Goal: Task Accomplishment & Management: Manage account settings

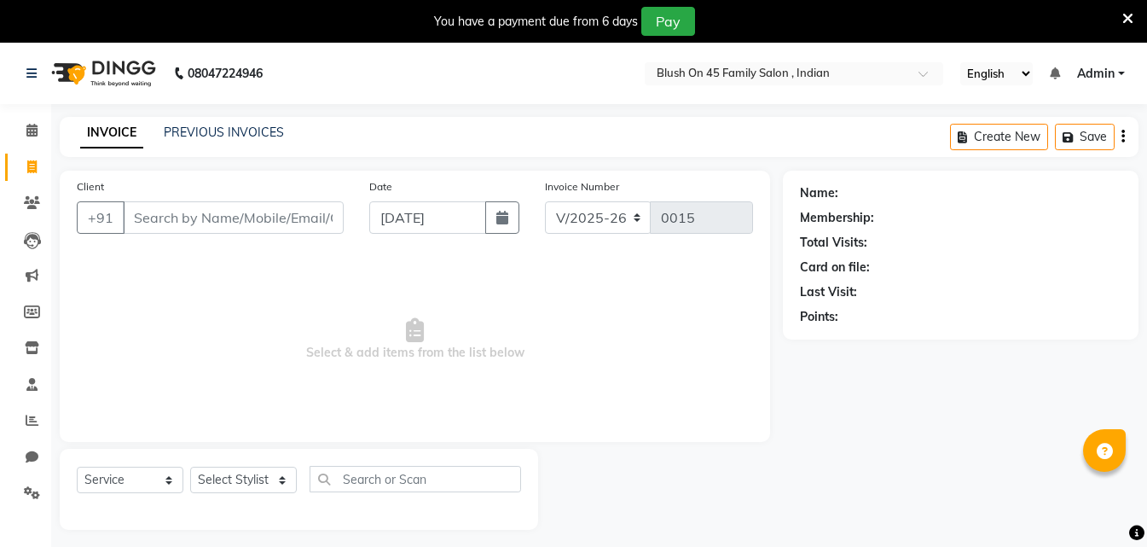
select select "8921"
select select "service"
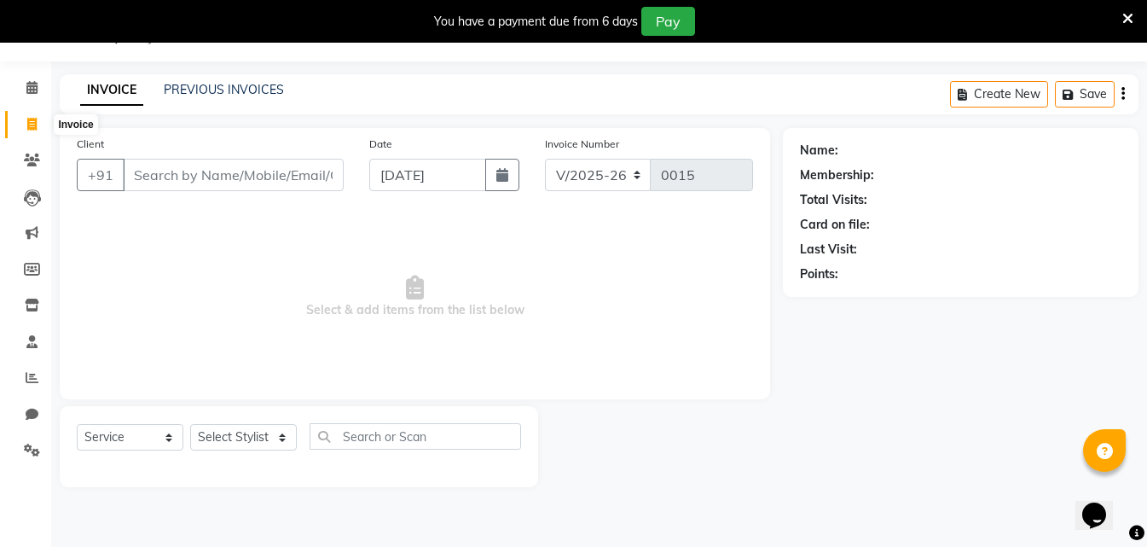
click at [25, 130] on span at bounding box center [32, 125] width 30 height 20
select select "service"
type input "0015"
select select "8921"
click at [28, 89] on icon at bounding box center [31, 87] width 11 height 13
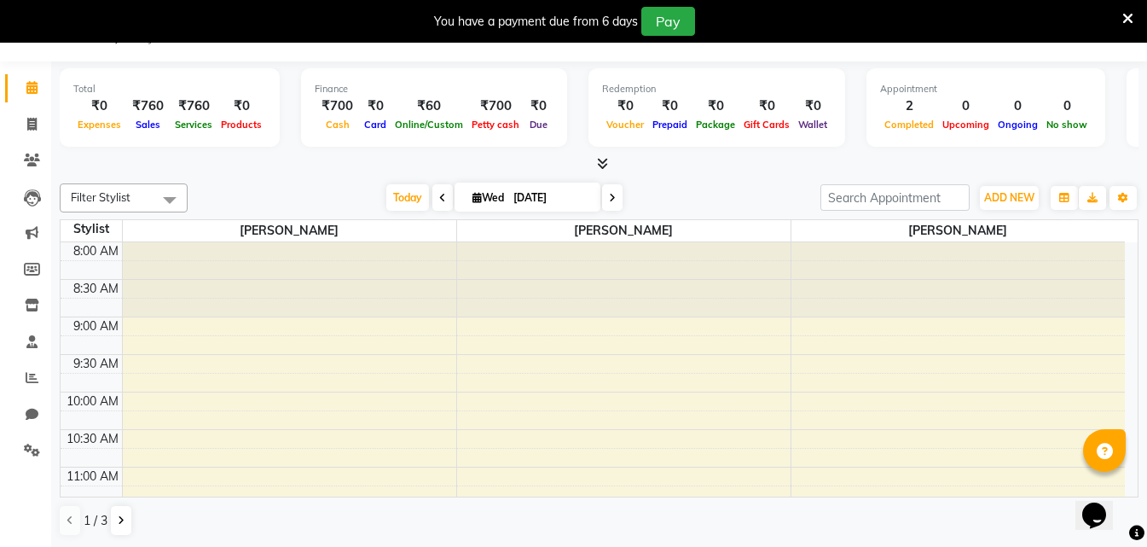
click at [605, 200] on span at bounding box center [612, 197] width 20 height 26
type input "[DATE]"
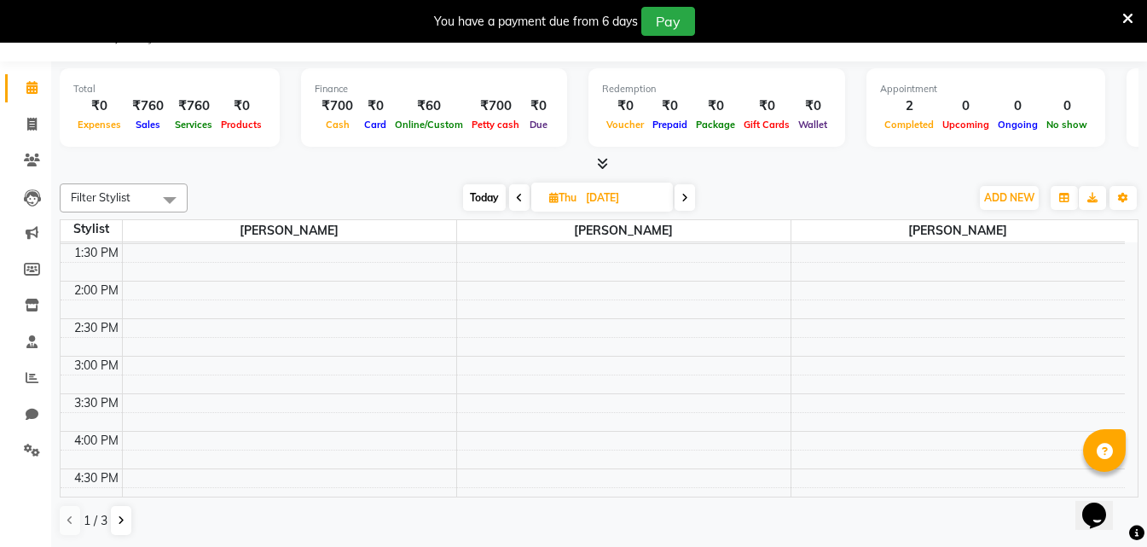
scroll to position [379, 0]
click at [113, 519] on button at bounding box center [121, 520] width 20 height 29
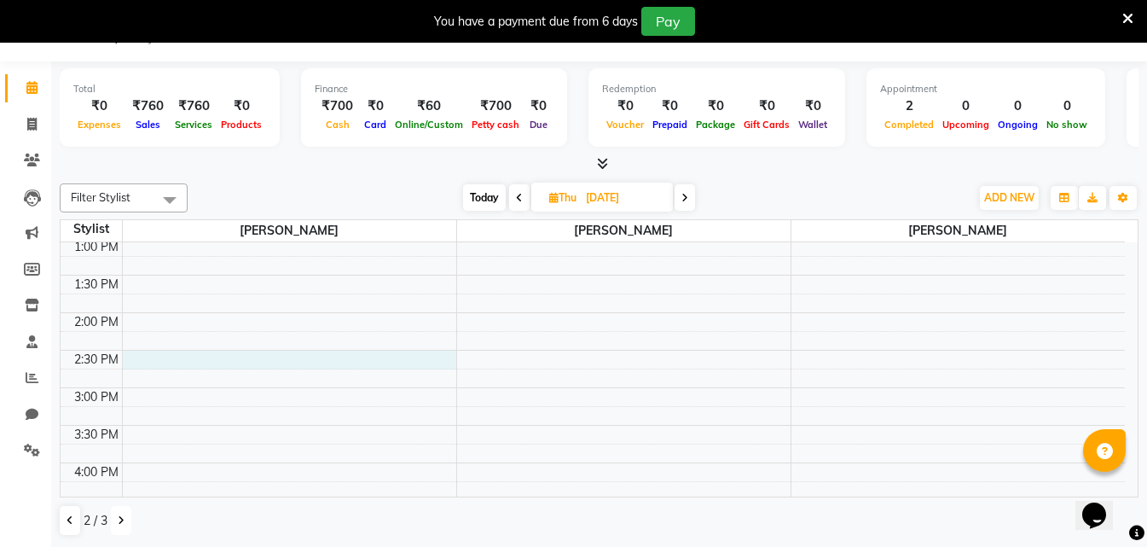
click at [228, 352] on div "8:00 AM 8:30 AM 9:00 AM 9:30 AM 10:00 AM 10:30 AM 11:00 AM 11:30 AM 12:00 PM 12…" at bounding box center [593, 350] width 1064 height 975
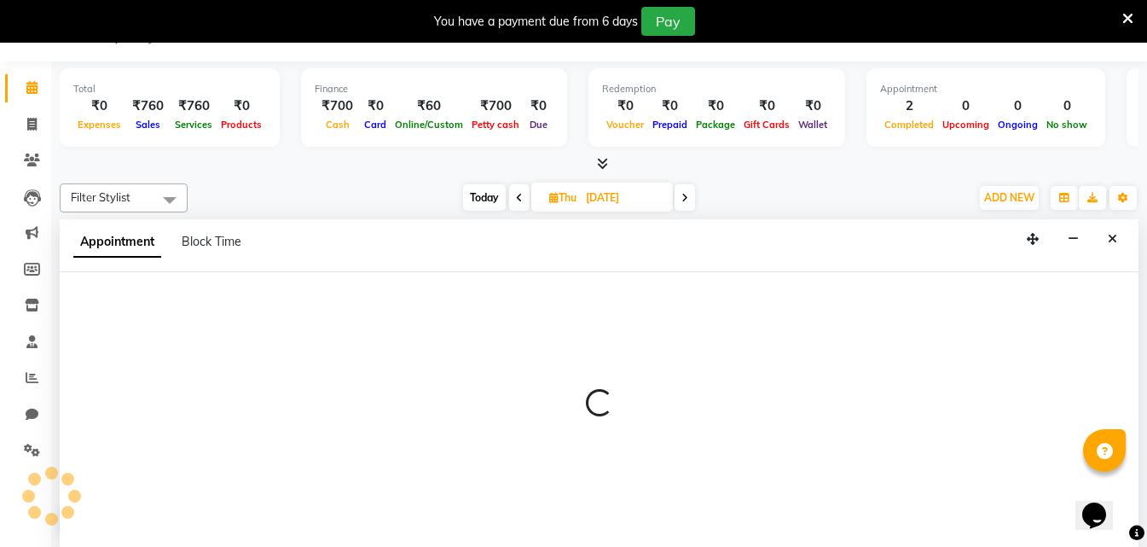
scroll to position [43, 0]
select select "90027"
select select "870"
select select "tentative"
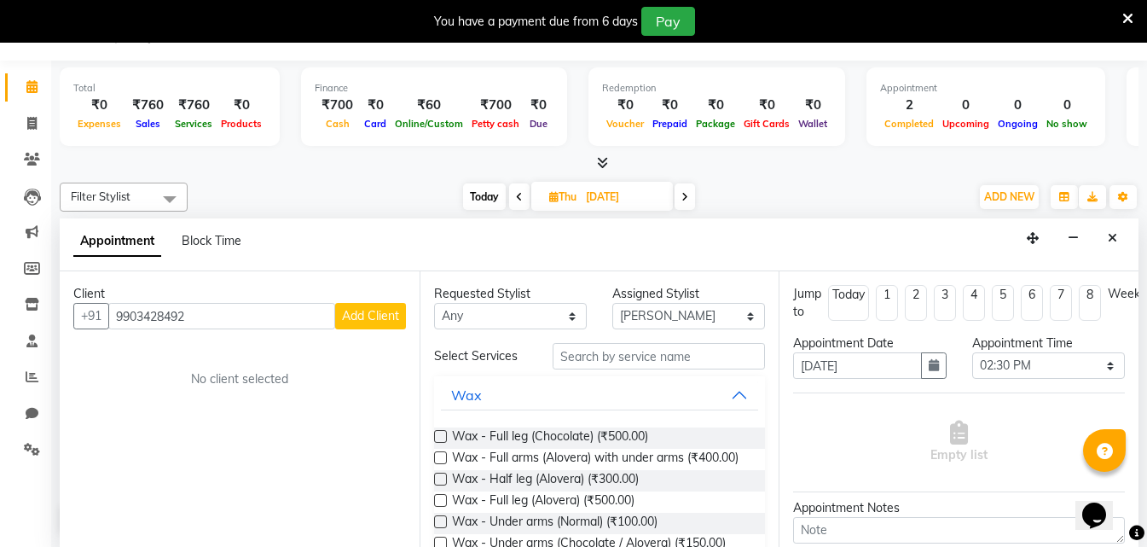
type input "9903428492"
click at [567, 316] on select "Any ALO [PERSON_NAME] ARIPITA DAS [PERSON_NAME] [PERSON_NAME] [PERSON_NAME] [PE…" at bounding box center [510, 316] width 153 height 26
select select "90029"
click at [434, 303] on select "Any ALO [PERSON_NAME] ARIPITA DAS [PERSON_NAME] [PERSON_NAME] [PERSON_NAME] [PE…" at bounding box center [510, 316] width 153 height 26
click at [740, 319] on select "Select ALO [PERSON_NAME] ARIPITA DAS [PERSON_NAME] [PERSON_NAME] [PERSON_NAME] …" at bounding box center [688, 316] width 153 height 26
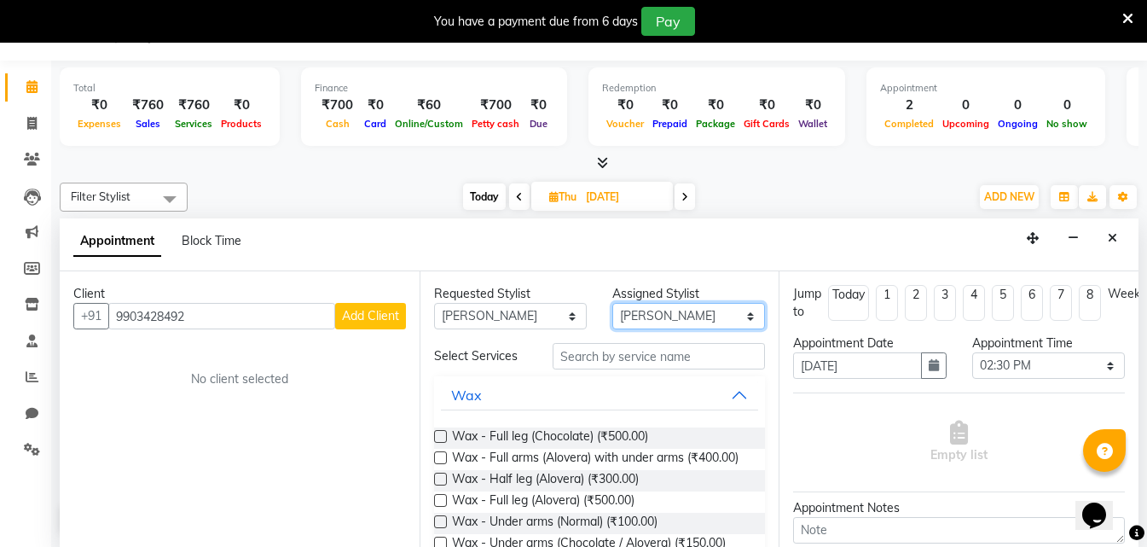
select select "90027"
click at [612, 303] on select "Select ALO [PERSON_NAME] ARIPITA DAS [PERSON_NAME] [PERSON_NAME] [PERSON_NAME] …" at bounding box center [688, 316] width 153 height 26
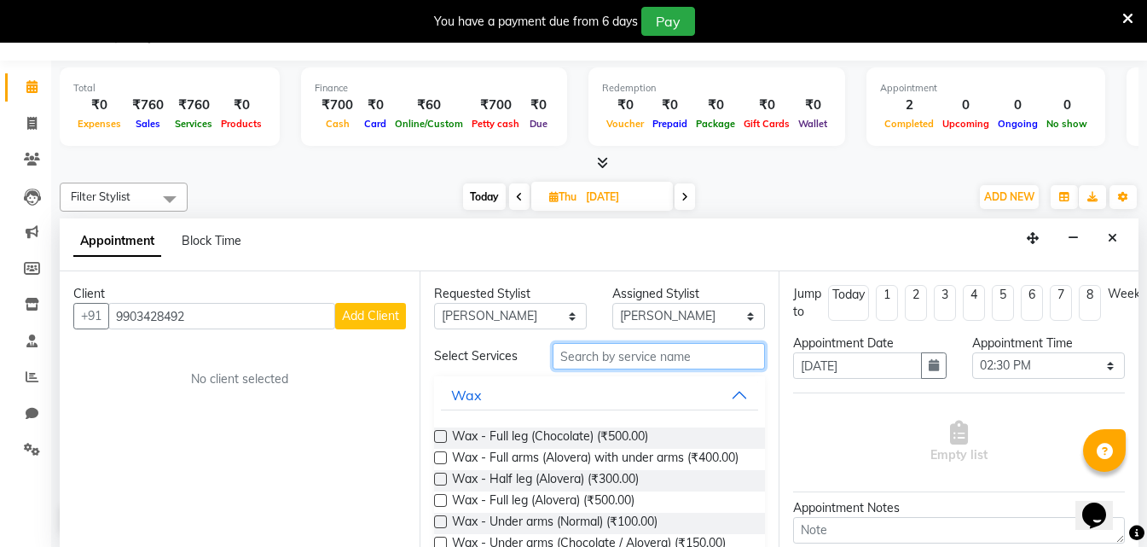
click at [589, 356] on input "text" at bounding box center [659, 356] width 212 height 26
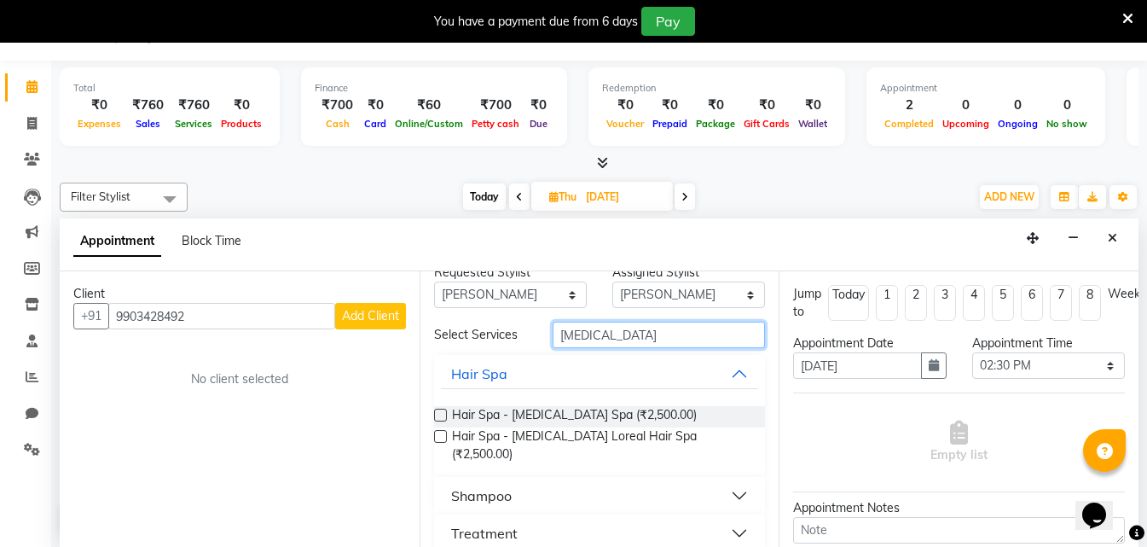
scroll to position [26, 0]
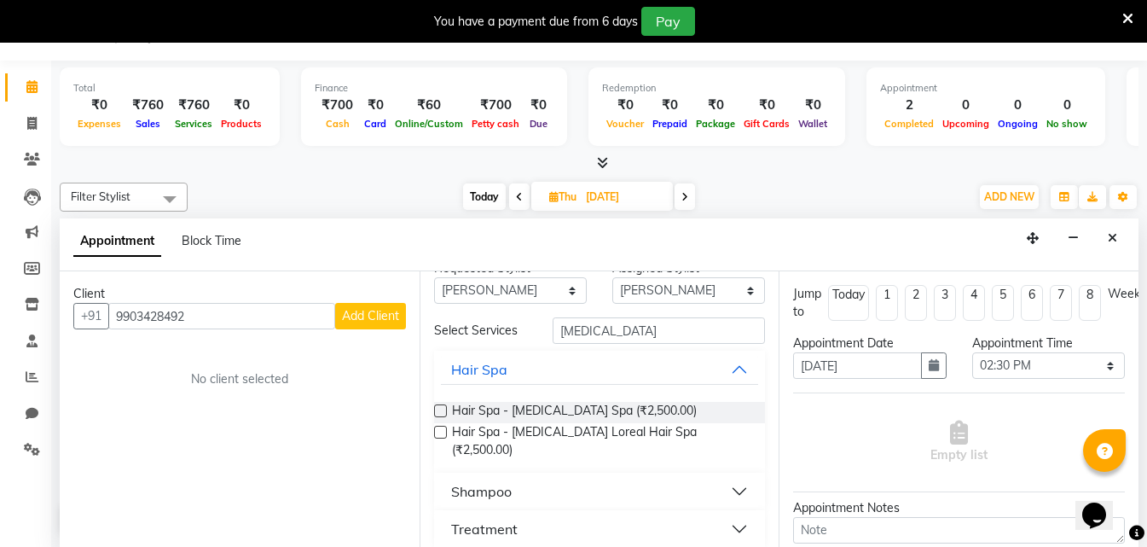
click at [726, 514] on button "Treatment" at bounding box center [600, 528] width 318 height 31
click at [489, 518] on div "Treatment" at bounding box center [484, 528] width 67 height 20
click at [619, 327] on input "[MEDICAL_DATA]" at bounding box center [659, 330] width 212 height 26
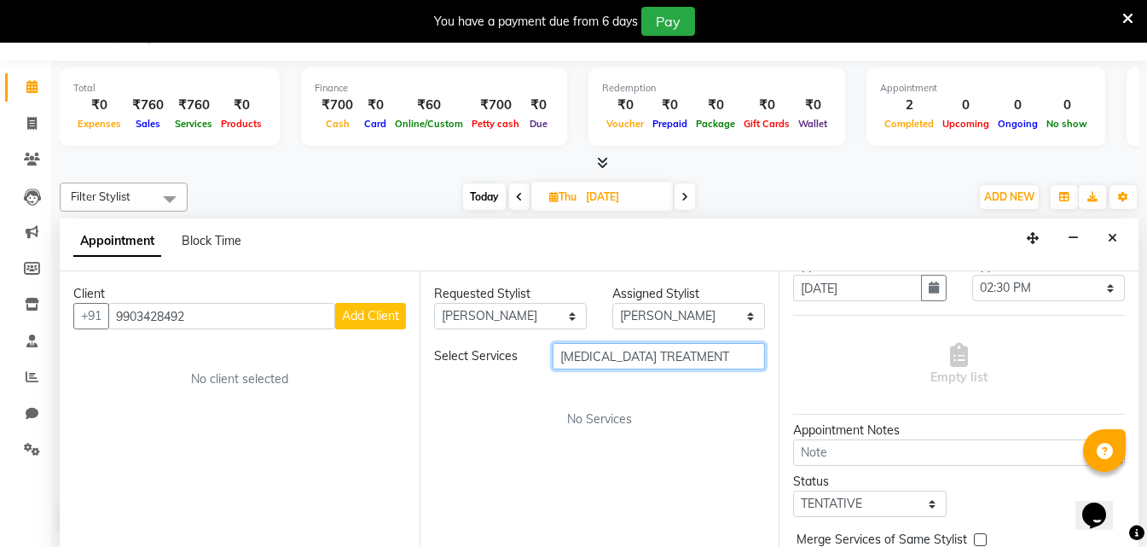
scroll to position [170, 0]
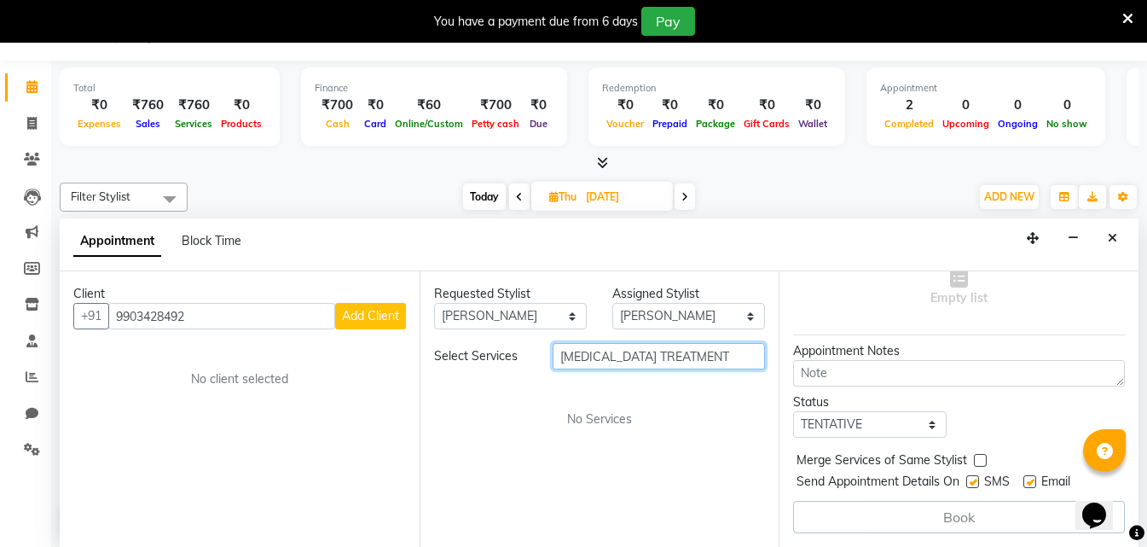
type input "[MEDICAL_DATA] TREATMENT"
click at [1033, 475] on label at bounding box center [1029, 481] width 13 height 13
click at [1033, 477] on input "checkbox" at bounding box center [1028, 482] width 11 height 11
checkbox input "false"
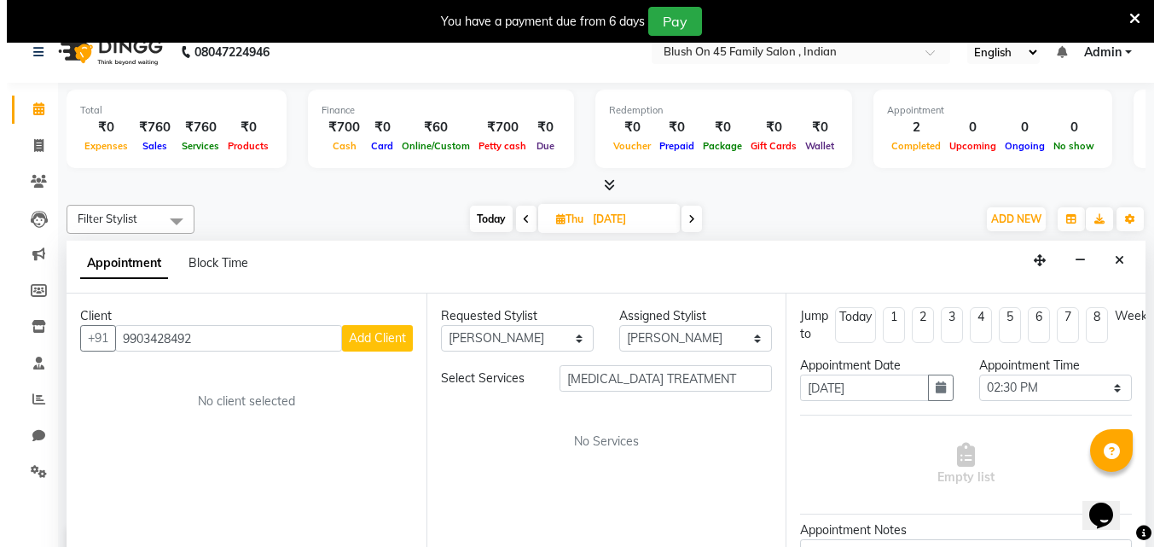
scroll to position [0, 0]
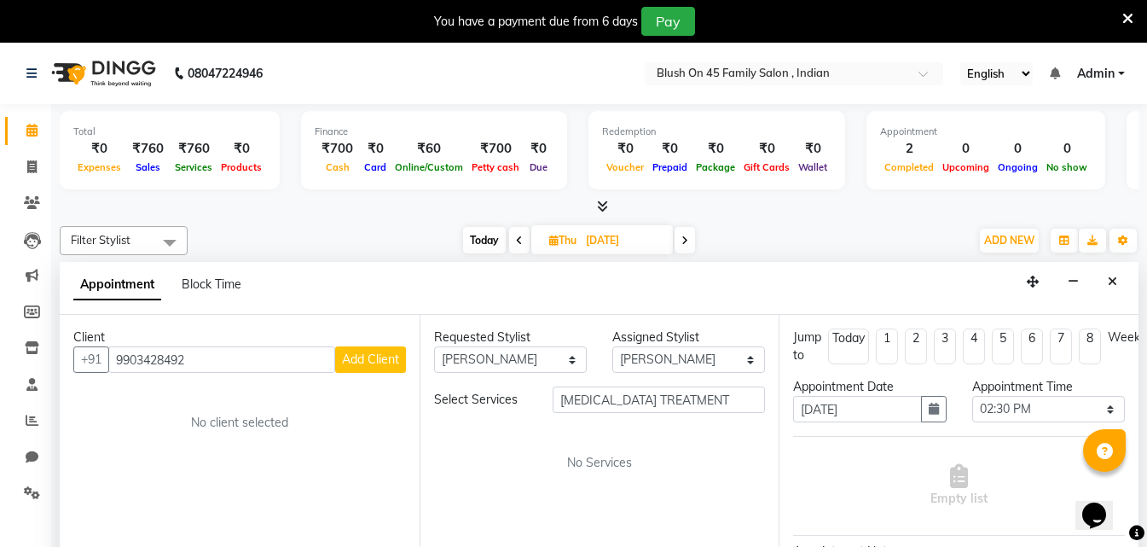
click at [376, 356] on span "Add Client" at bounding box center [370, 358] width 57 height 15
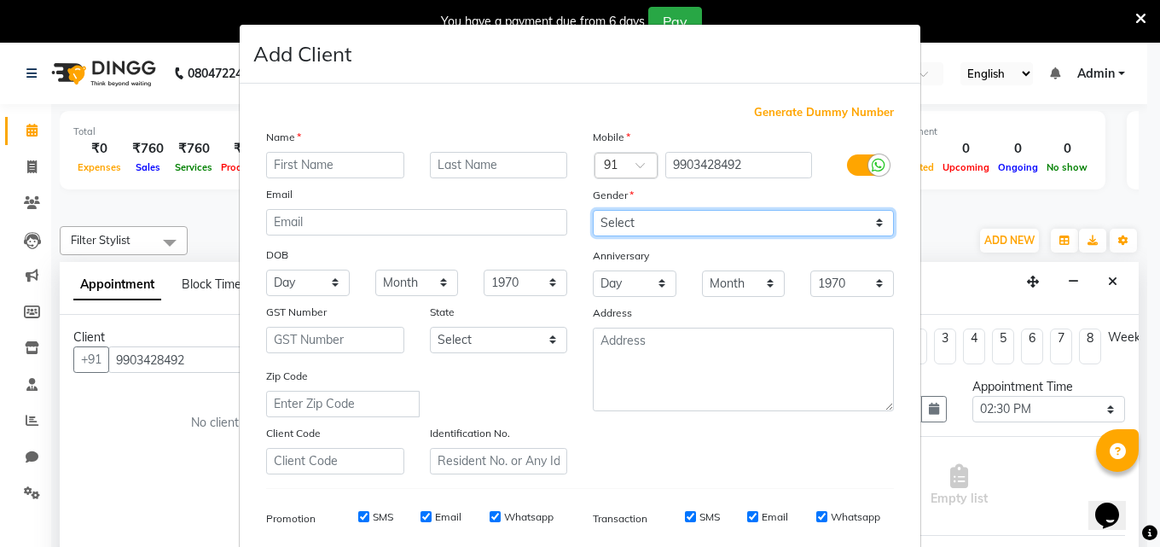
click at [871, 226] on select "Select [DEMOGRAPHIC_DATA] [DEMOGRAPHIC_DATA] Other Prefer Not To Say" at bounding box center [743, 223] width 301 height 26
select select "[DEMOGRAPHIC_DATA]"
click at [593, 210] on select "Select [DEMOGRAPHIC_DATA] [DEMOGRAPHIC_DATA] Other Prefer Not To Say" at bounding box center [743, 223] width 301 height 26
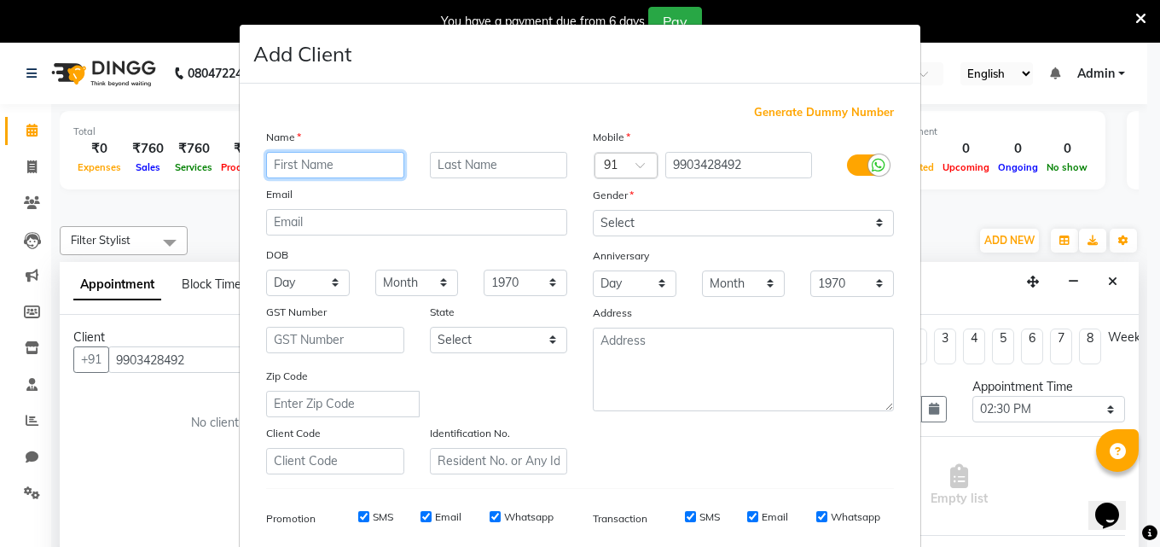
click at [300, 165] on input "text" at bounding box center [335, 165] width 138 height 26
click at [448, 165] on input "text" at bounding box center [499, 165] width 138 height 26
click at [291, 164] on input "[PERSON_NAME]" at bounding box center [335, 165] width 138 height 26
type input "[PERSON_NAME]"
click at [466, 167] on input "text" at bounding box center [499, 165] width 138 height 26
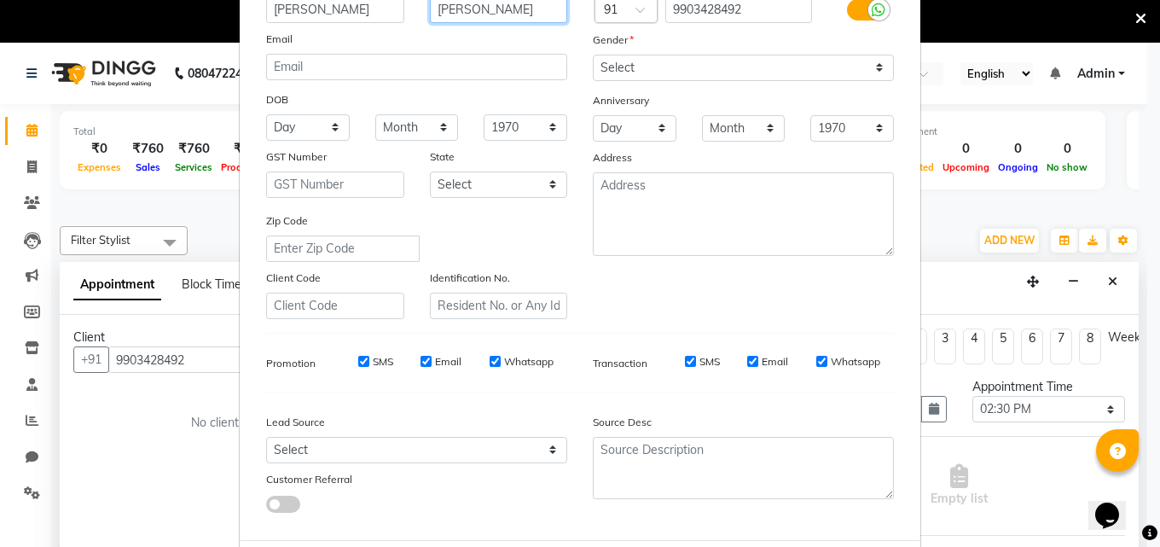
scroll to position [171, 0]
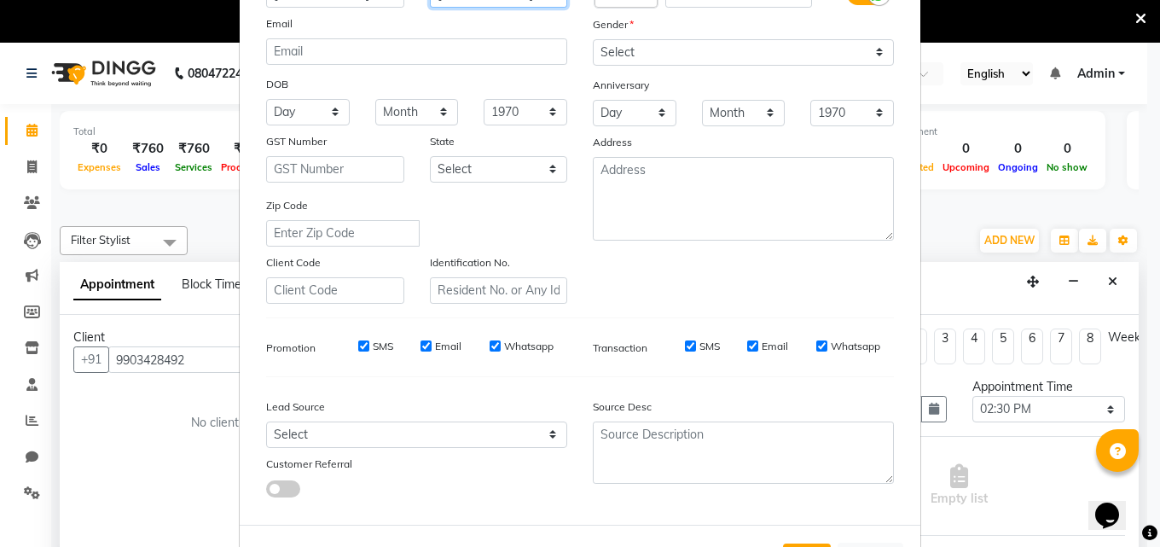
type input "[PERSON_NAME]"
click at [753, 345] on div "Email" at bounding box center [767, 346] width 41 height 15
click at [423, 343] on input "Email" at bounding box center [425, 345] width 11 height 11
checkbox input "false"
click at [749, 342] on input "Email" at bounding box center [752, 345] width 11 height 11
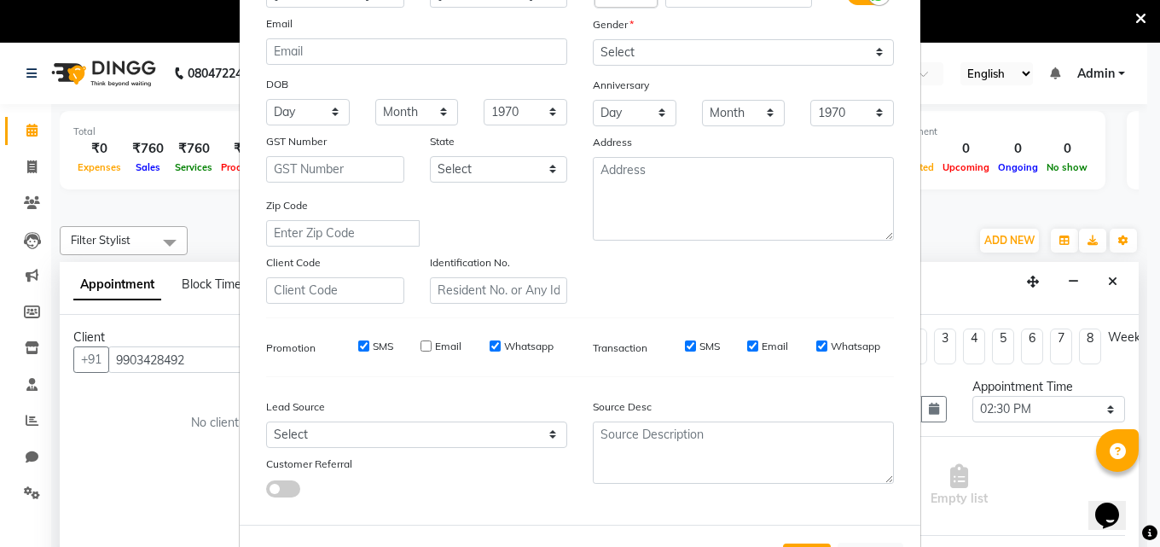
checkbox input "false"
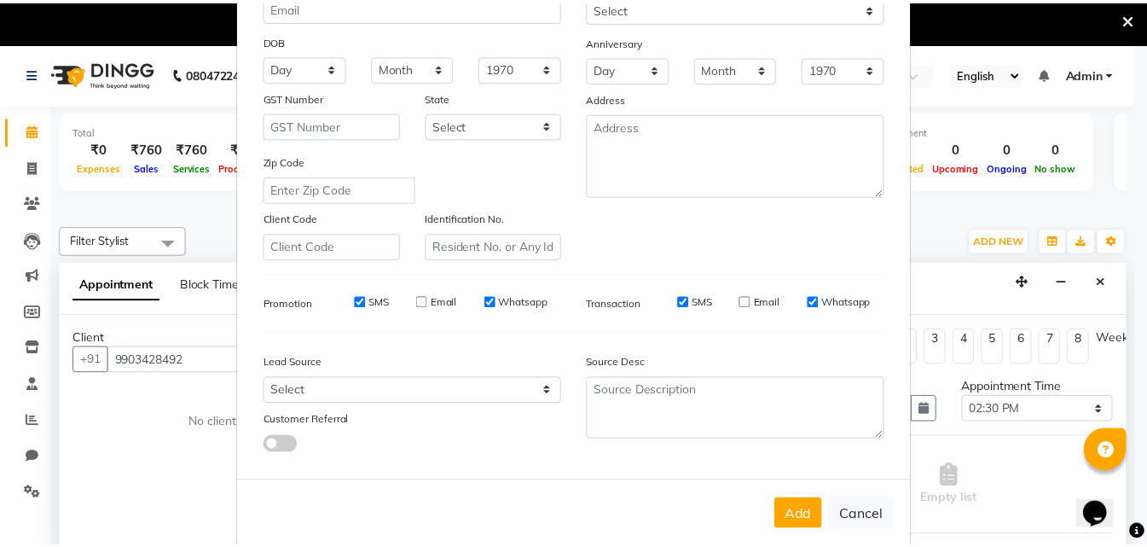
scroll to position [240, 0]
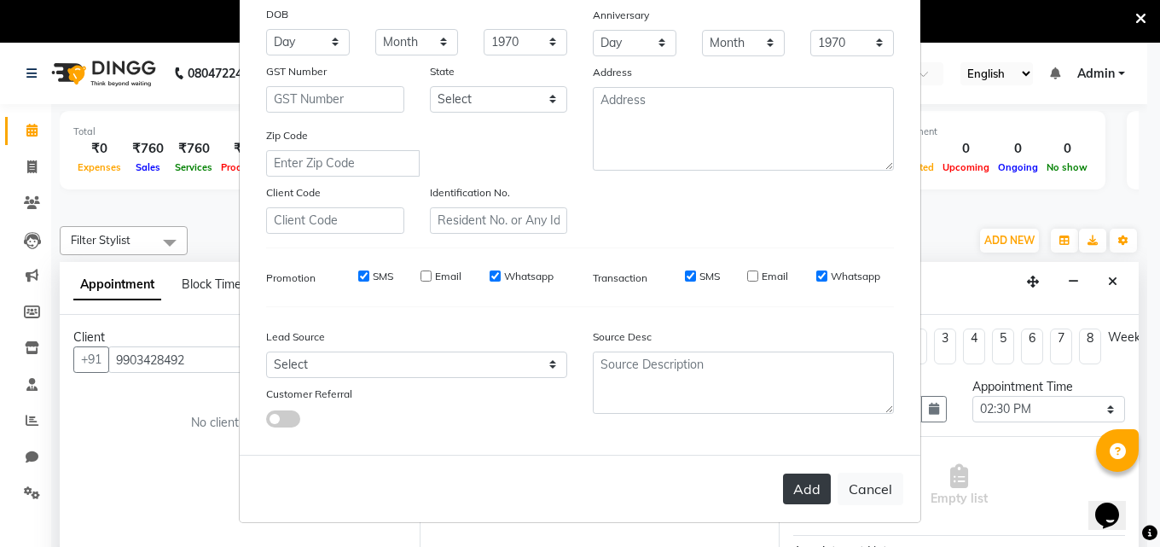
click at [802, 488] on button "Add" at bounding box center [807, 488] width 48 height 31
select select
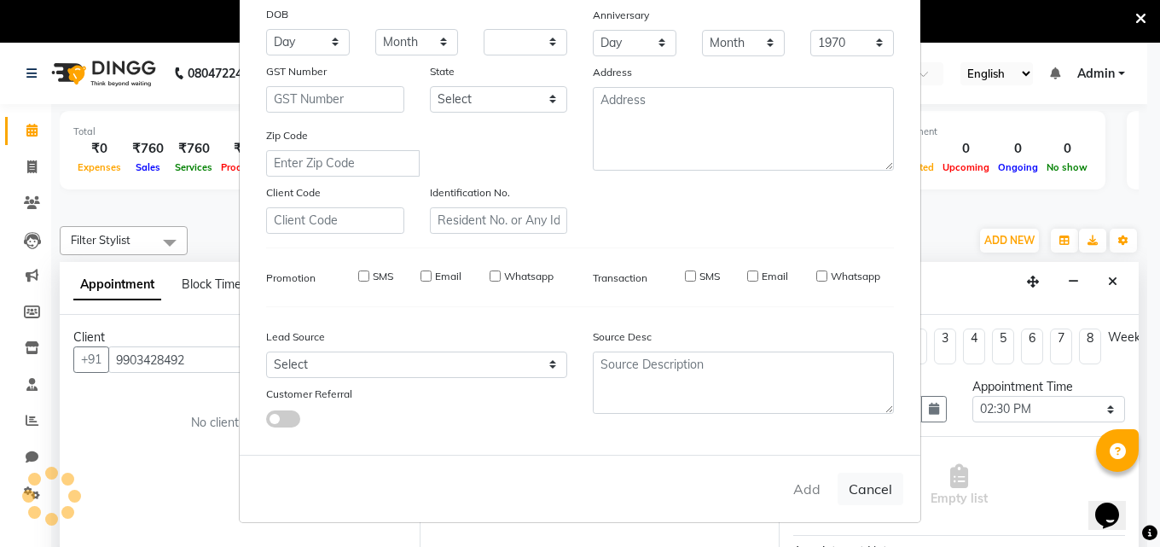
select select
checkbox input "false"
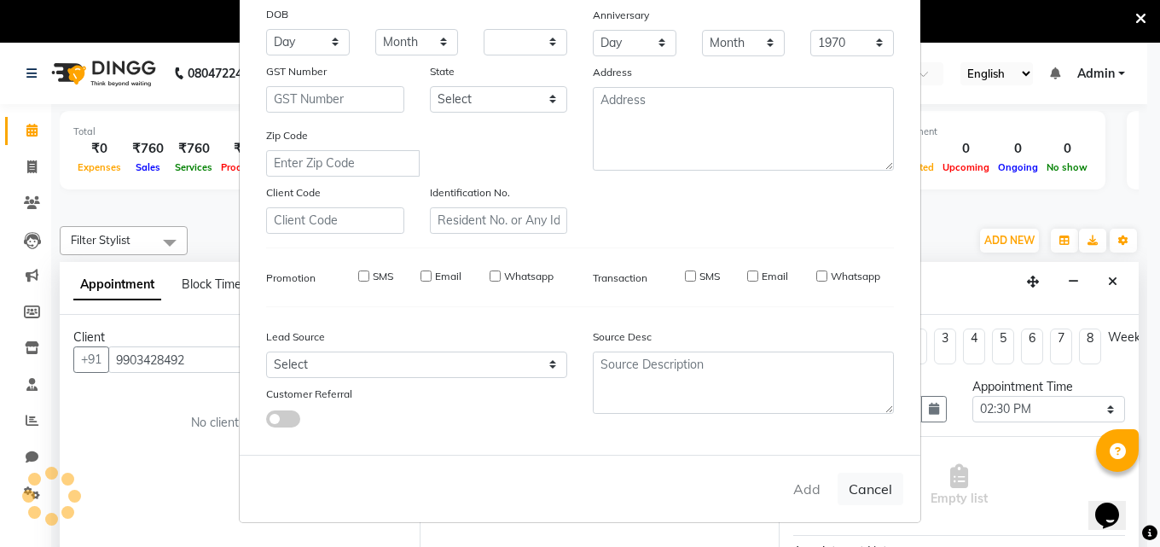
checkbox input "false"
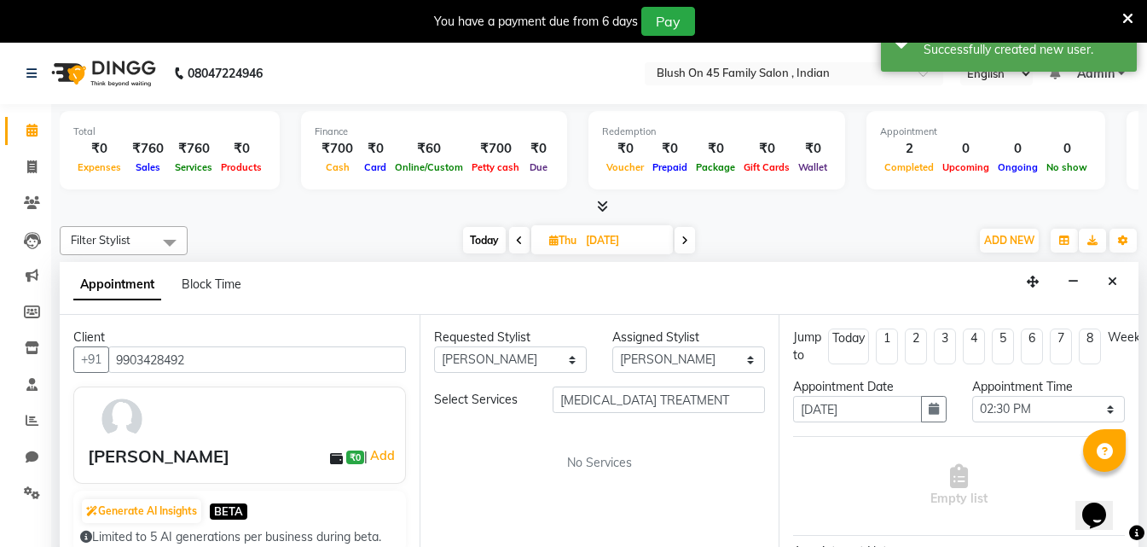
scroll to position [720, 0]
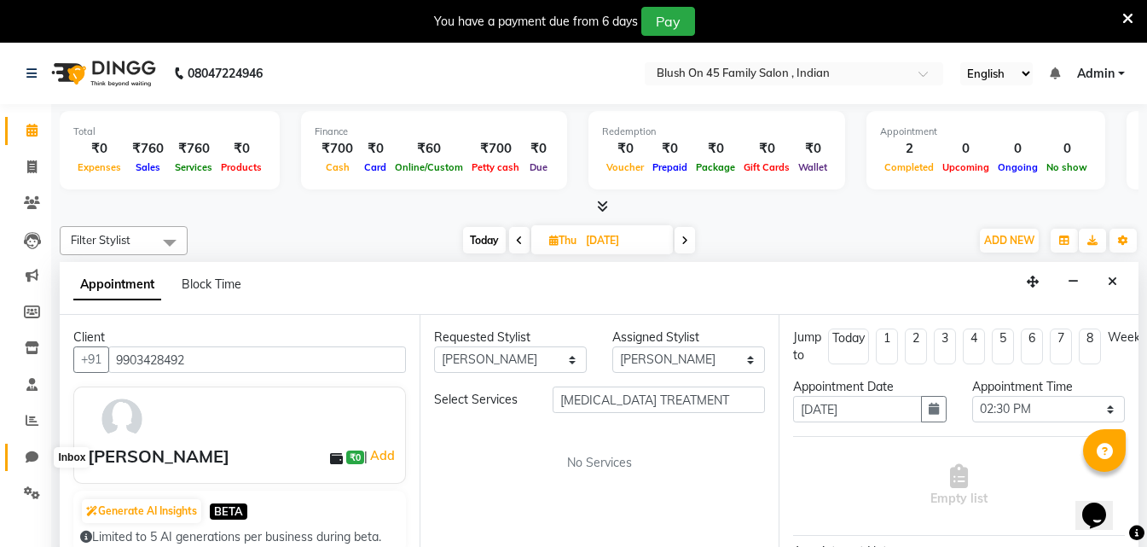
click at [32, 454] on icon at bounding box center [32, 456] width 13 height 13
select select "100"
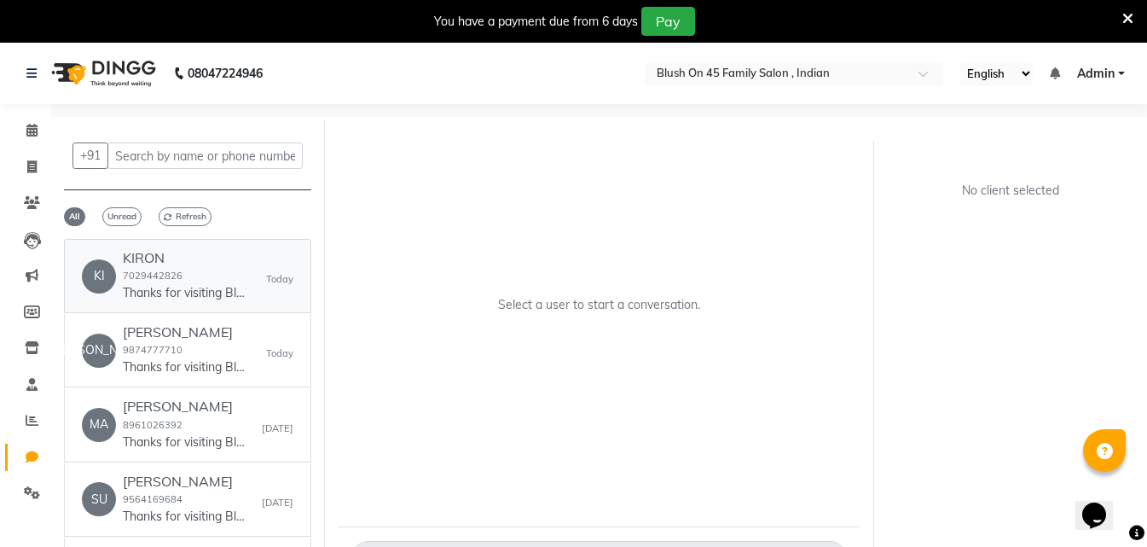
click at [179, 287] on p "Thanks for visiting Blush on 45 Family salon . Your bill amount is 60. Please r…" at bounding box center [187, 293] width 128 height 18
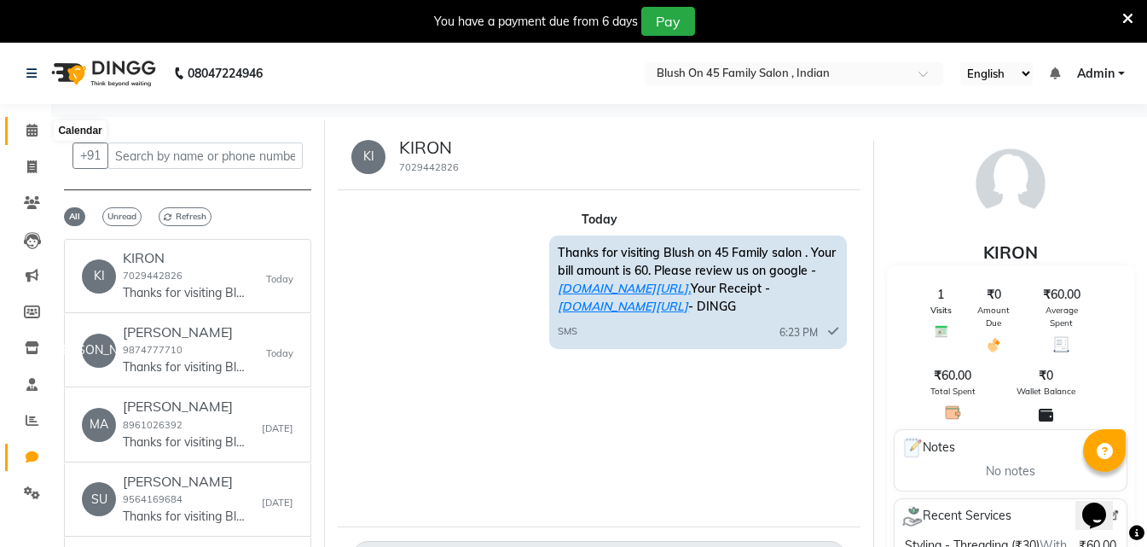
click at [31, 135] on icon at bounding box center [31, 130] width 11 height 13
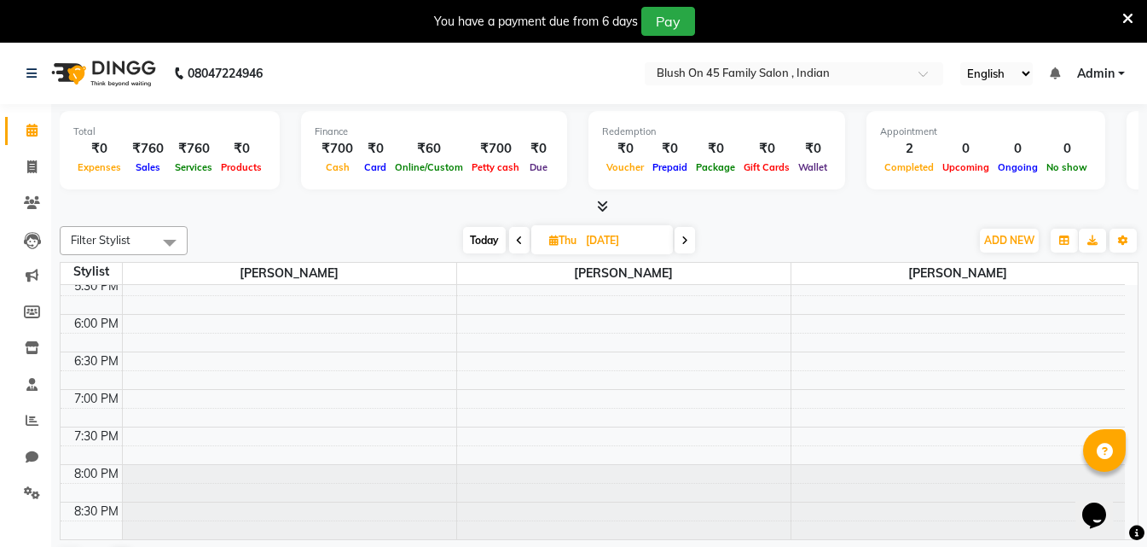
scroll to position [43, 0]
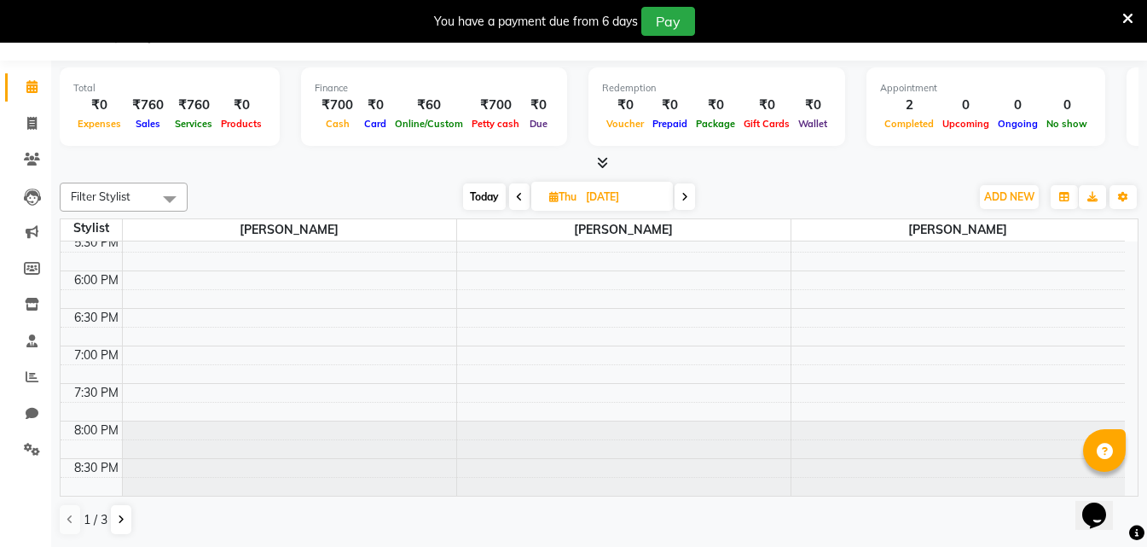
click at [108, 523] on div "1 / 3" at bounding box center [102, 519] width 85 height 32
click at [121, 516] on icon at bounding box center [121, 519] width 7 height 10
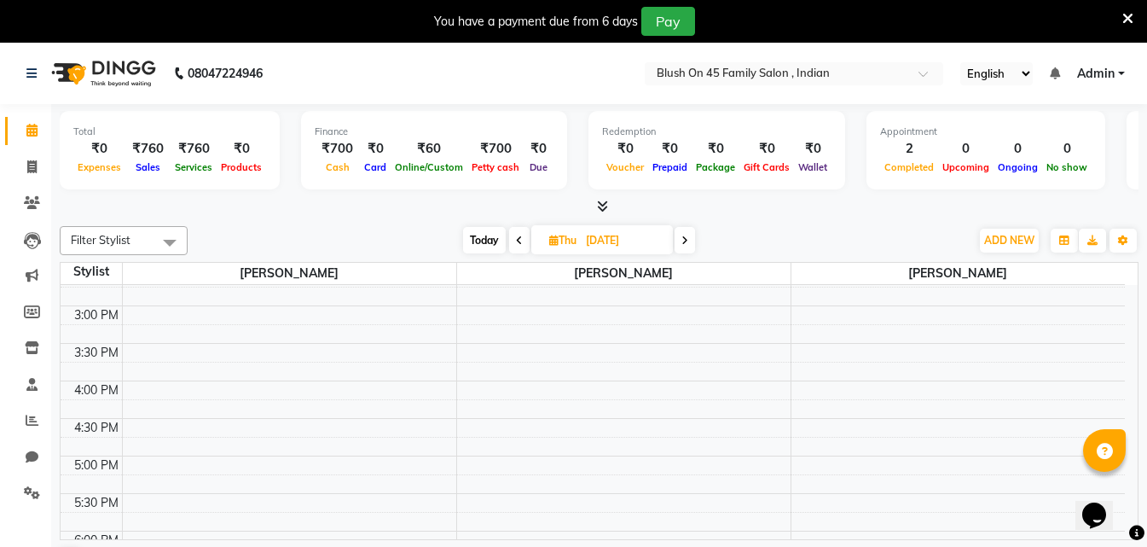
scroll to position [465, 0]
click at [249, 320] on div "8:00 AM 8:30 AM 9:00 AM 9:30 AM 10:00 AM 10:30 AM 11:00 AM 11:30 AM 12:00 PM 12…" at bounding box center [593, 307] width 1064 height 975
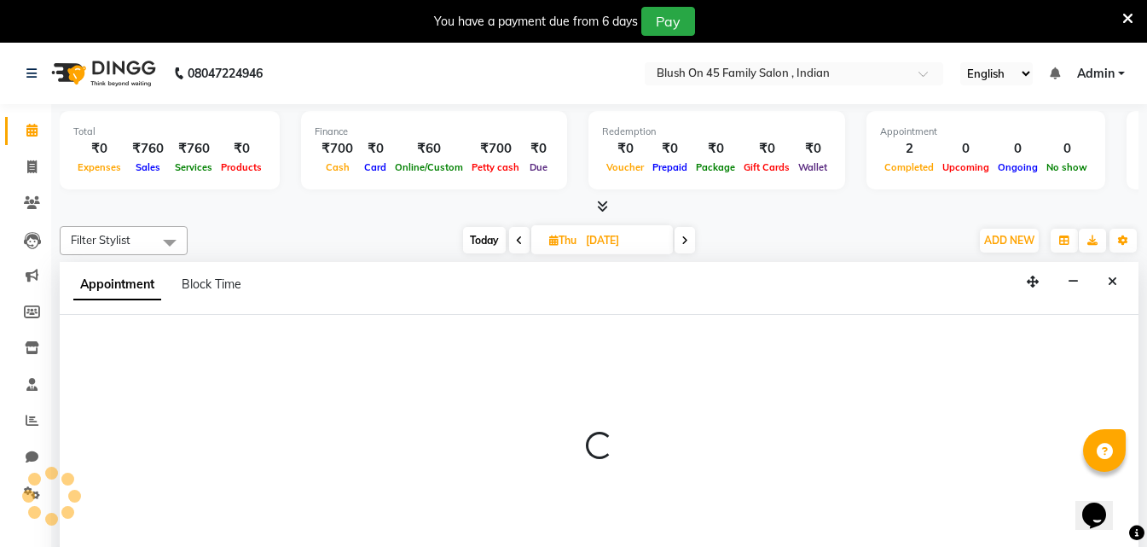
select select "90027"
select select "870"
select select "tentative"
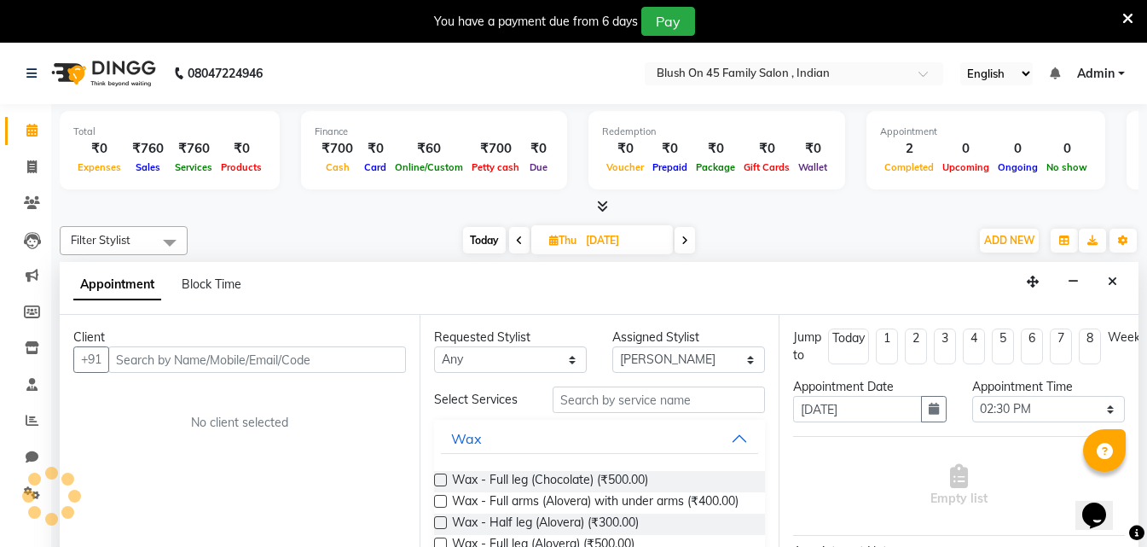
scroll to position [43, 0]
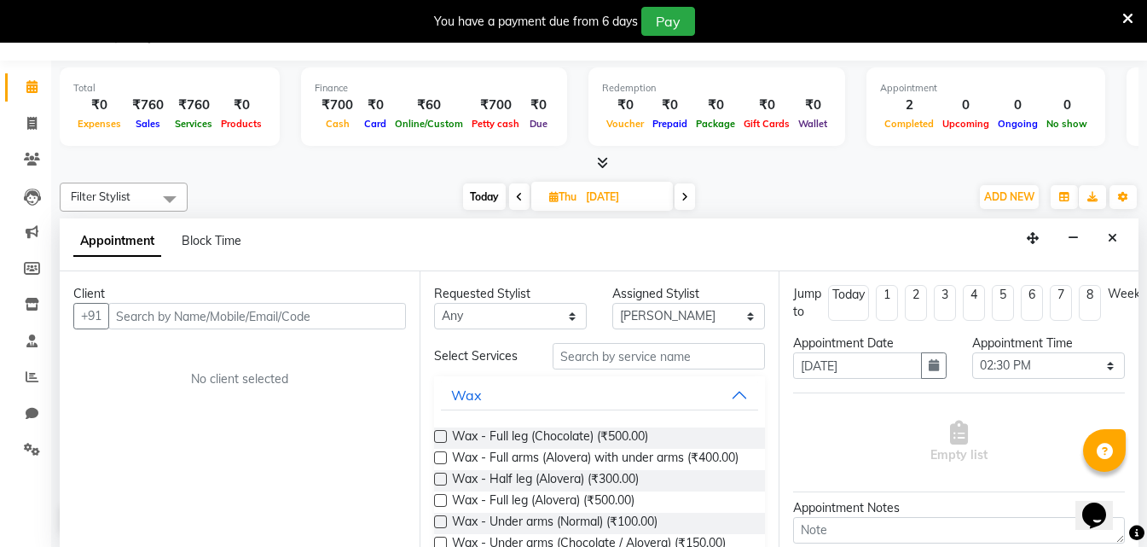
click at [287, 483] on div "Client +91 No client selected" at bounding box center [240, 408] width 360 height 275
click at [888, 119] on span "Completed" at bounding box center [909, 124] width 58 height 12
click at [236, 318] on input "text" at bounding box center [257, 316] width 298 height 26
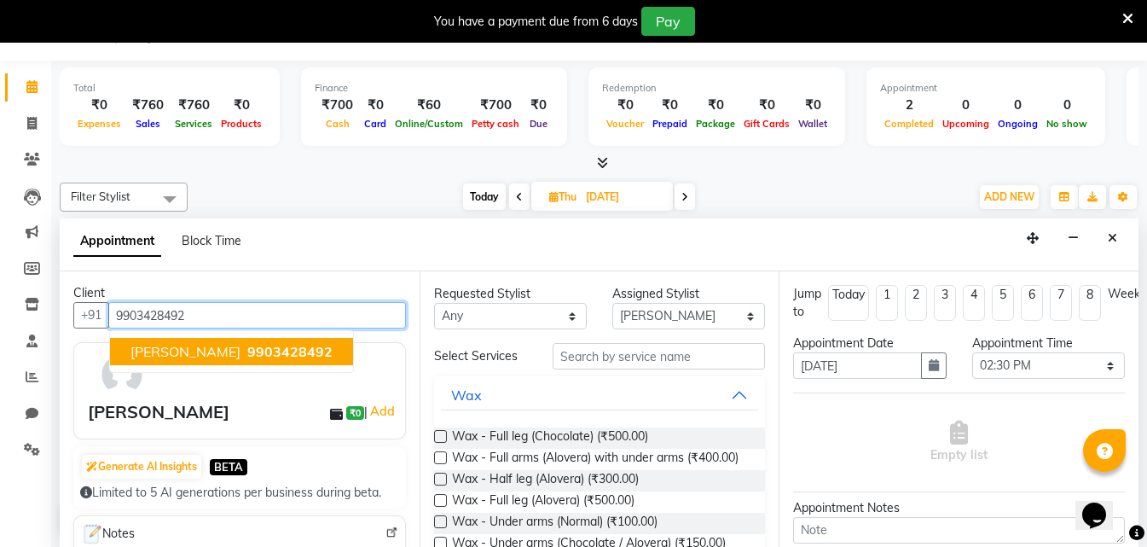
scroll to position [0, 0]
click at [235, 352] on span "[PERSON_NAME]" at bounding box center [185, 352] width 110 height 17
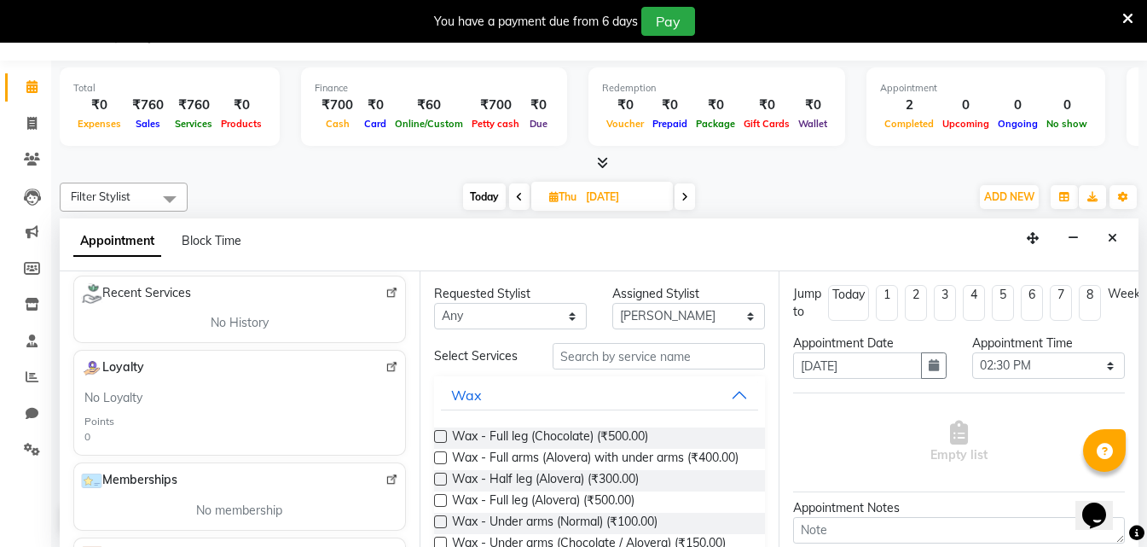
scroll to position [341, 0]
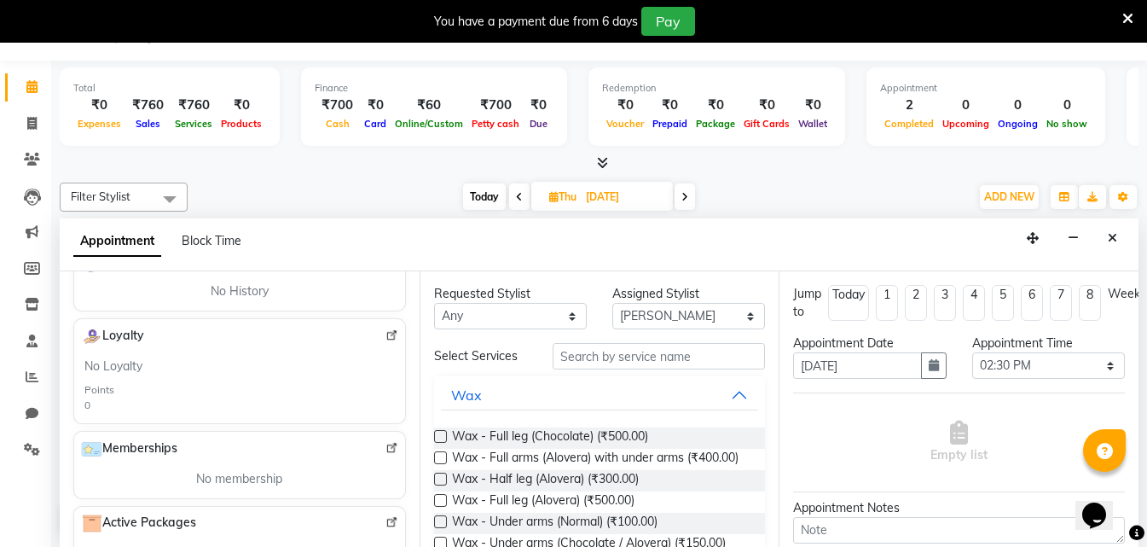
type input "9903428492"
click at [599, 361] on input "text" at bounding box center [659, 356] width 212 height 26
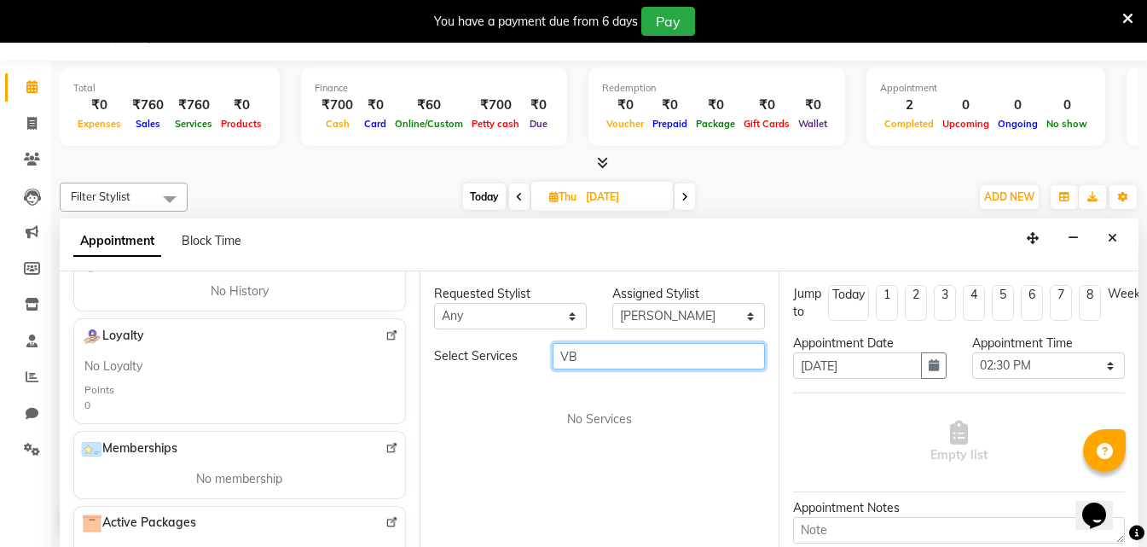
type input "V"
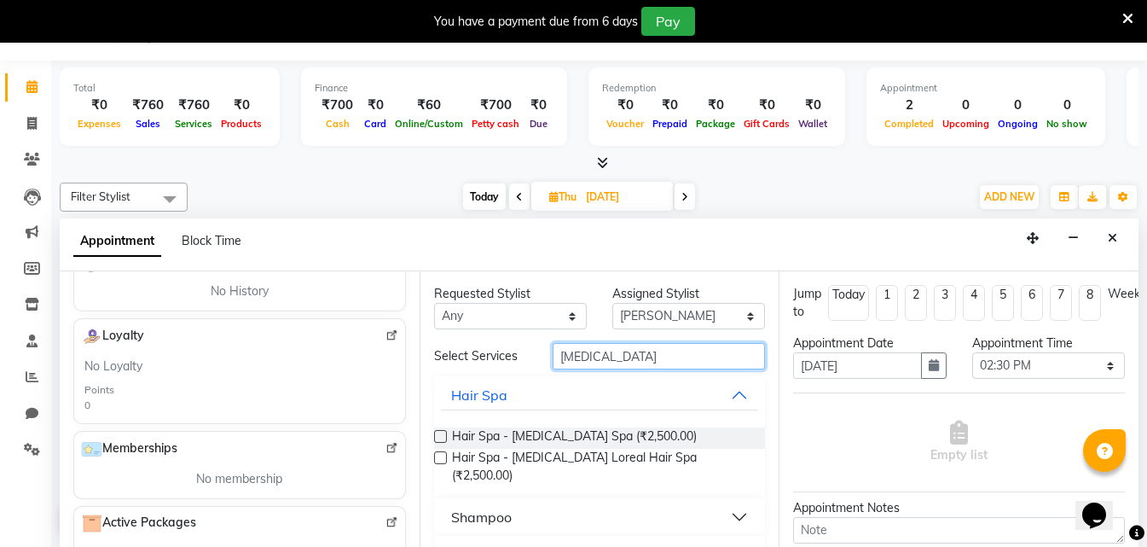
scroll to position [26, 0]
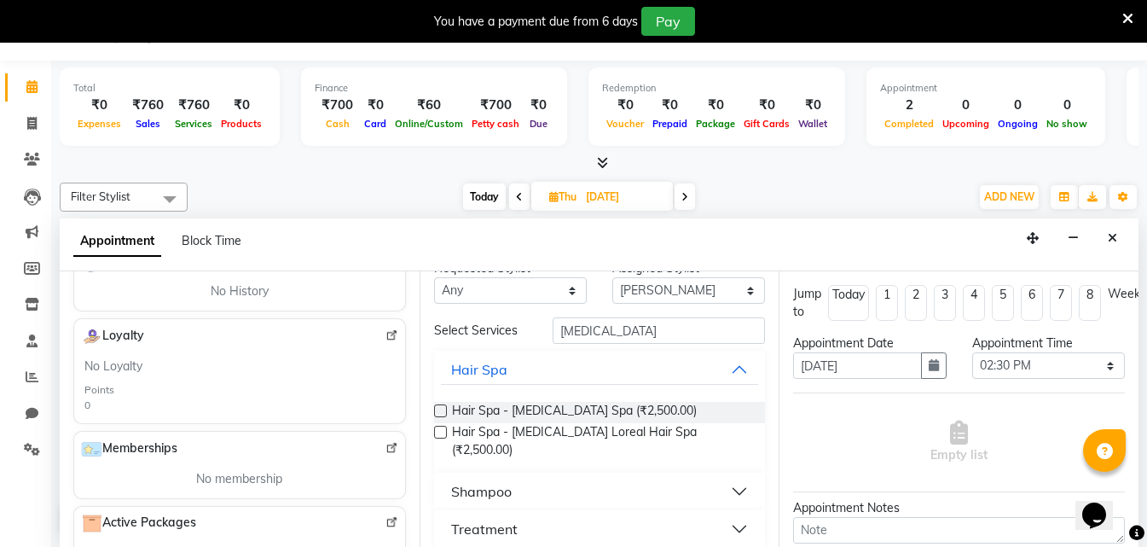
click at [735, 513] on button "Treatment" at bounding box center [600, 528] width 318 height 31
click at [487, 518] on div "Treatment" at bounding box center [484, 528] width 67 height 20
click at [599, 331] on input "[MEDICAL_DATA]" at bounding box center [659, 330] width 212 height 26
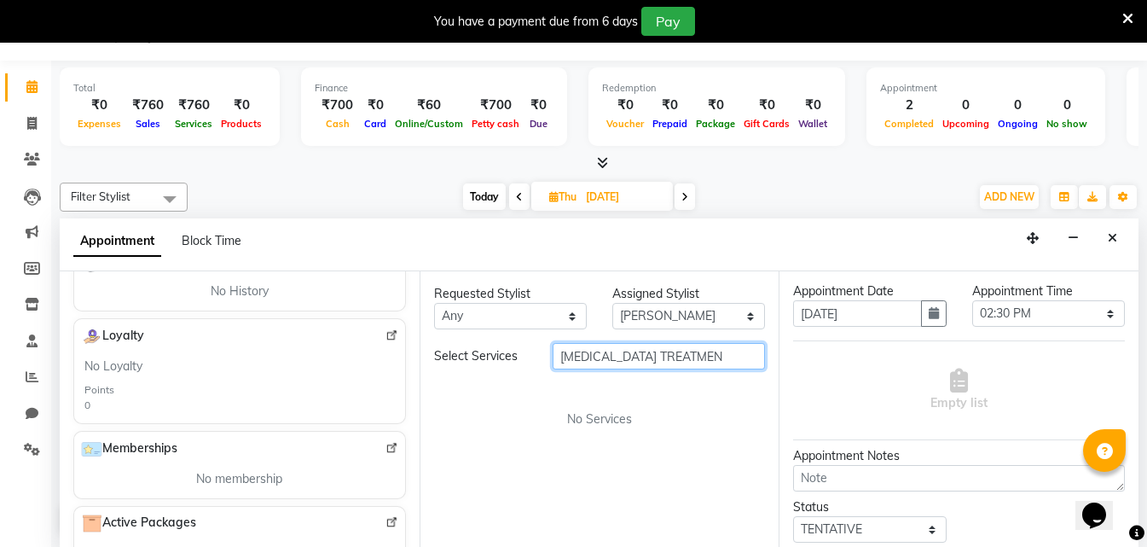
scroll to position [170, 0]
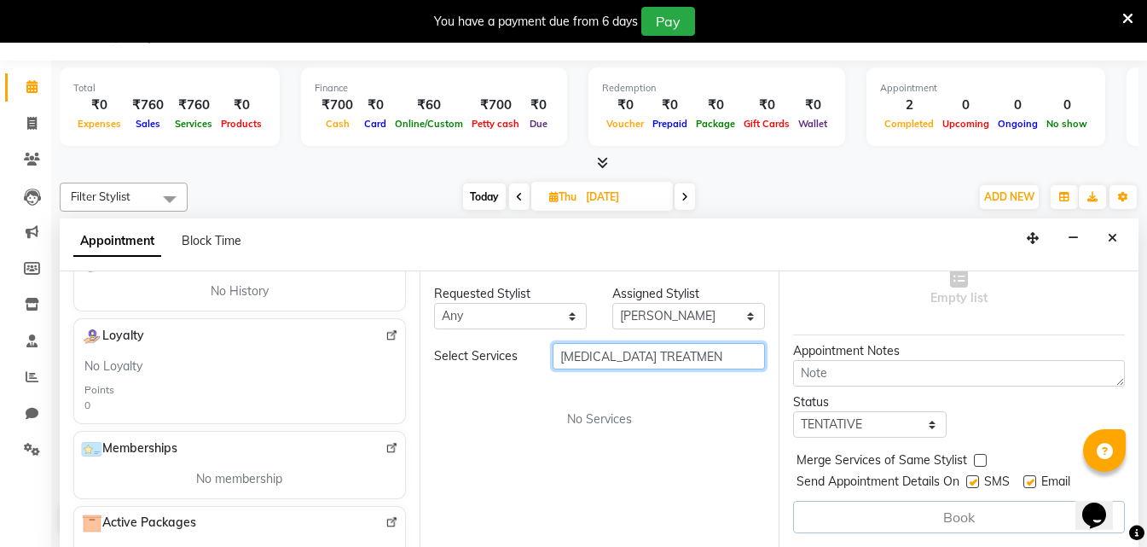
type input "[MEDICAL_DATA] TREATMEN"
click at [1024, 475] on label at bounding box center [1029, 481] width 13 height 13
click at [1024, 477] on input "checkbox" at bounding box center [1028, 482] width 11 height 11
checkbox input "false"
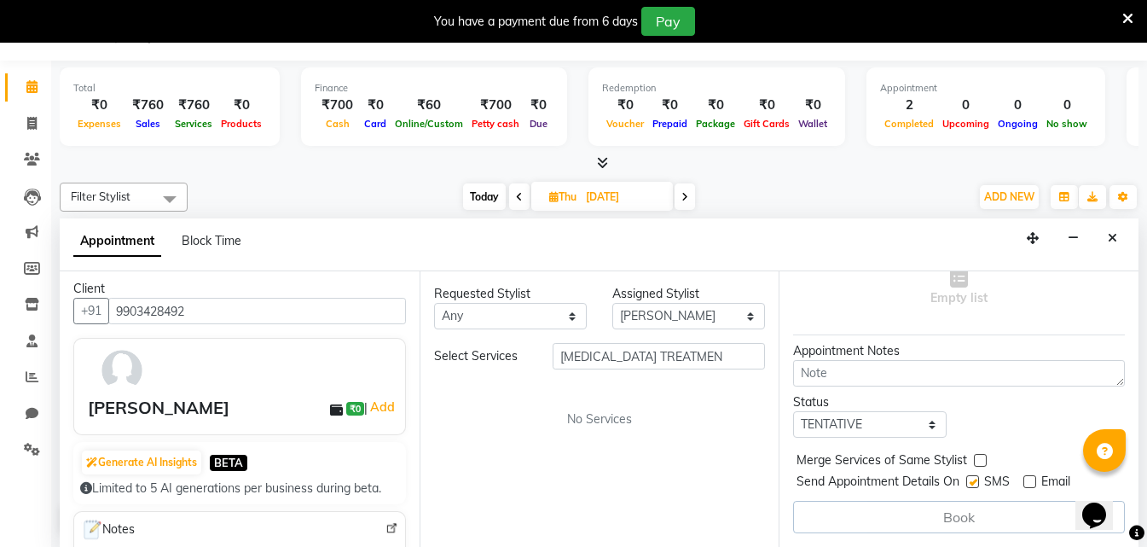
scroll to position [0, 0]
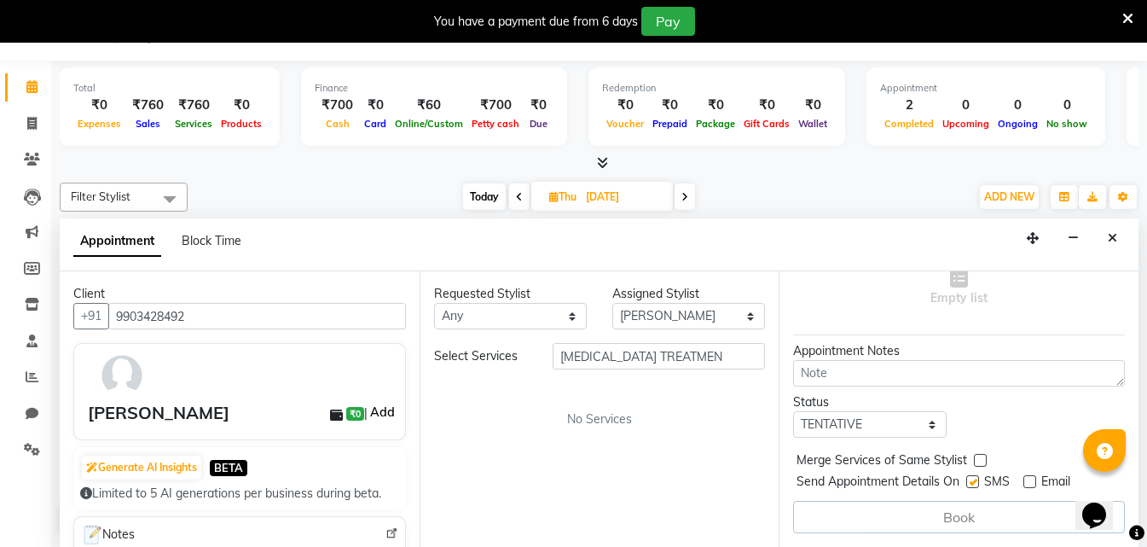
click at [367, 412] on link "Add" at bounding box center [382, 412] width 30 height 20
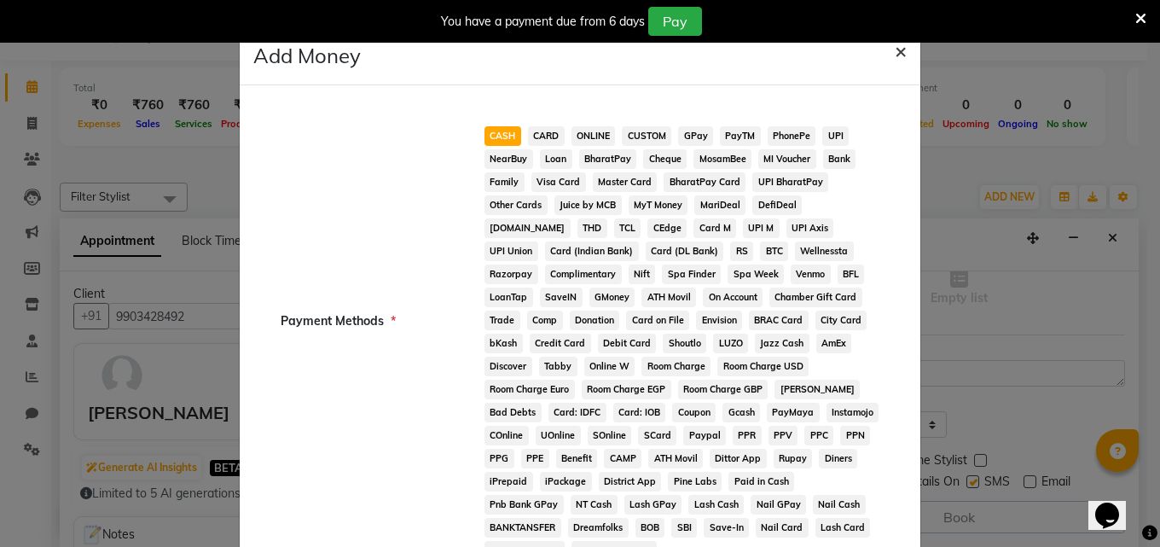
click at [894, 47] on span "×" at bounding box center [900, 51] width 12 height 26
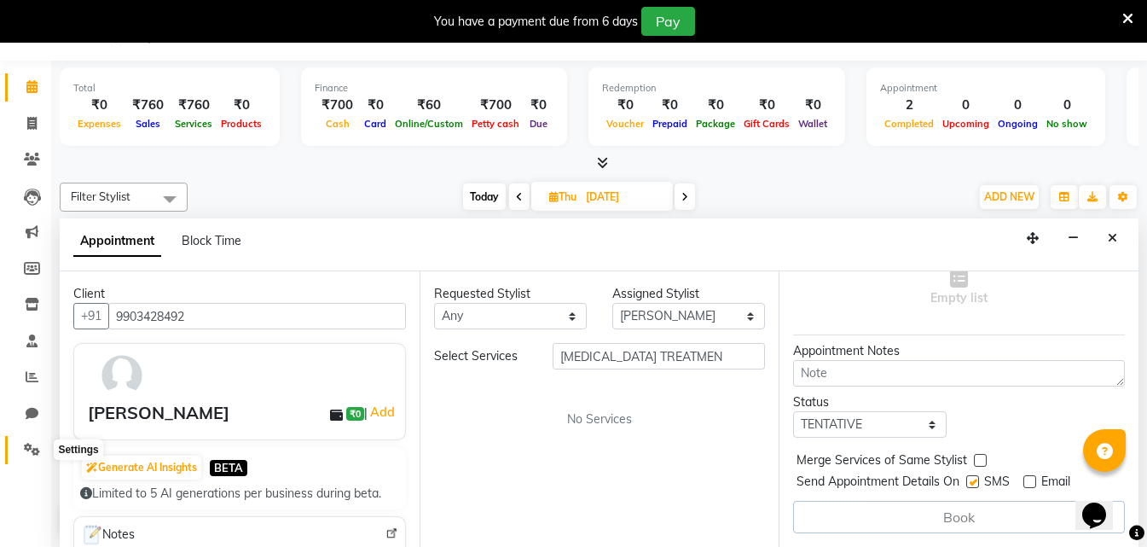
click at [36, 448] on icon at bounding box center [32, 449] width 16 height 13
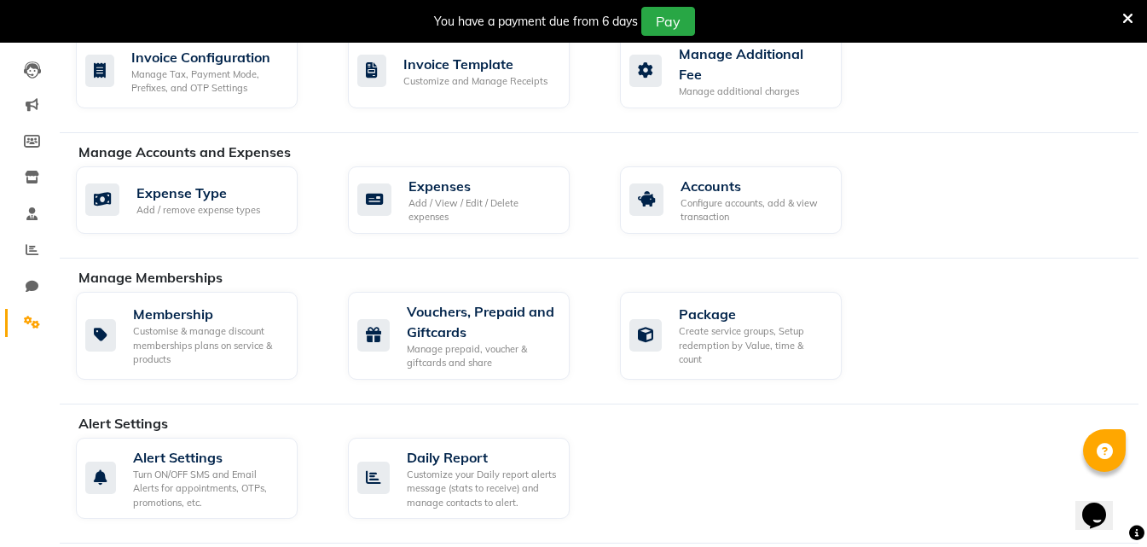
scroll to position [341, 0]
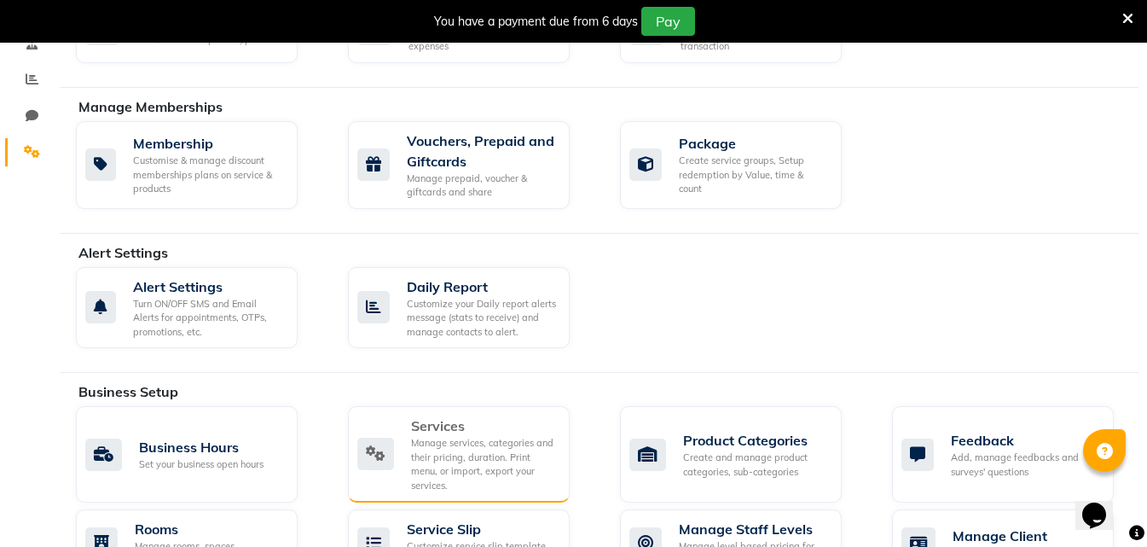
click at [448, 470] on div "Manage services, categories and their pricing, duration. Print menu, or import,…" at bounding box center [483, 464] width 145 height 56
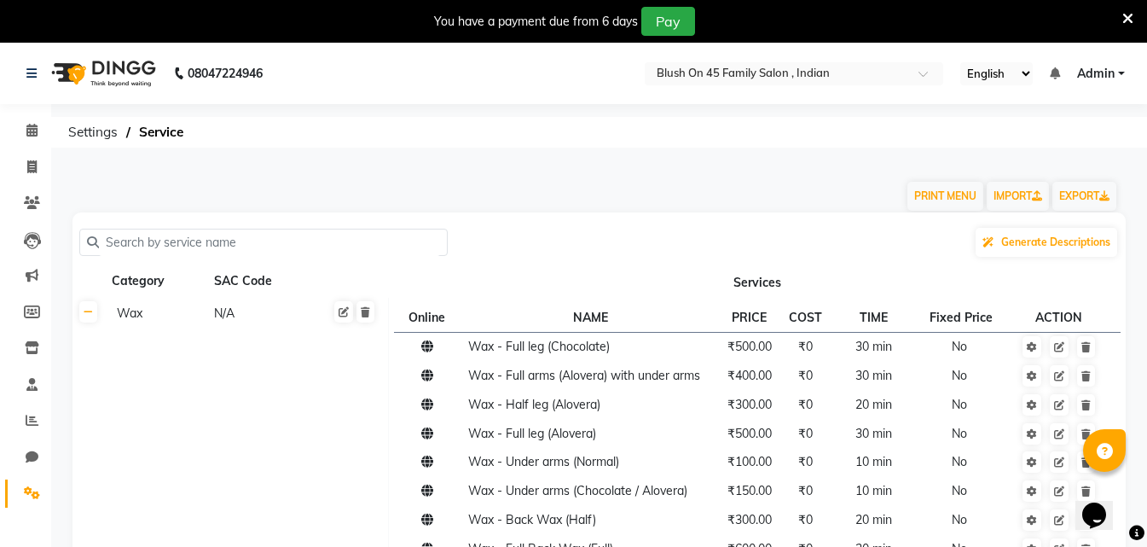
click at [150, 241] on input "text" at bounding box center [269, 242] width 341 height 26
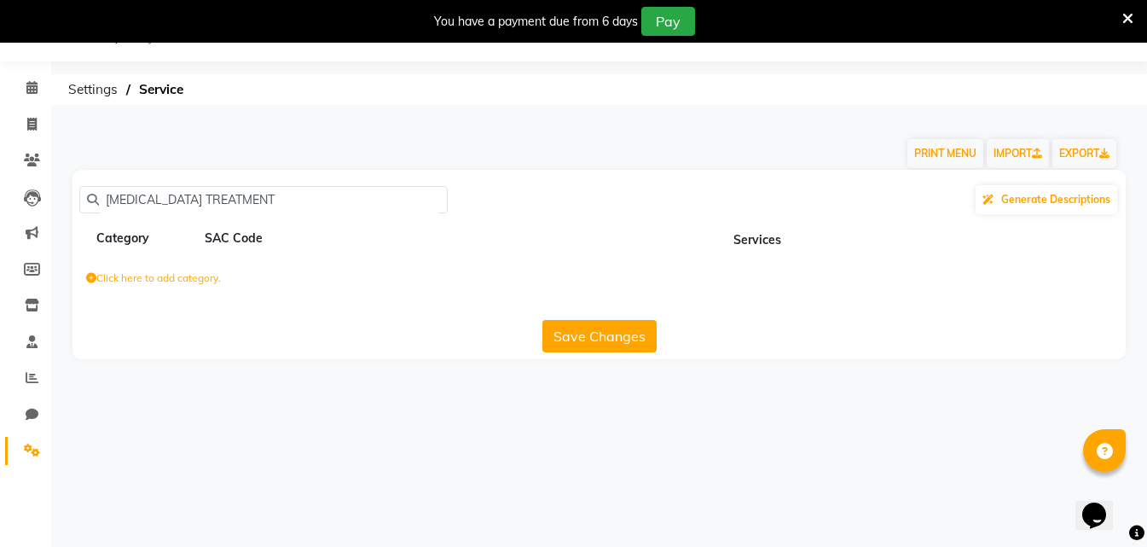
type input "[MEDICAL_DATA] TREATMENT"
click at [621, 334] on button "Save Changes" at bounding box center [599, 336] width 114 height 32
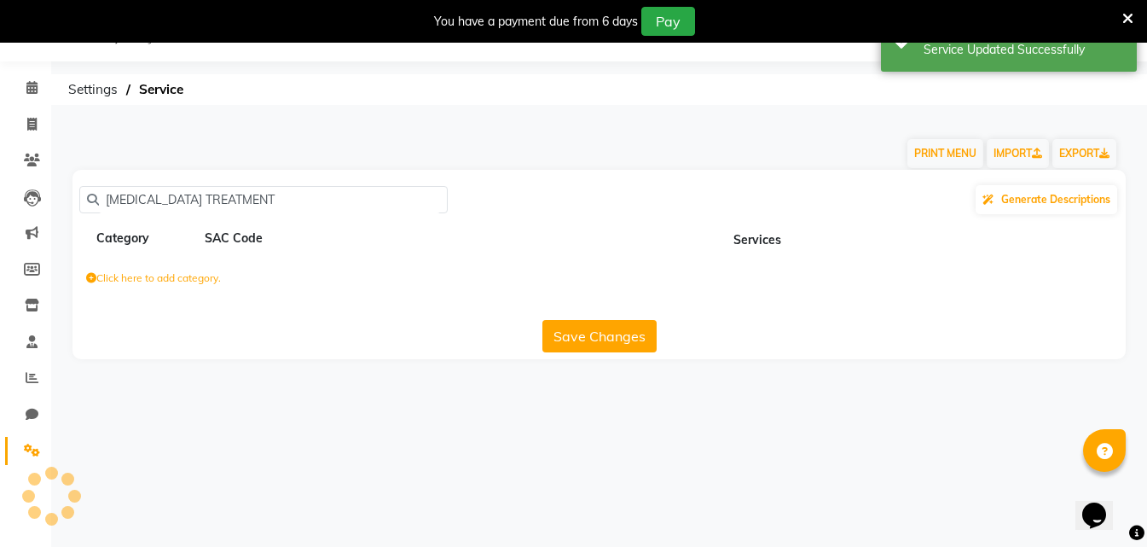
click at [610, 335] on button "Save Changes" at bounding box center [599, 336] width 114 height 32
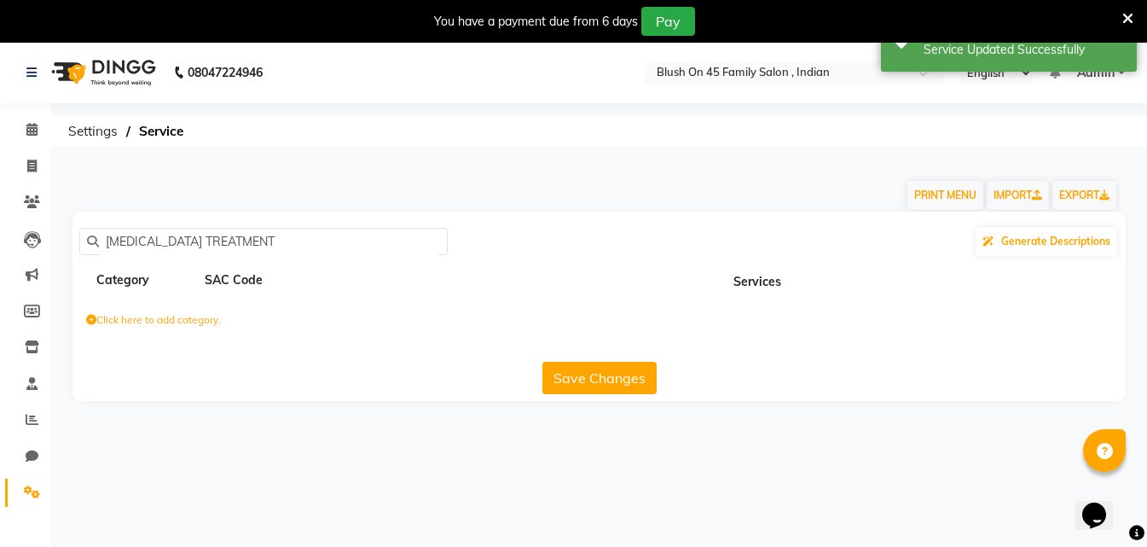
scroll to position [0, 0]
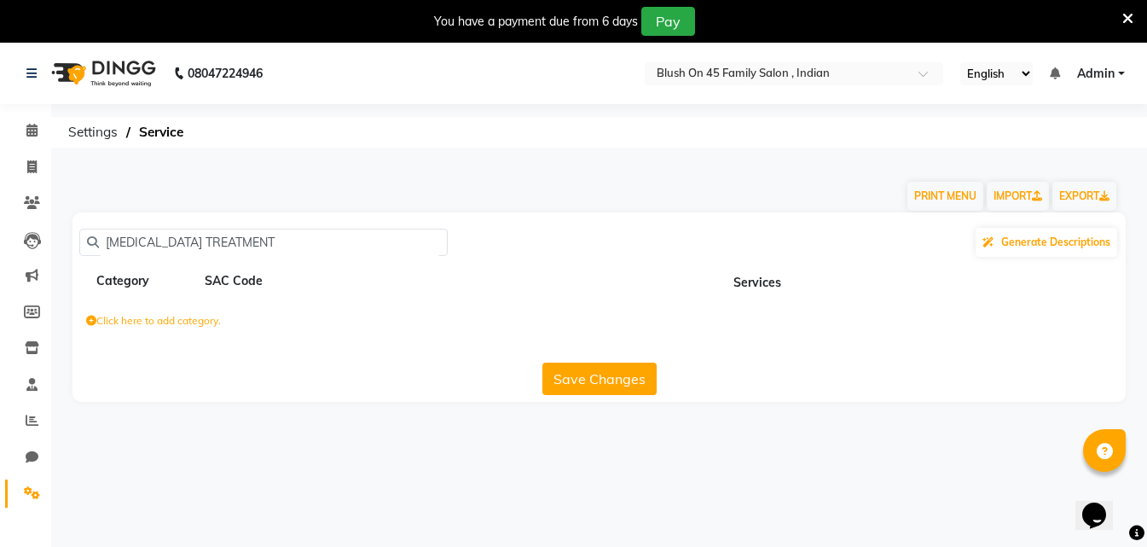
click at [589, 378] on button "Save Changes" at bounding box center [599, 378] width 114 height 32
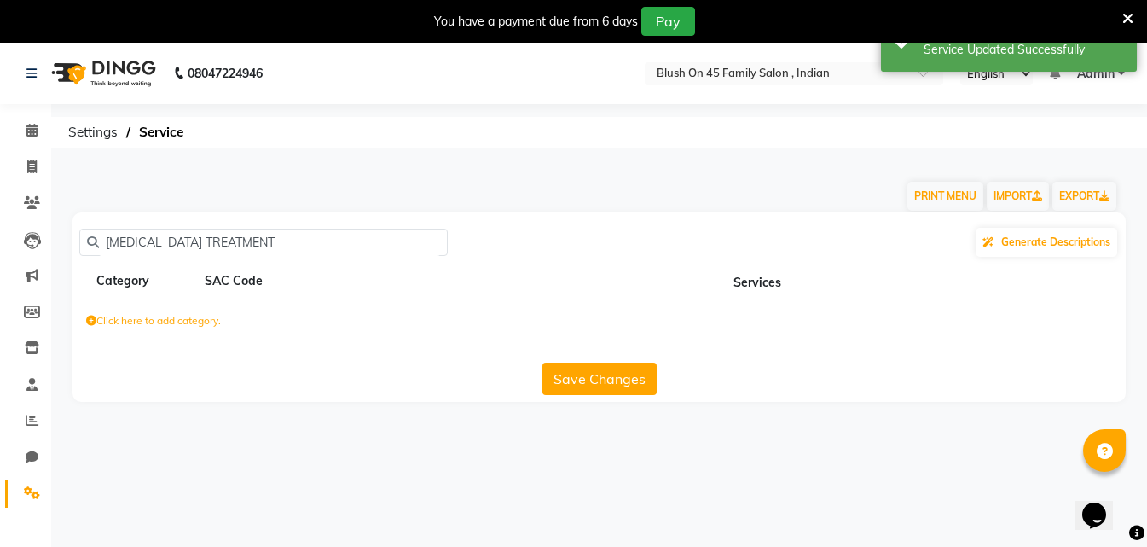
click at [779, 293] on th "Services" at bounding box center [758, 281] width 738 height 32
click at [97, 320] on label "Click here to add category." at bounding box center [153, 320] width 135 height 15
click at [587, 389] on button "Save Changes" at bounding box center [599, 382] width 114 height 32
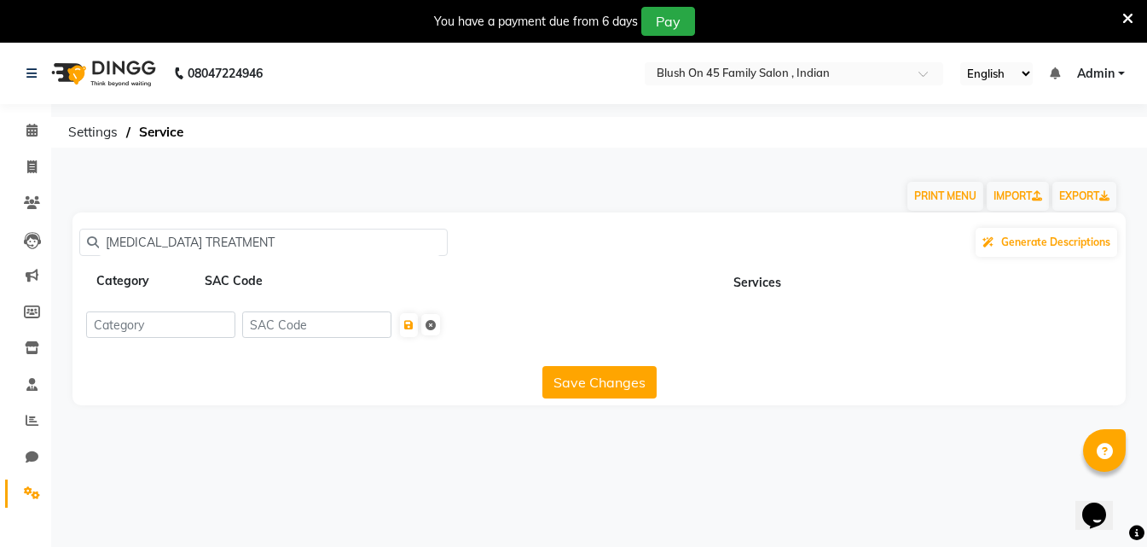
click at [150, 284] on div "Category" at bounding box center [145, 280] width 101 height 21
click at [159, 336] on input at bounding box center [160, 324] width 149 height 26
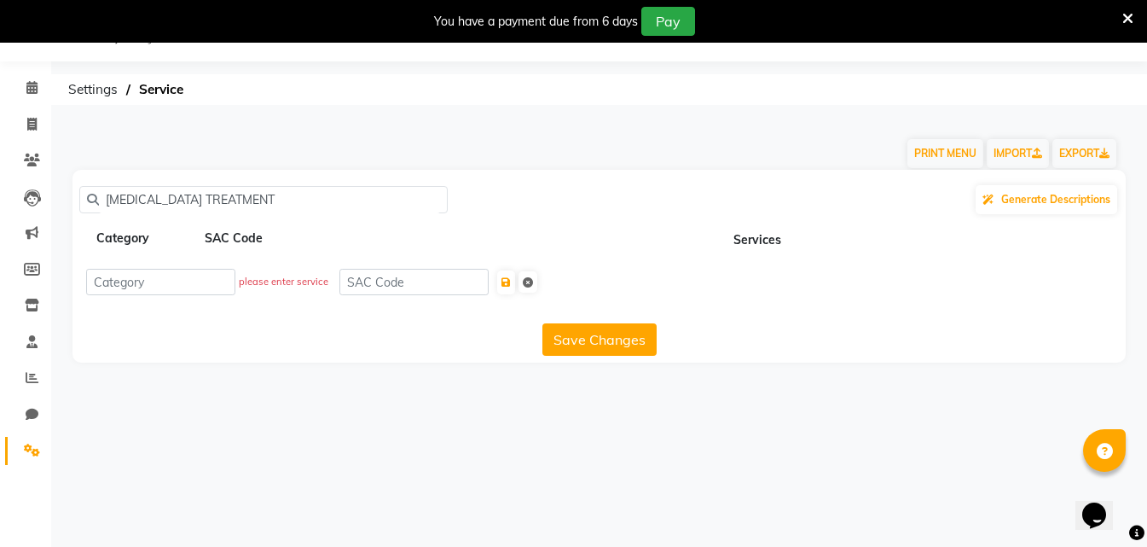
click at [576, 345] on button "Save Changes" at bounding box center [599, 339] width 114 height 32
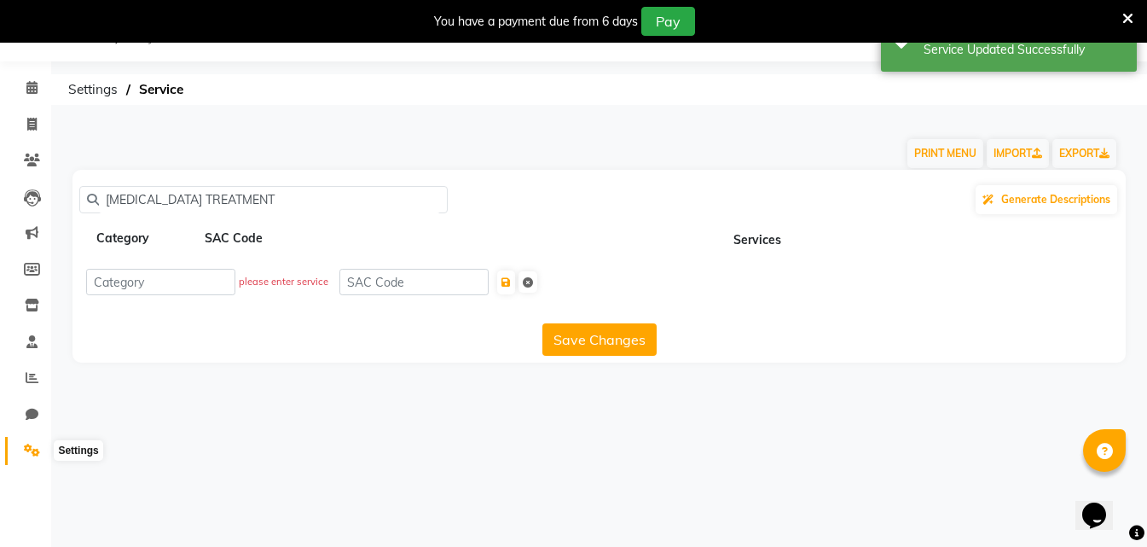
click at [30, 448] on icon at bounding box center [32, 449] width 16 height 13
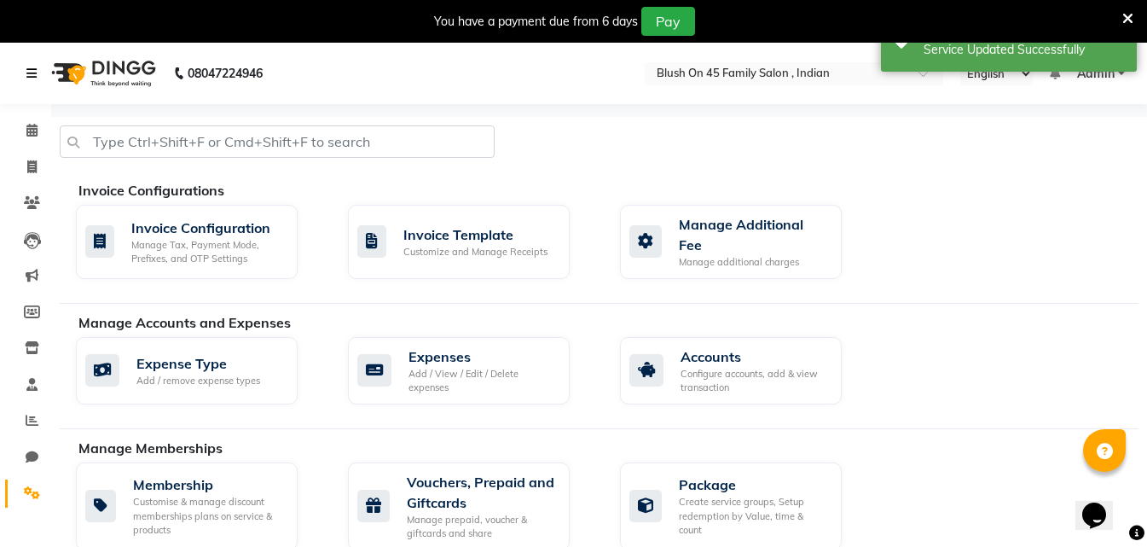
click at [29, 74] on icon at bounding box center [31, 73] width 10 height 12
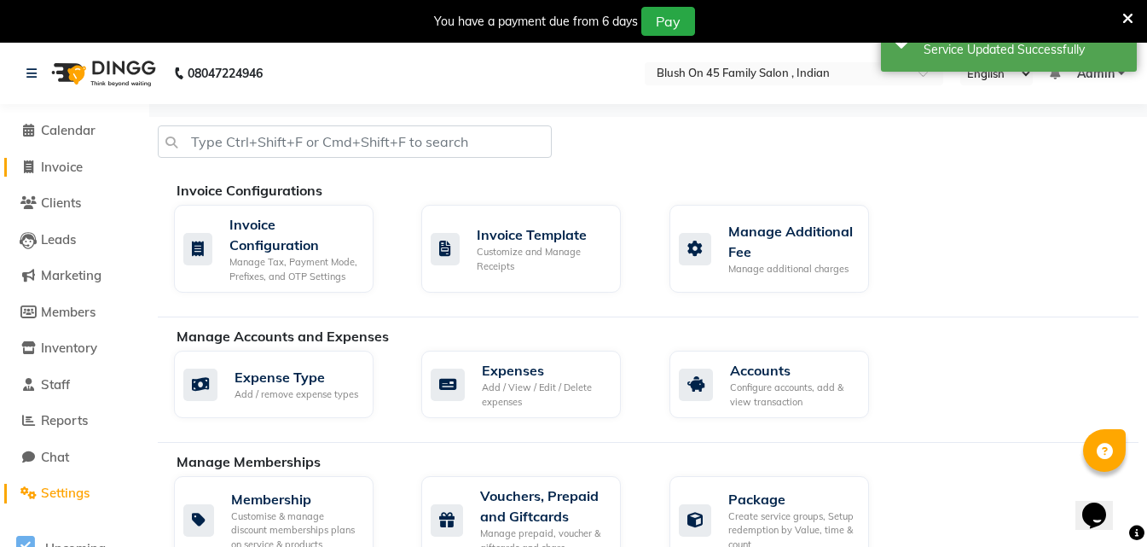
click at [30, 171] on icon at bounding box center [28, 166] width 9 height 13
select select "service"
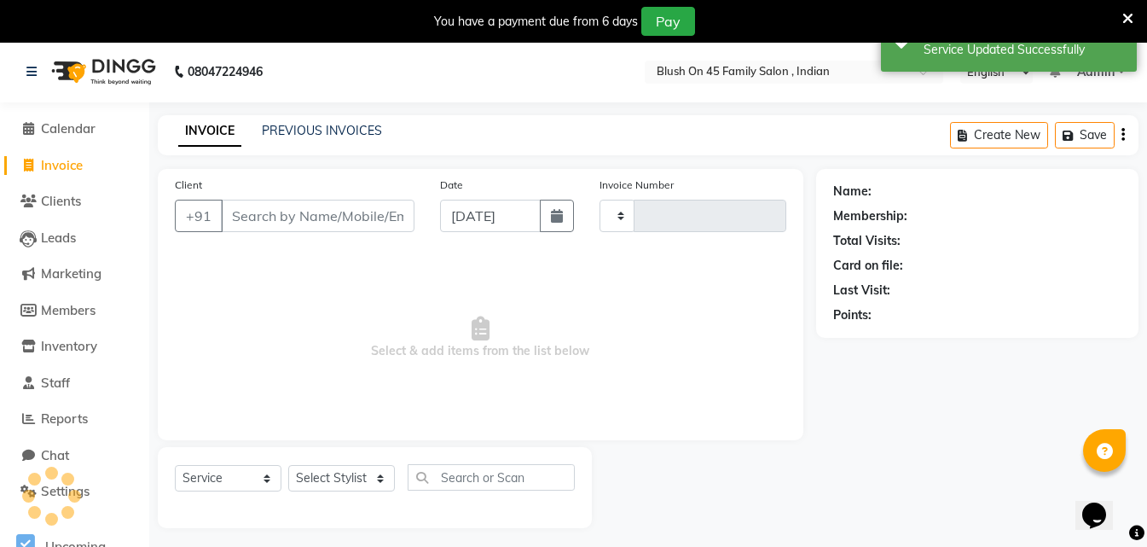
type input "0015"
select select "8921"
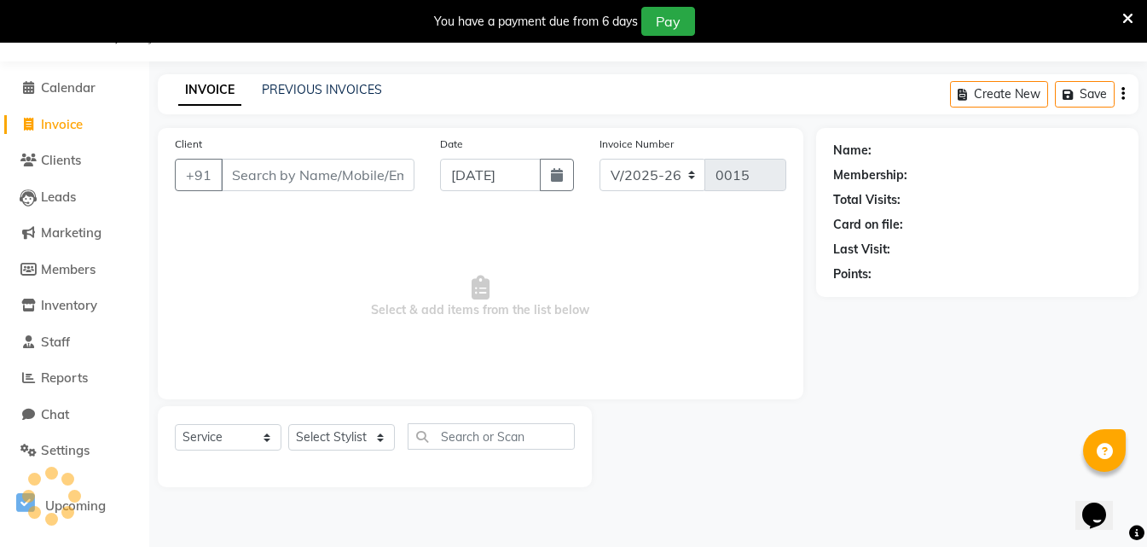
click at [32, 126] on icon at bounding box center [28, 124] width 9 height 13
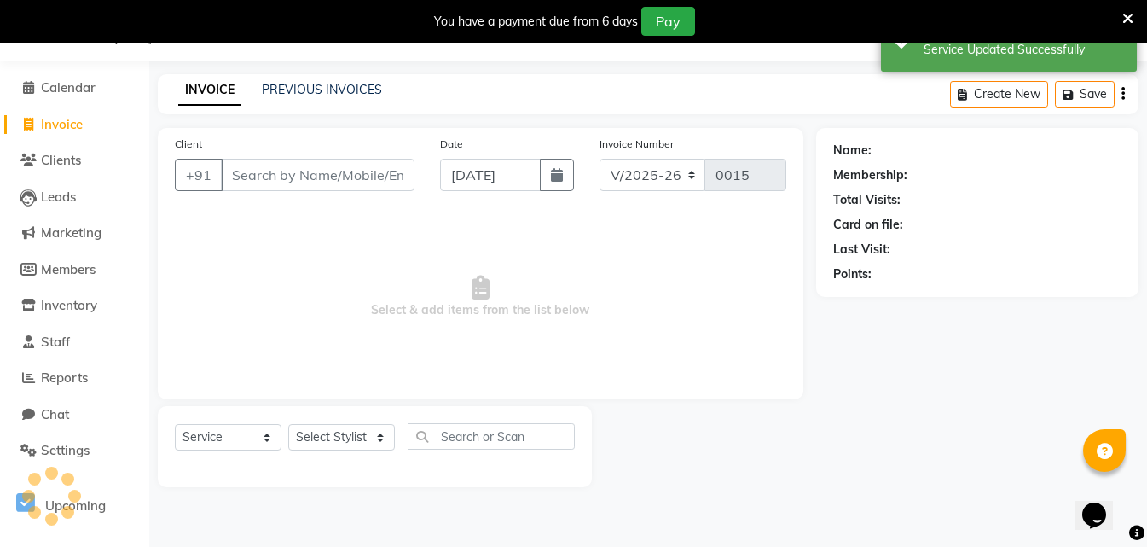
select select "8921"
select select "service"
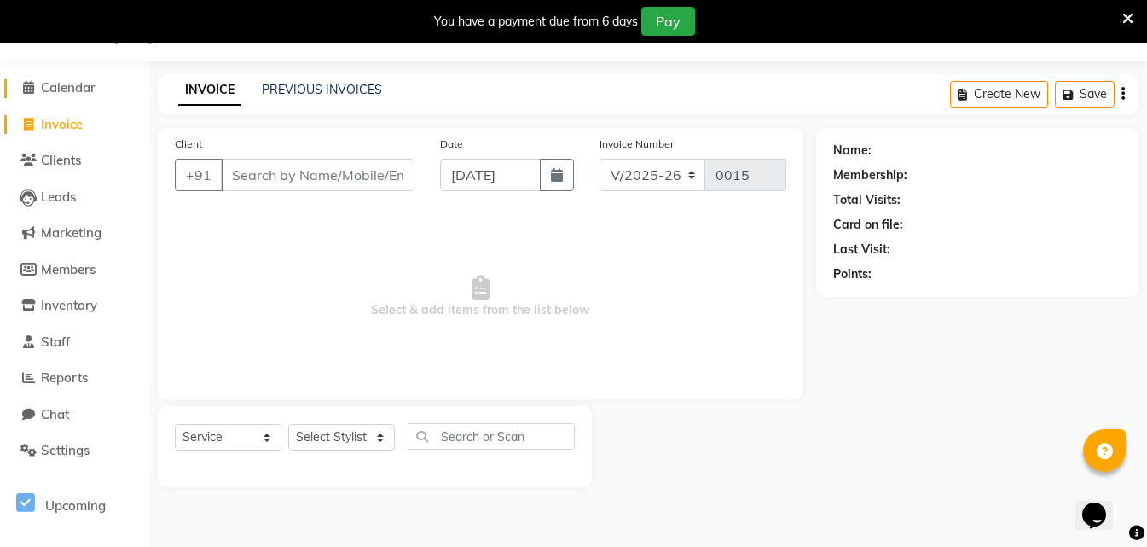
click at [38, 95] on span at bounding box center [28, 88] width 26 height 20
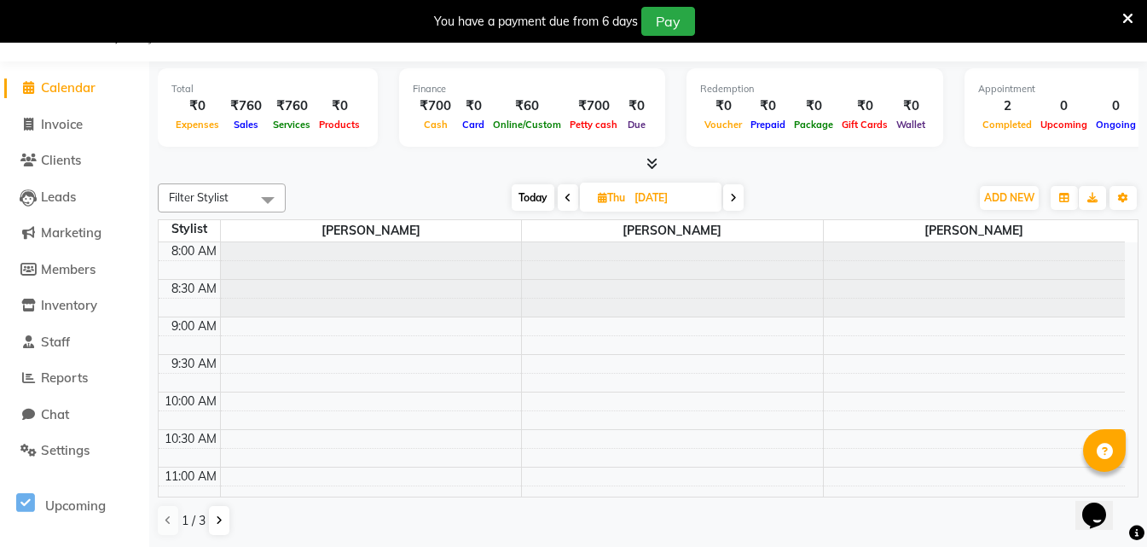
click at [198, 519] on span "1 / 3" at bounding box center [194, 521] width 24 height 18
click at [209, 519] on button at bounding box center [219, 520] width 20 height 29
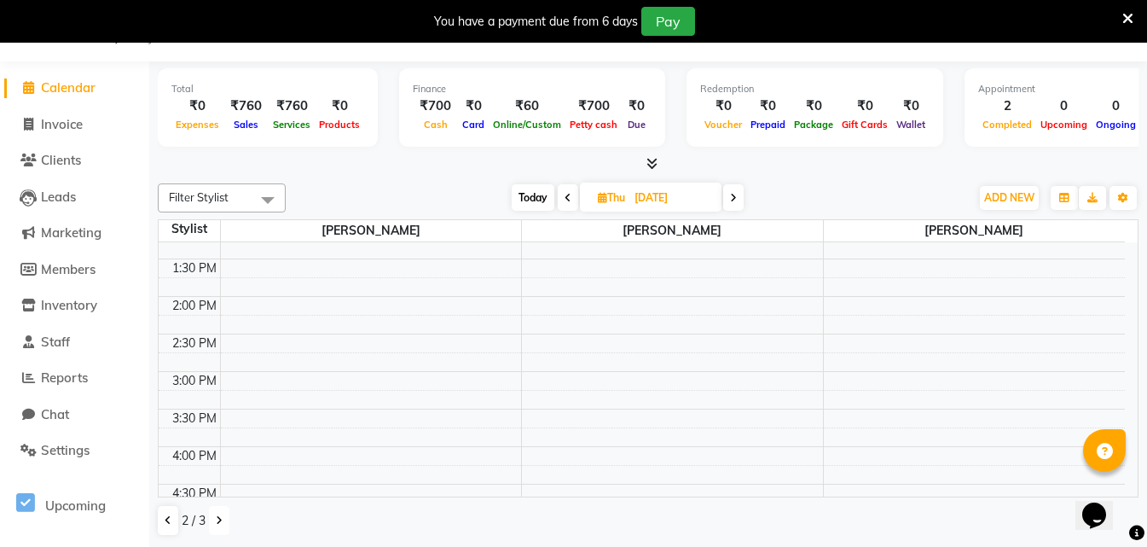
scroll to position [426, 0]
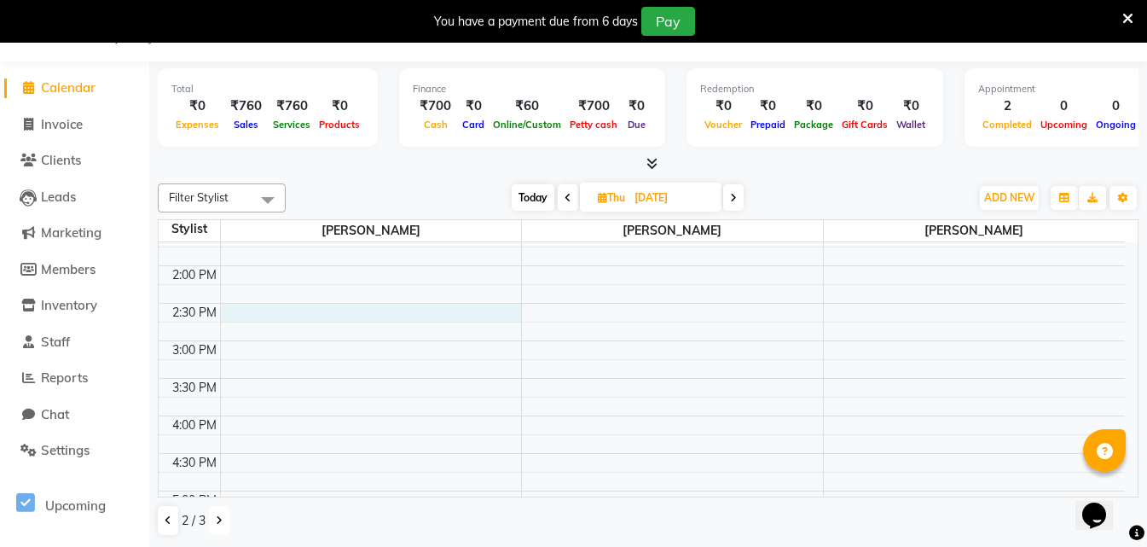
click at [324, 313] on div "8:00 AM 8:30 AM 9:00 AM 9:30 AM 10:00 AM 10:30 AM 11:00 AM 11:30 AM 12:00 PM 12…" at bounding box center [642, 303] width 966 height 975
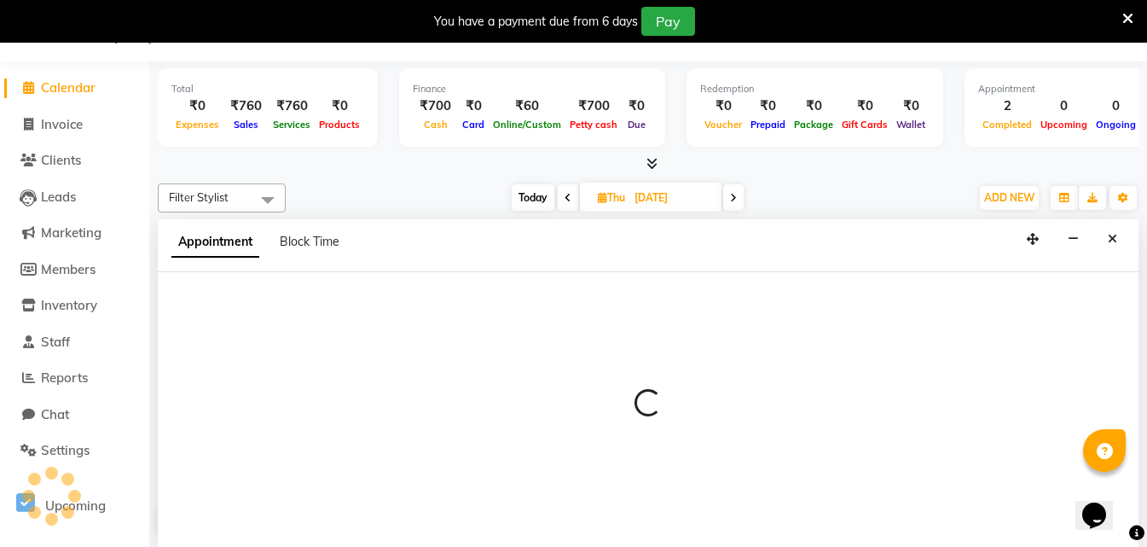
scroll to position [43, 0]
select select "90027"
select select "870"
select select "tentative"
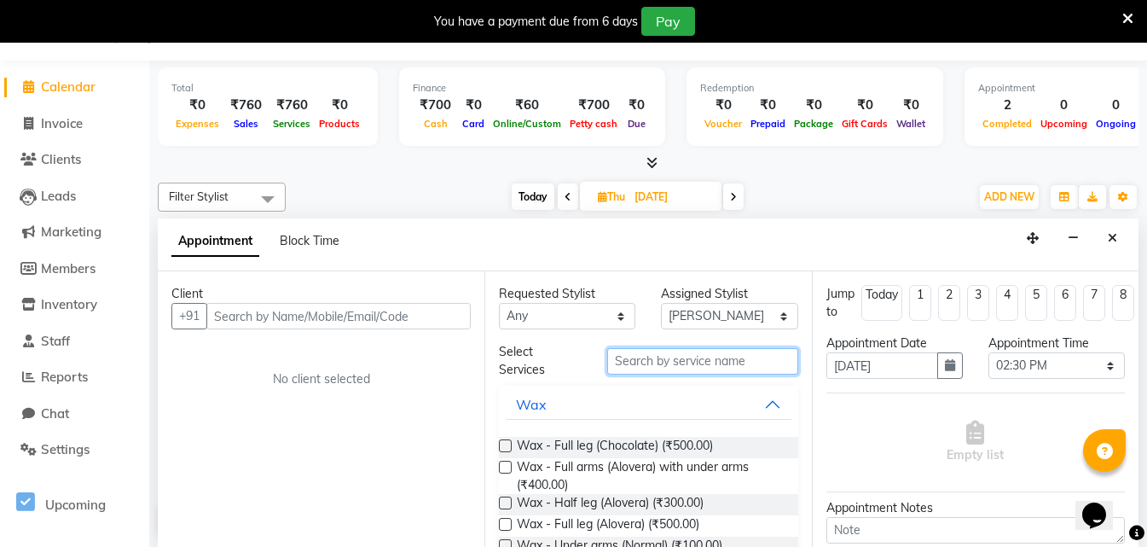
click at [701, 365] on input "text" at bounding box center [702, 361] width 191 height 26
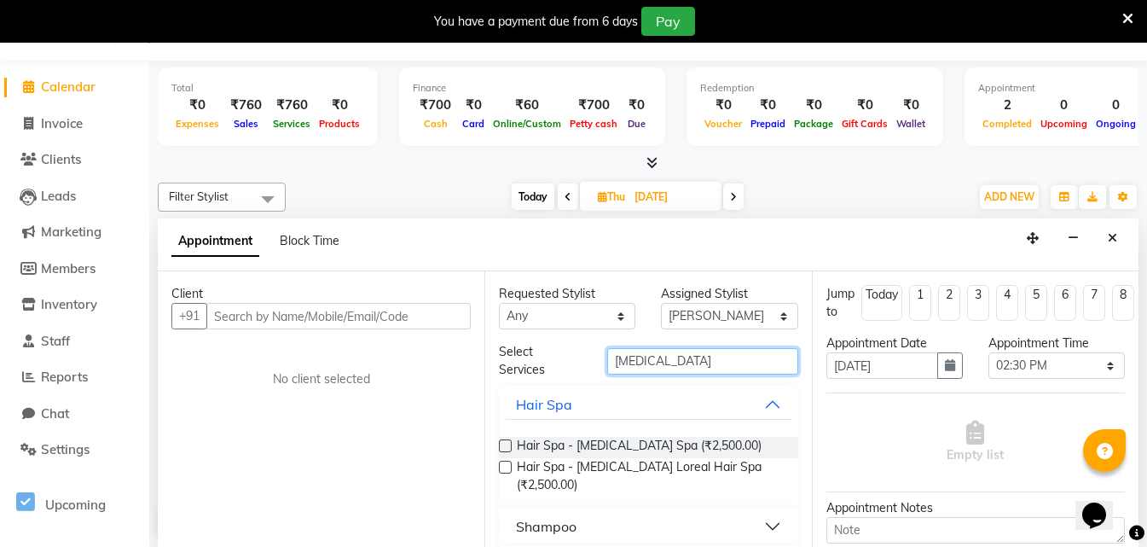
scroll to position [35, 0]
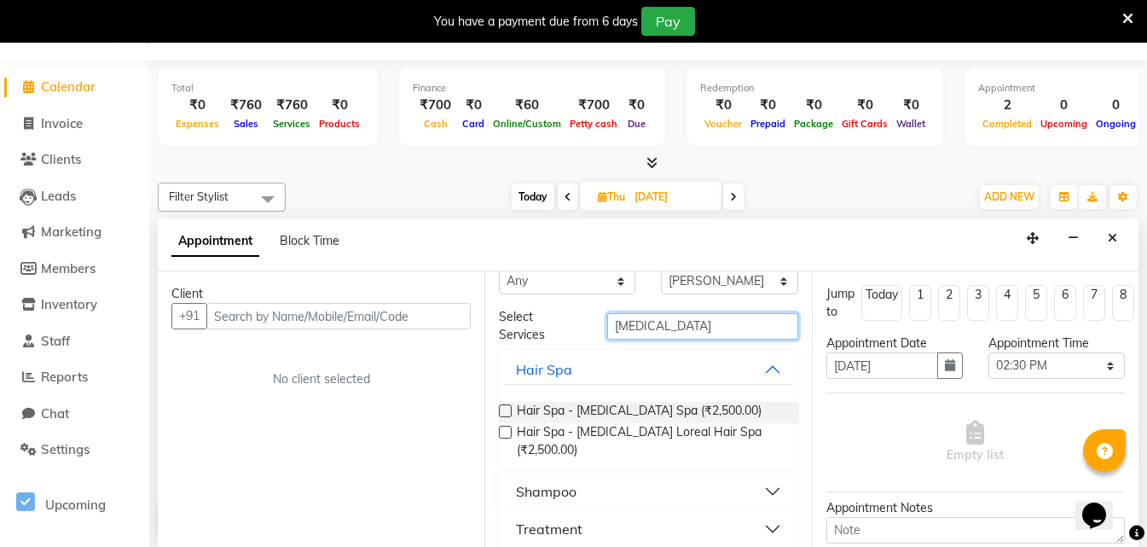
type input "[MEDICAL_DATA]"
click at [764, 513] on button "Treatment" at bounding box center [648, 528] width 285 height 31
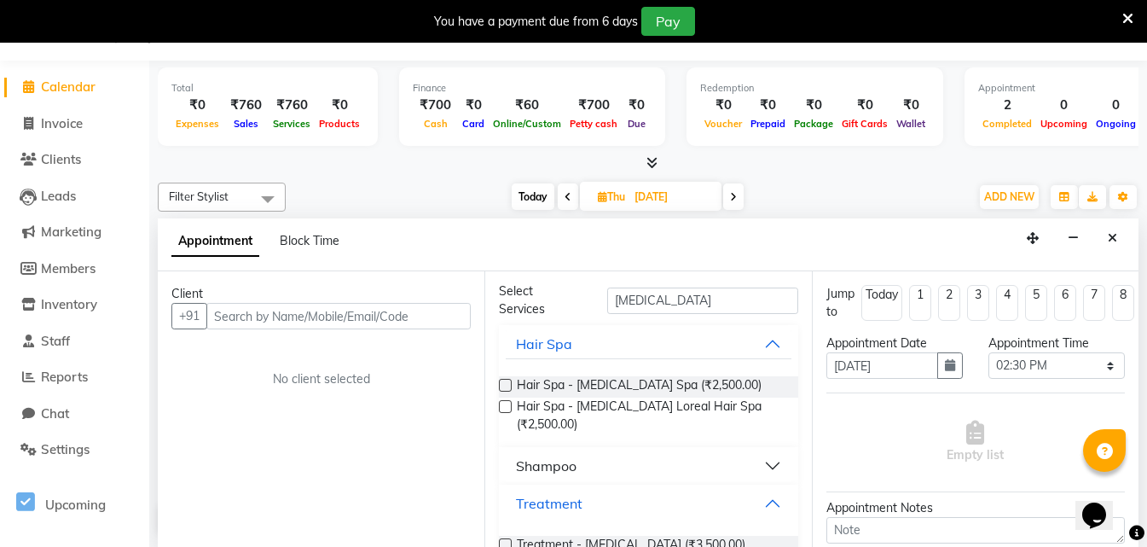
scroll to position [84, 0]
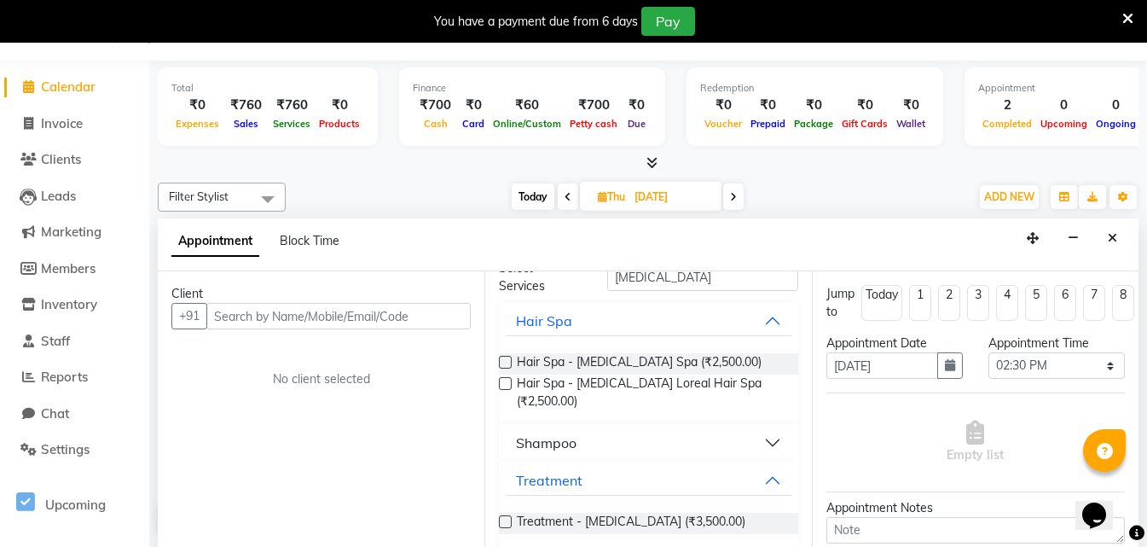
click at [508, 515] on label at bounding box center [505, 521] width 13 height 13
click at [508, 518] on input "checkbox" at bounding box center [504, 523] width 11 height 11
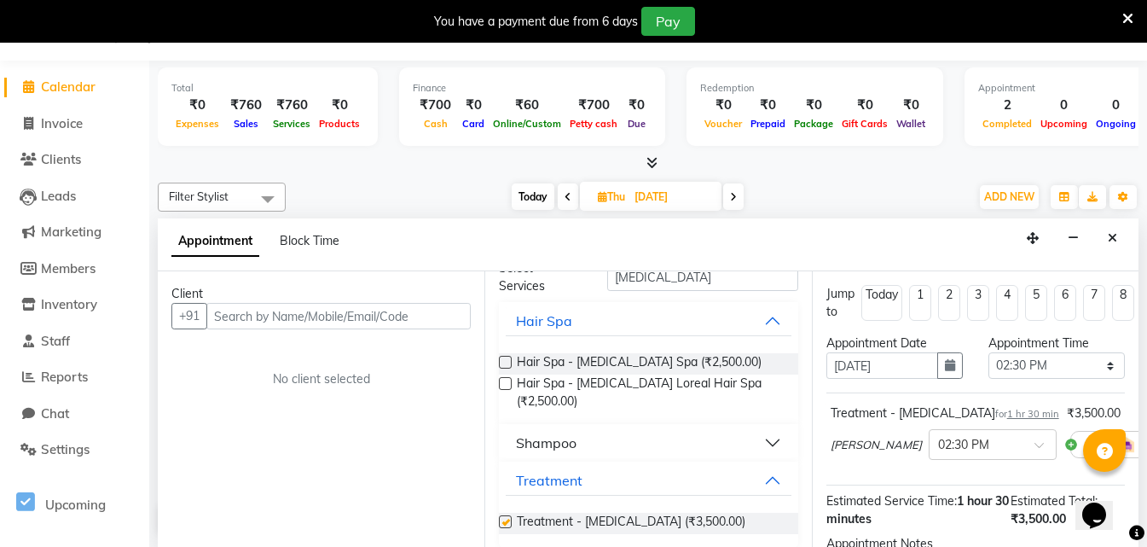
checkbox input "false"
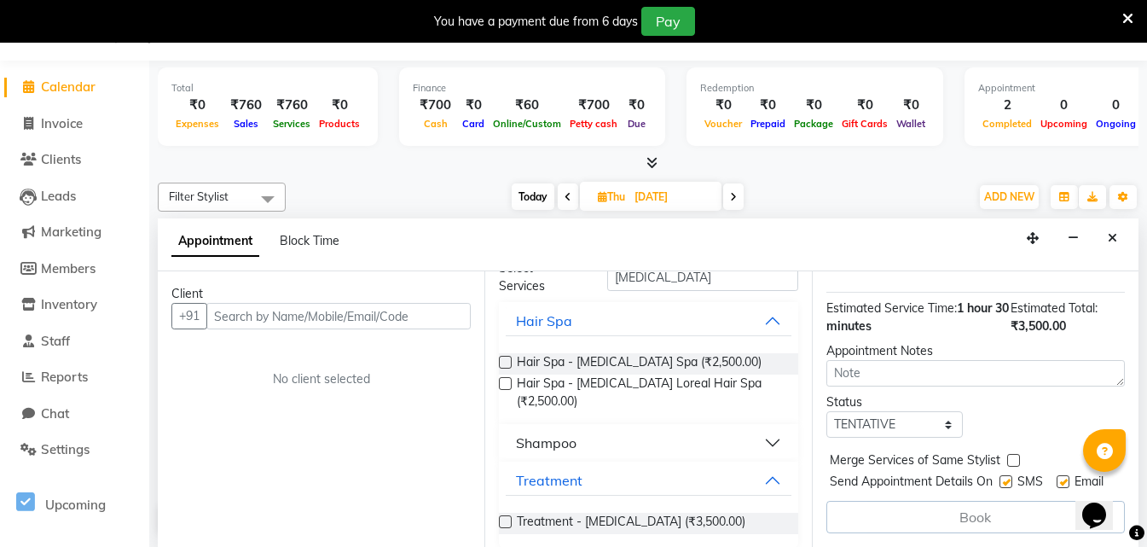
scroll to position [223, 0]
click at [268, 320] on input "text" at bounding box center [338, 316] width 264 height 26
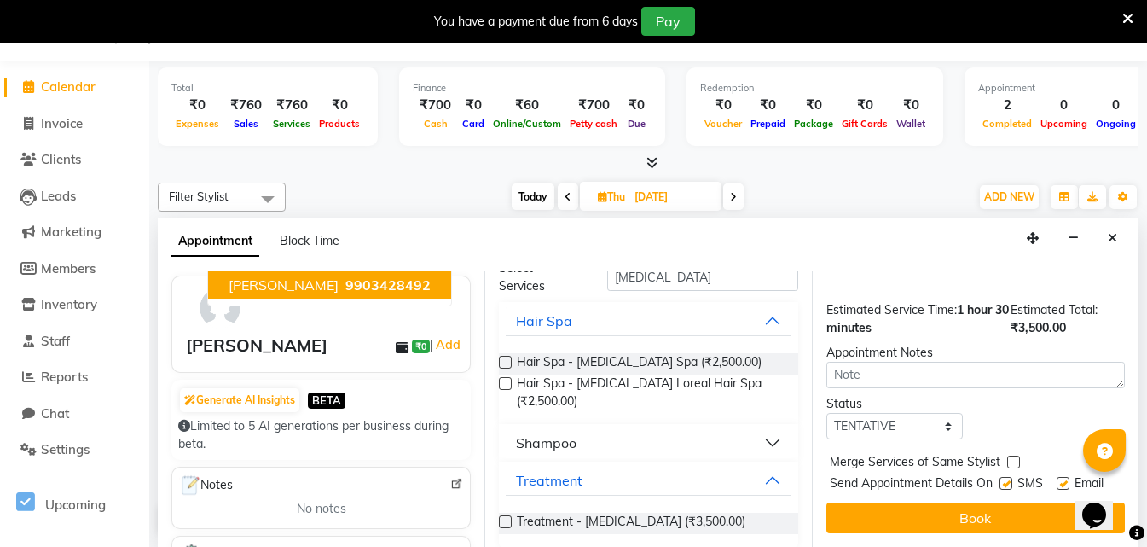
scroll to position [256, 0]
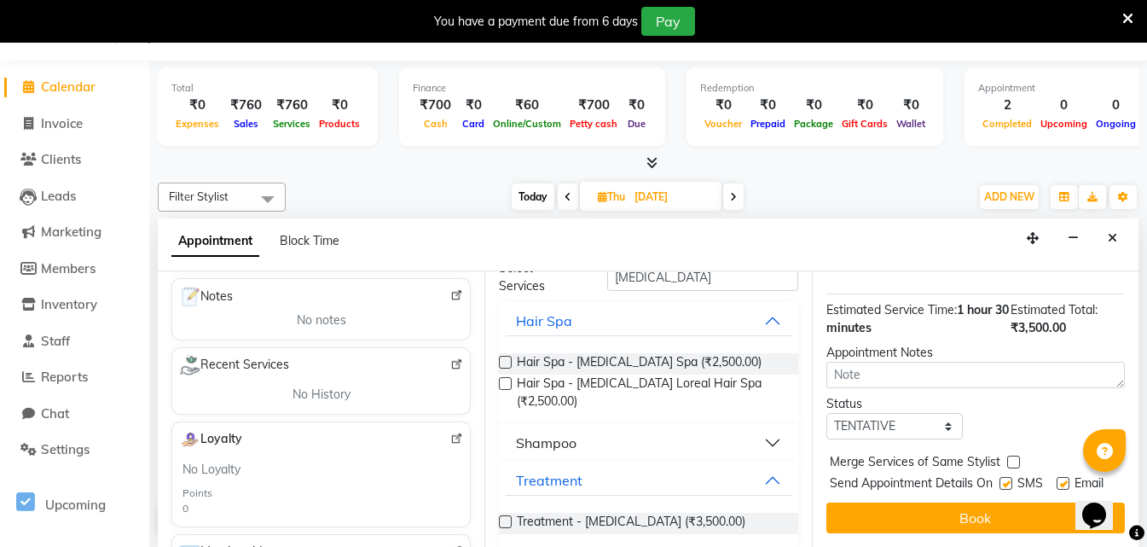
type input "9903428492"
click at [1056, 477] on label at bounding box center [1062, 483] width 13 height 13
click at [1056, 479] on input "checkbox" at bounding box center [1061, 484] width 11 height 11
checkbox input "false"
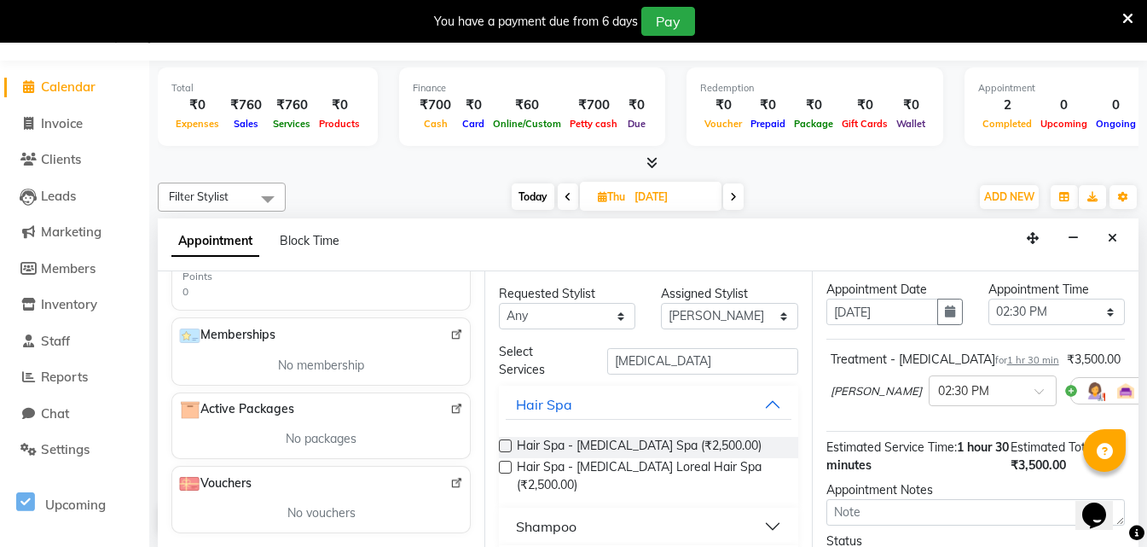
scroll to position [0, 0]
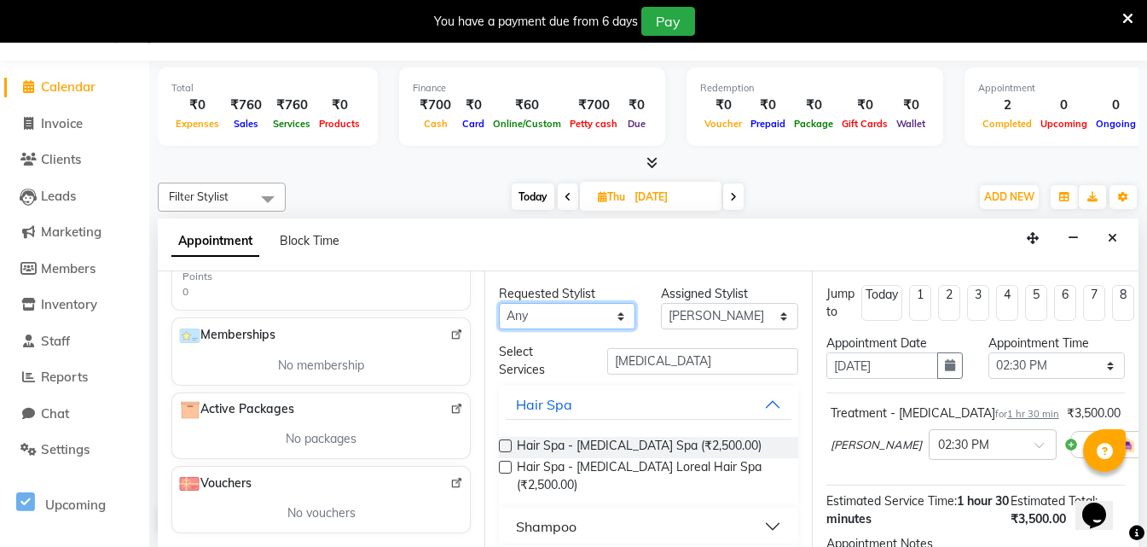
click at [616, 311] on select "Any ALO [PERSON_NAME] ARIPITA DAS [PERSON_NAME] [PERSON_NAME] [PERSON_NAME] [PE…" at bounding box center [567, 316] width 136 height 26
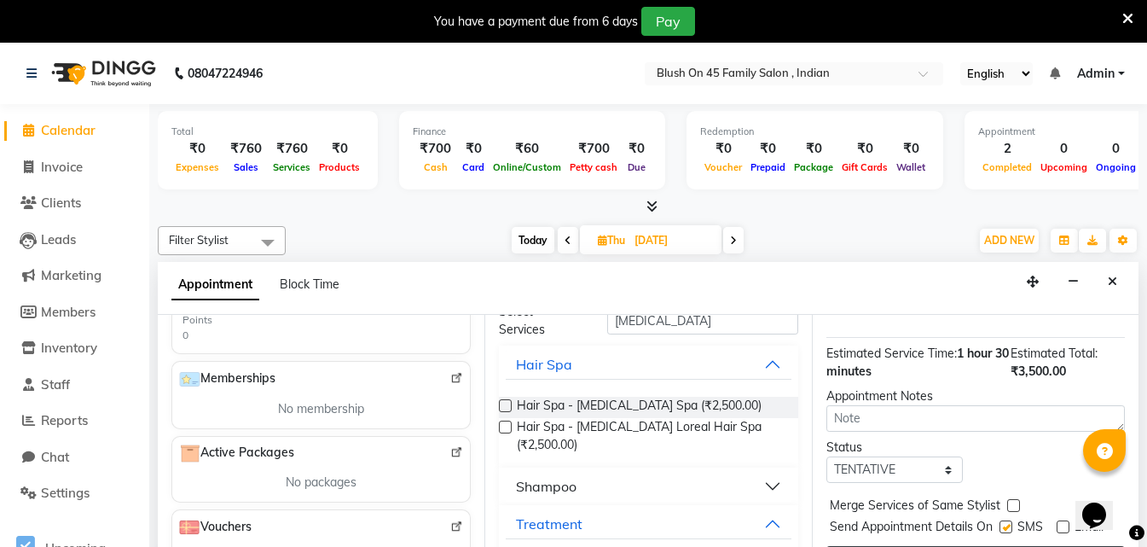
scroll to position [43, 0]
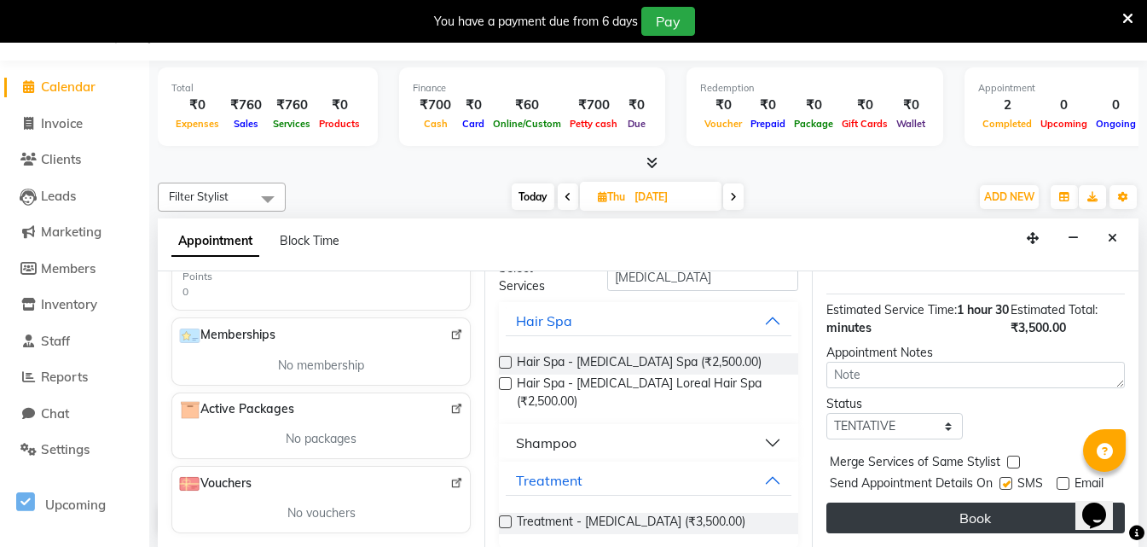
click at [939, 506] on button "Book" at bounding box center [975, 517] width 298 height 31
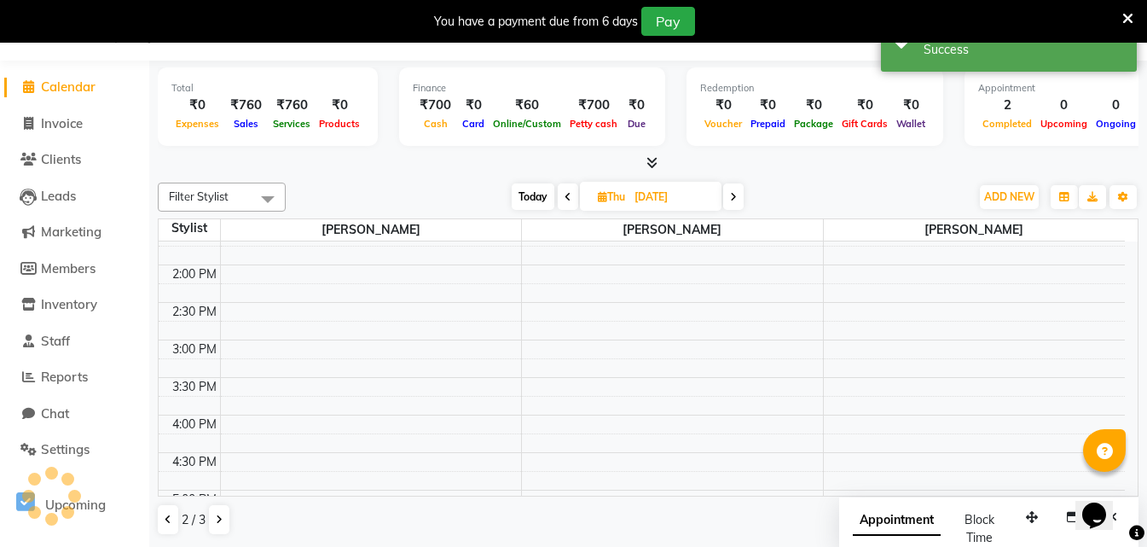
scroll to position [0, 0]
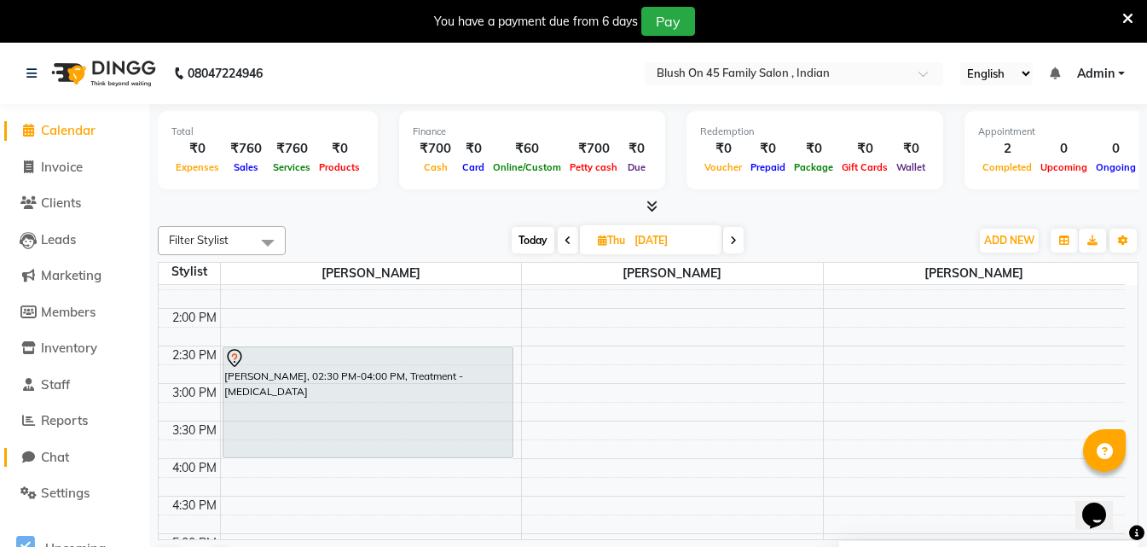
click at [57, 450] on span "Chat" at bounding box center [55, 456] width 28 height 16
select select "100"
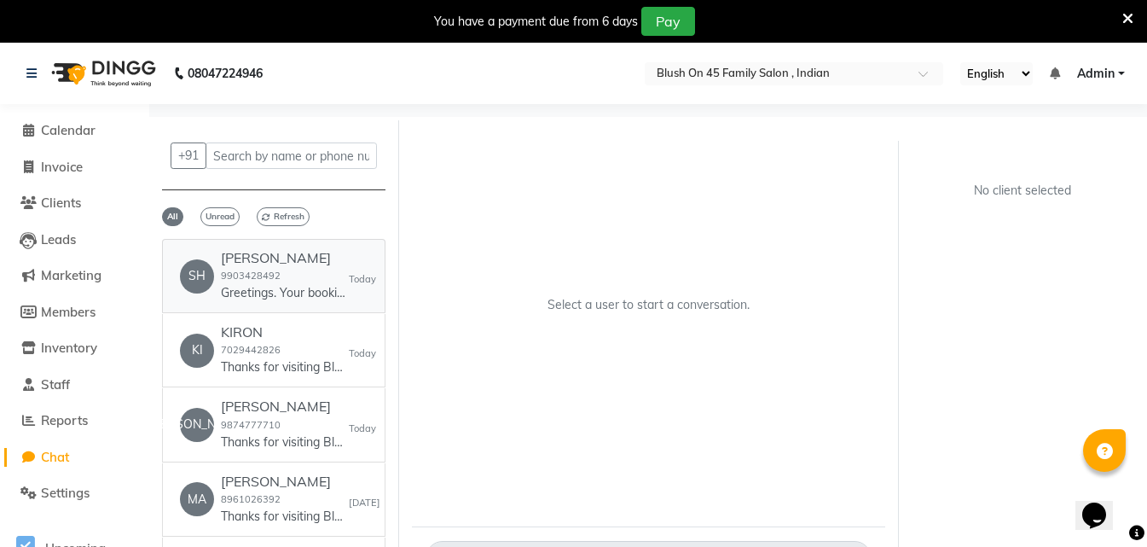
click at [272, 304] on link "SH [PERSON_NAME] 9903428492 Greetings. Your booking with Blush on 45 Family sal…" at bounding box center [273, 276] width 223 height 74
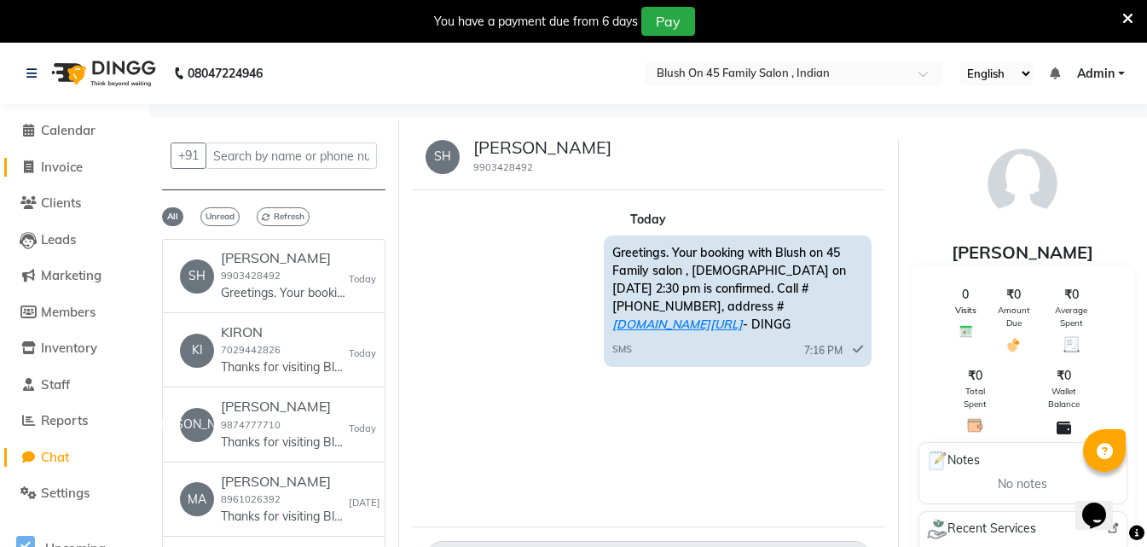
click at [57, 169] on span "Invoice" at bounding box center [62, 167] width 42 height 16
select select "service"
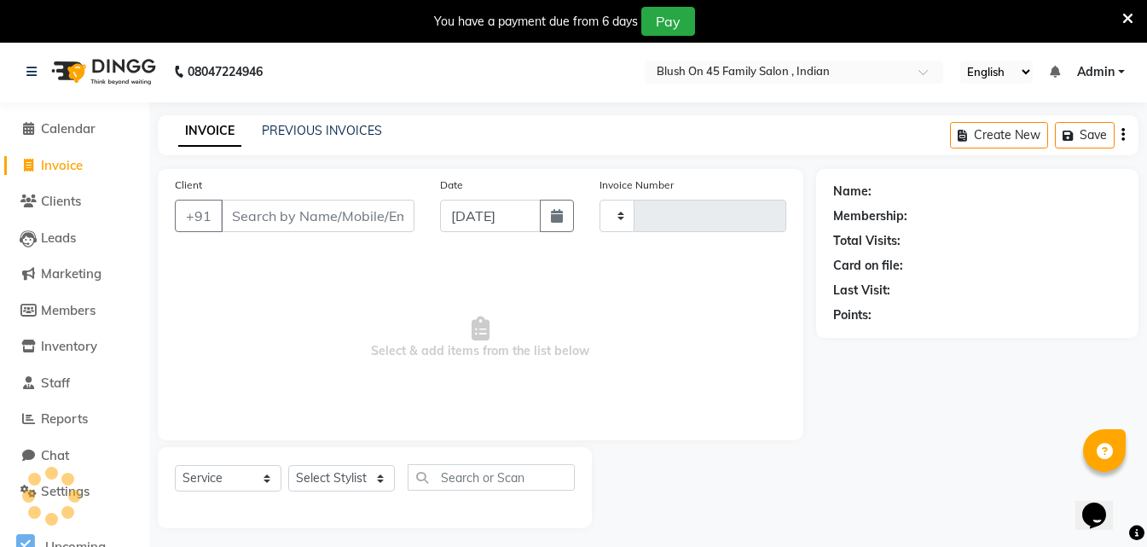
type input "0015"
select select "8921"
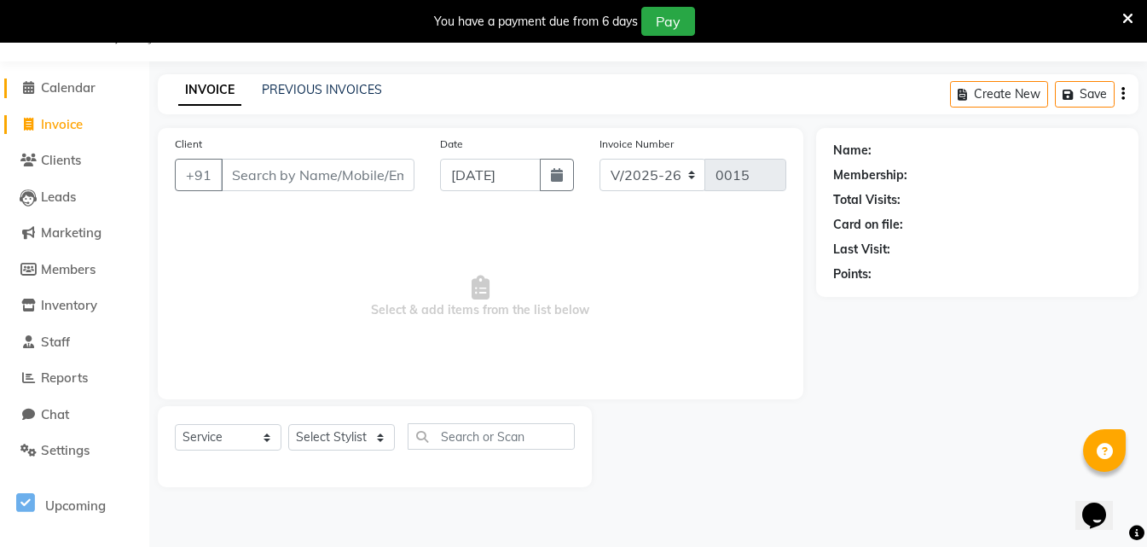
click at [70, 90] on span "Calendar" at bounding box center [68, 87] width 55 height 16
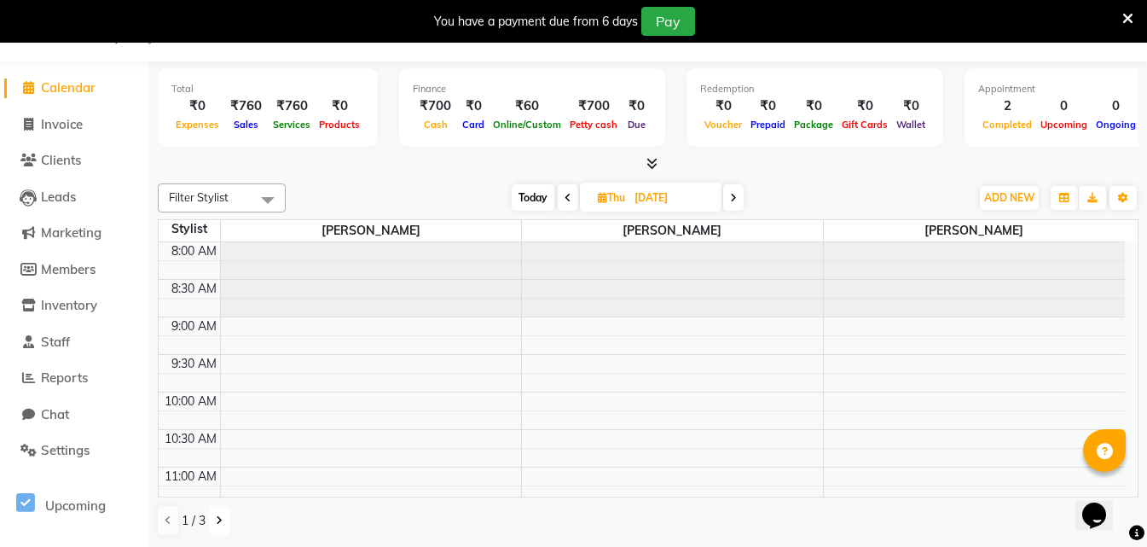
click at [217, 521] on icon at bounding box center [219, 520] width 7 height 10
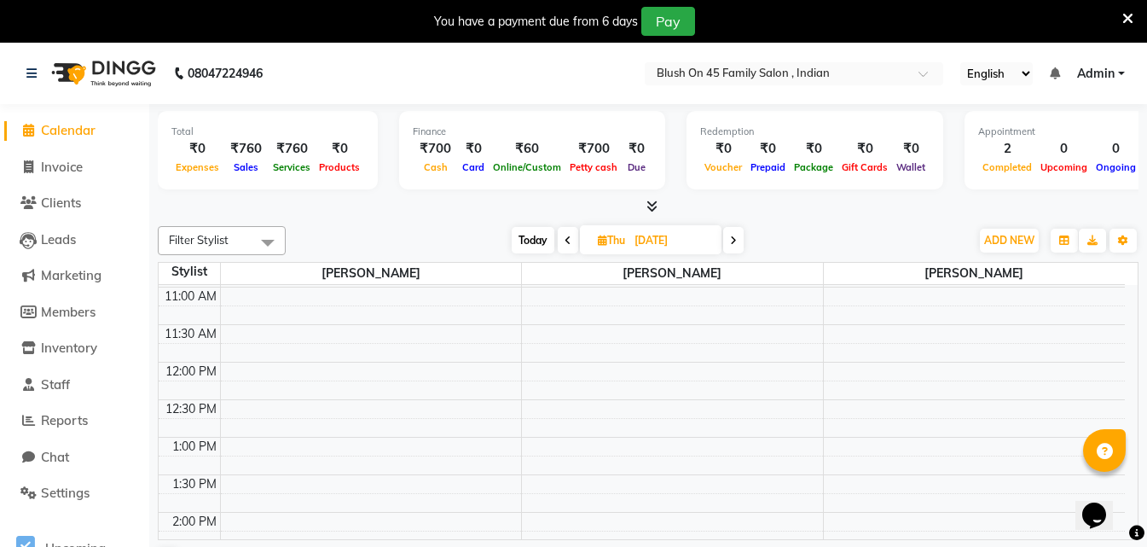
scroll to position [256, 0]
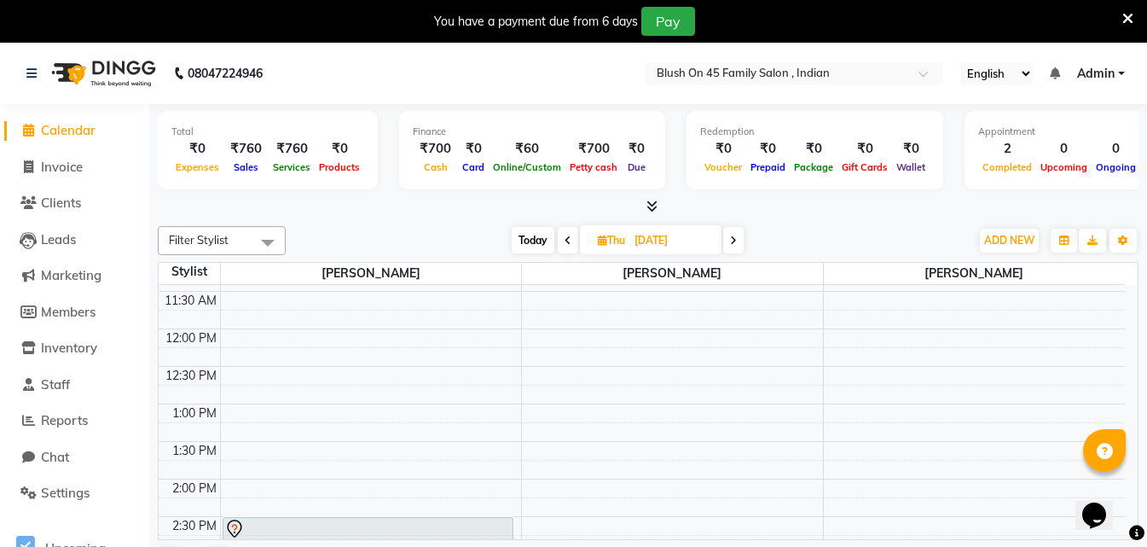
click at [735, 241] on icon at bounding box center [733, 240] width 7 height 10
type input "[DATE]"
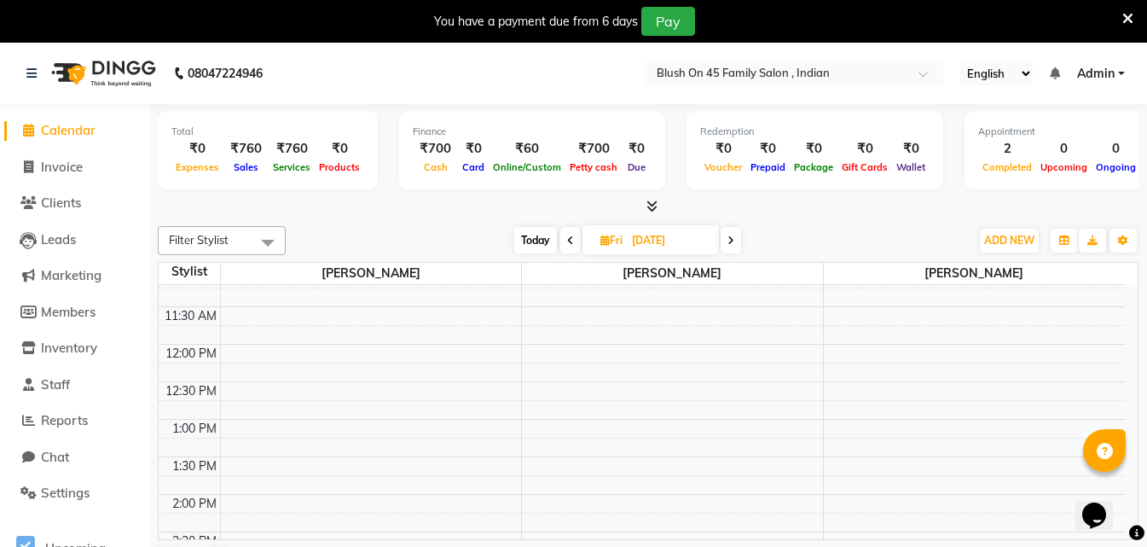
scroll to position [209, 0]
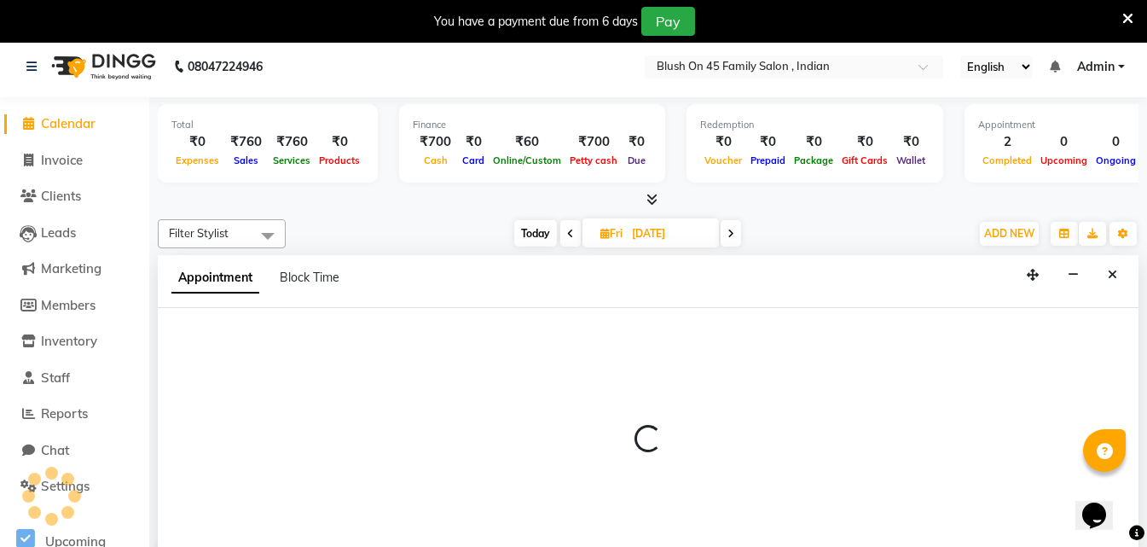
select select "90027"
select select "780"
select select "tentative"
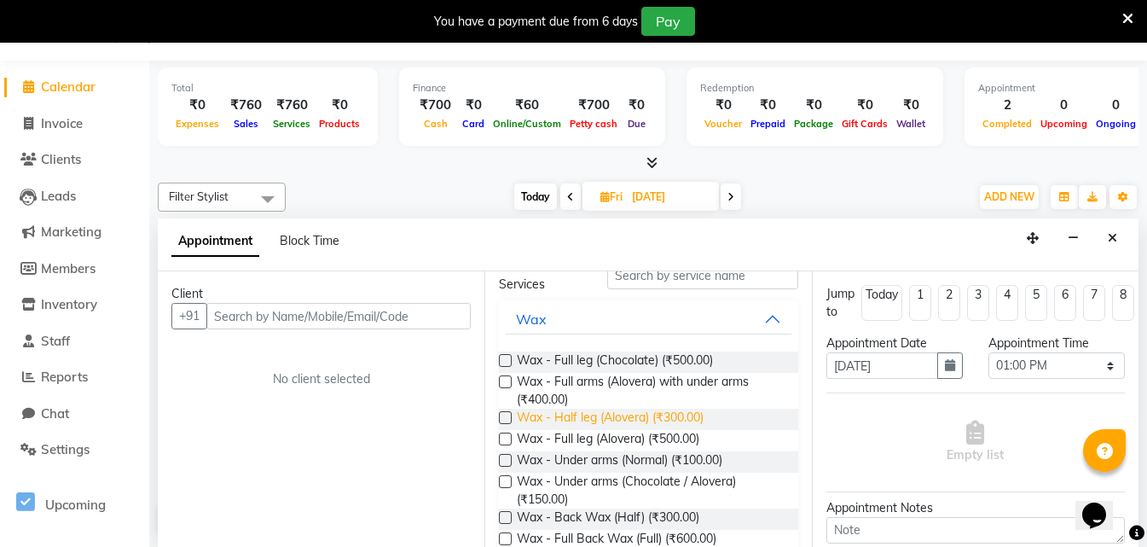
scroll to position [0, 0]
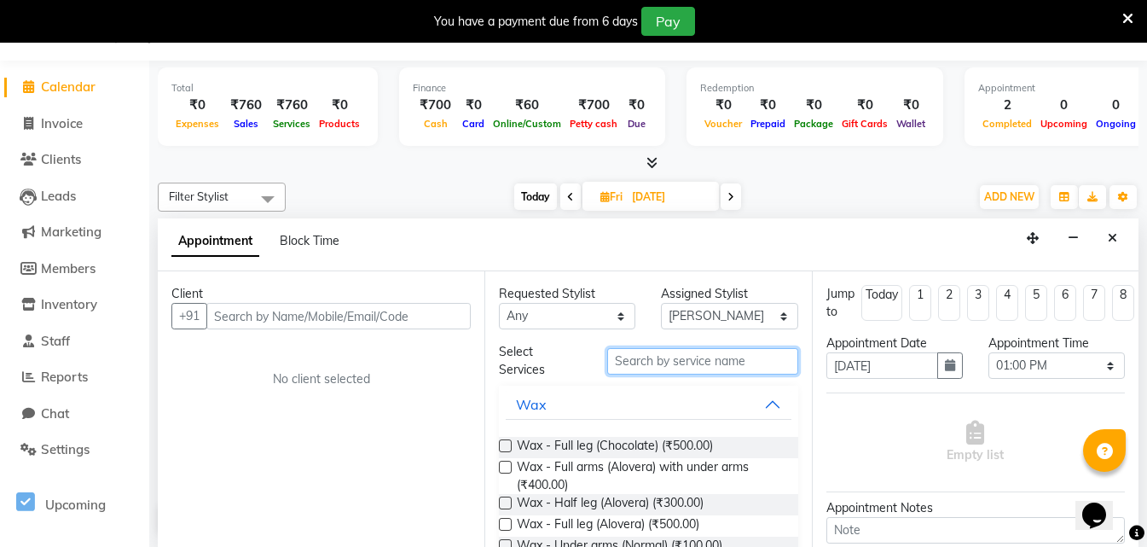
click at [631, 356] on input "text" at bounding box center [702, 361] width 191 height 26
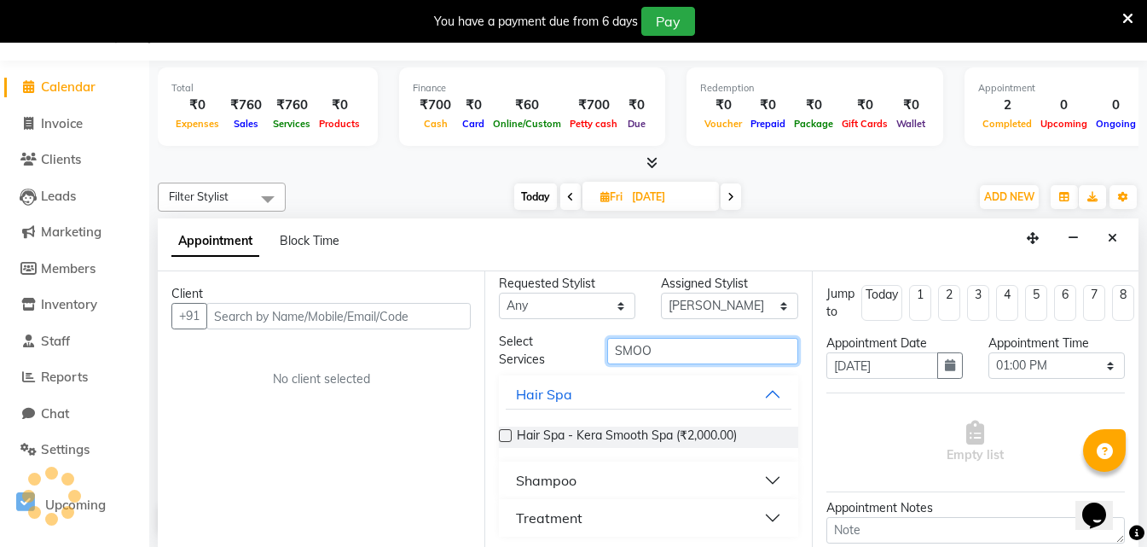
scroll to position [14, 0]
type input "SMOO"
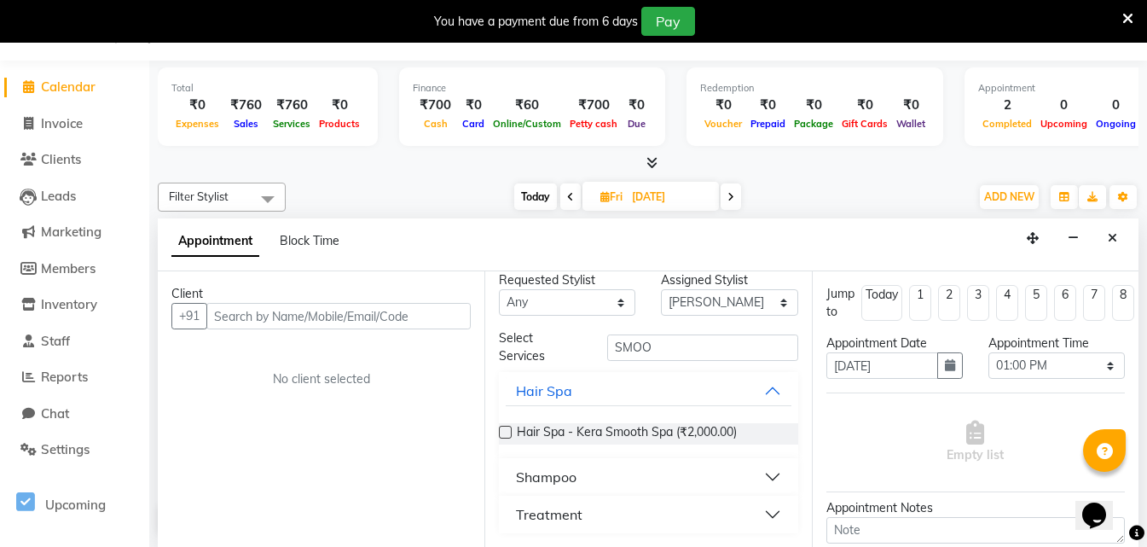
click at [760, 515] on button "Treatment" at bounding box center [648, 514] width 285 height 31
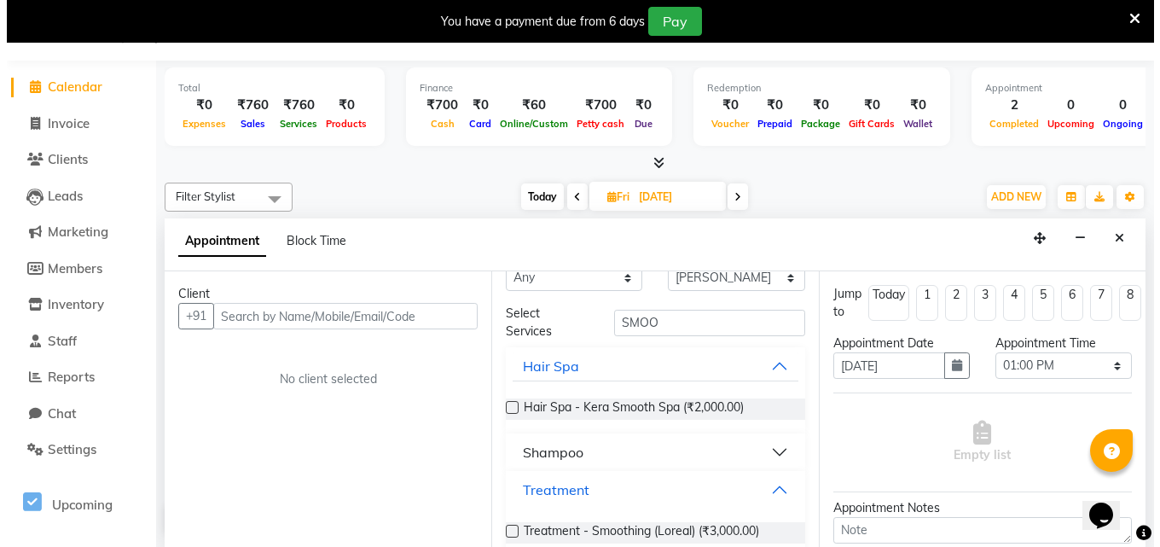
scroll to position [62, 0]
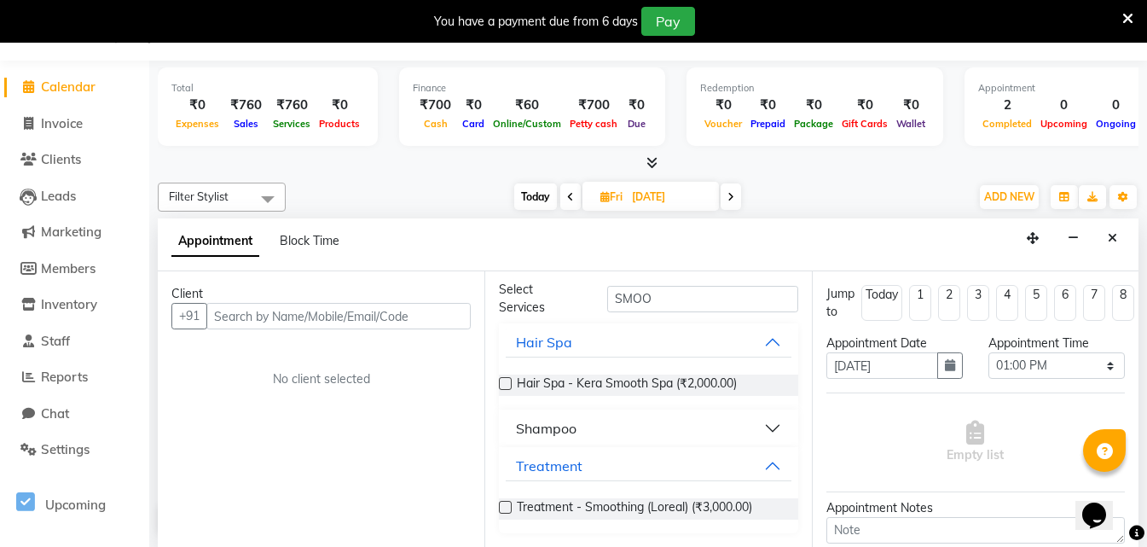
click at [503, 510] on label at bounding box center [505, 507] width 13 height 13
click at [503, 510] on input "checkbox" at bounding box center [504, 508] width 11 height 11
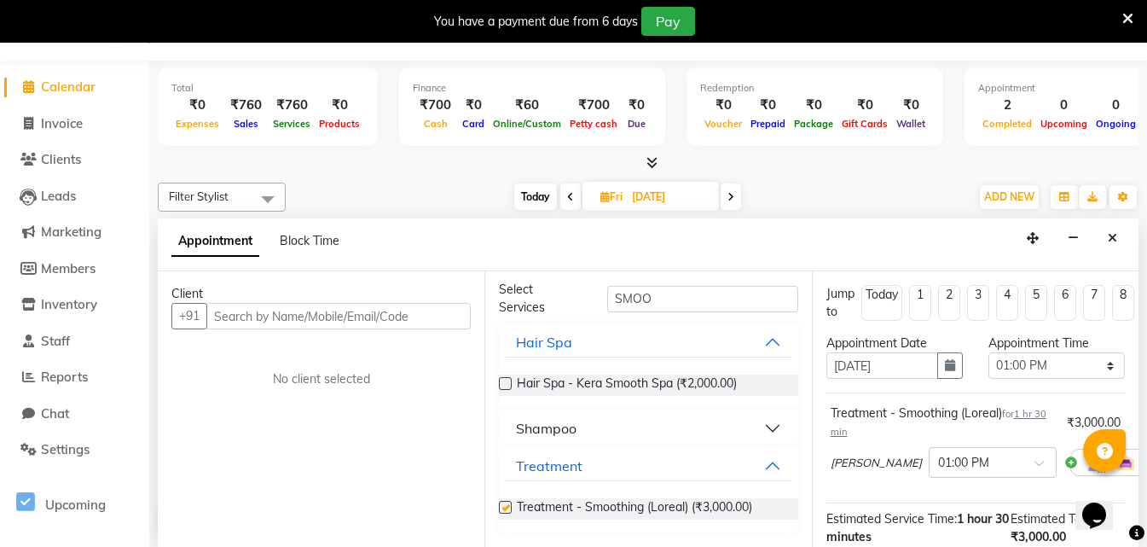
checkbox input "false"
click at [306, 320] on input "text" at bounding box center [338, 316] width 264 height 26
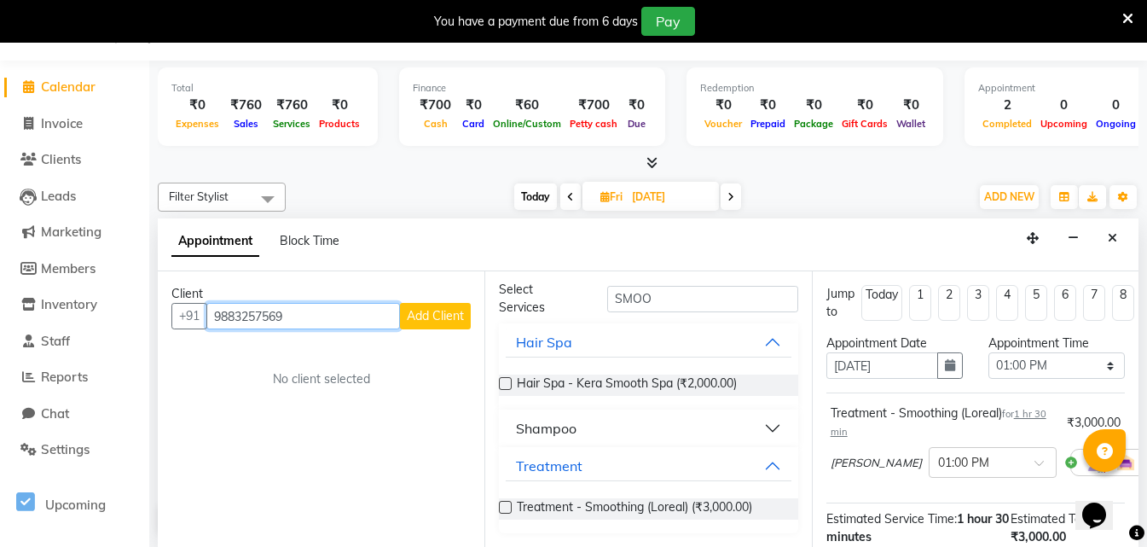
type input "9883257569"
click at [440, 320] on span "Add Client" at bounding box center [435, 315] width 57 height 15
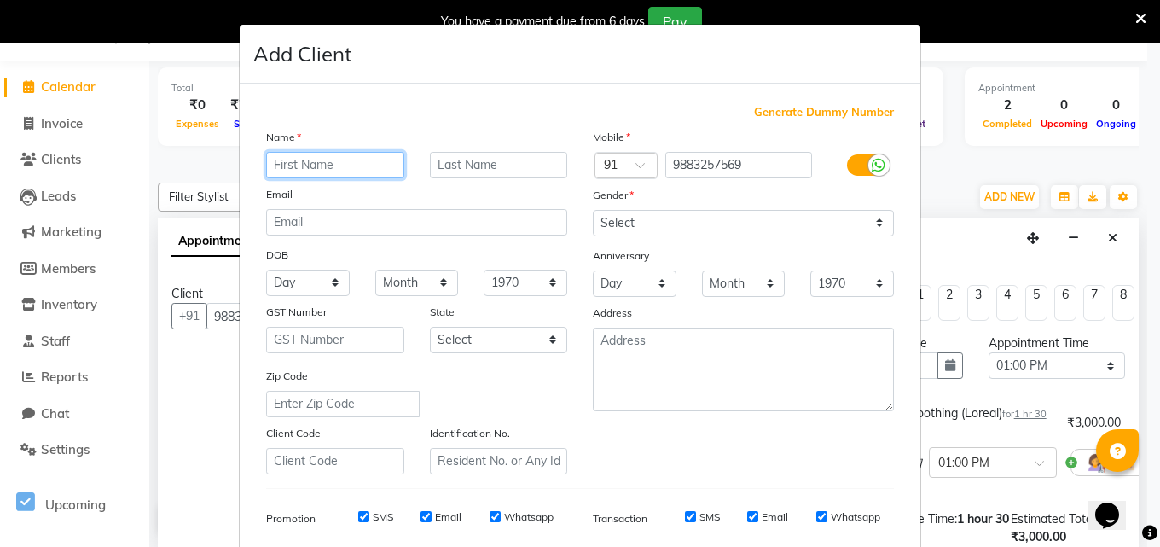
click at [336, 161] on input "text" at bounding box center [335, 165] width 138 height 26
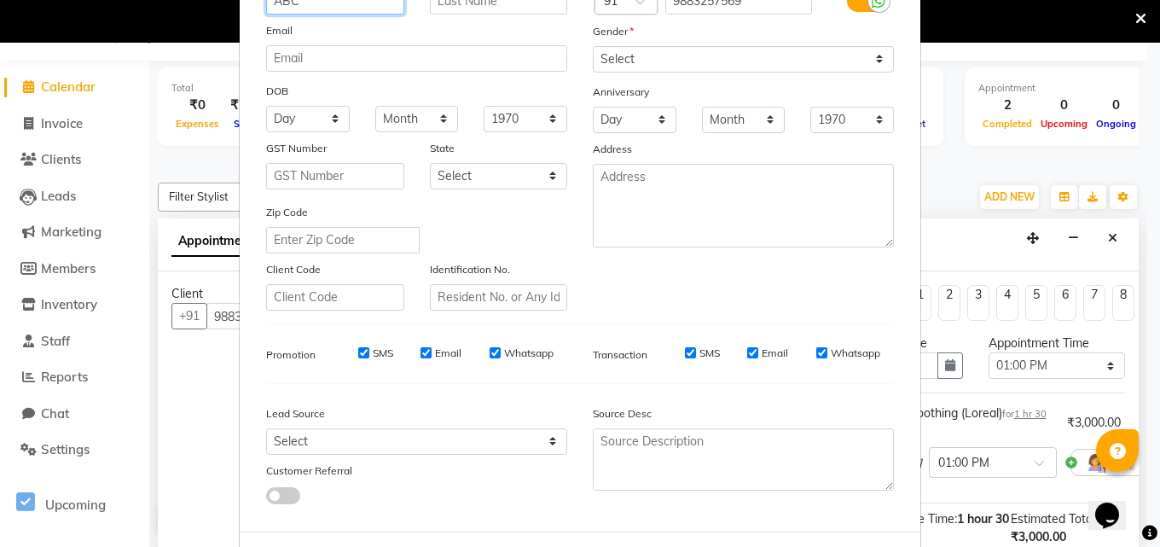
scroll to position [171, 0]
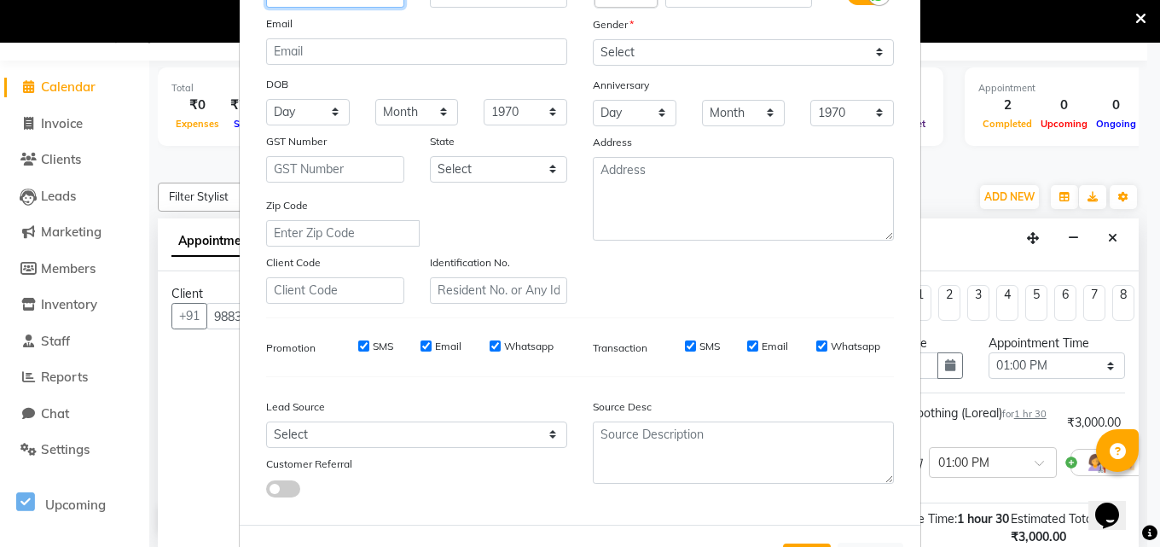
type input "ABC"
click at [753, 348] on div "Email" at bounding box center [767, 346] width 41 height 15
click at [427, 341] on div "Email" at bounding box center [440, 346] width 41 height 15
click at [420, 339] on div "Email" at bounding box center [440, 346] width 41 height 15
click at [420, 345] on input "Email" at bounding box center [425, 345] width 11 height 11
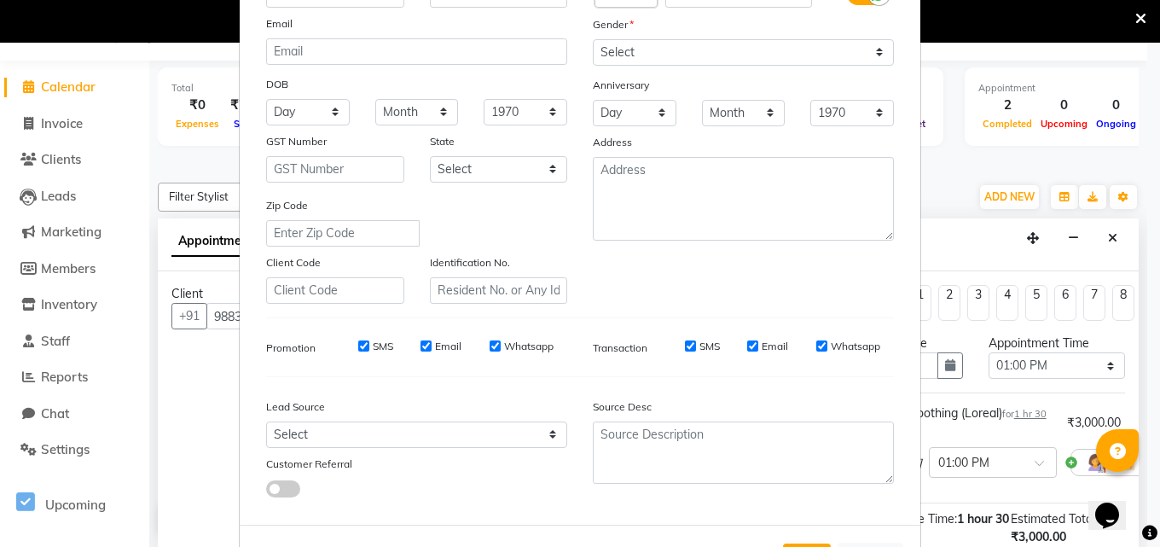
checkbox input "false"
click at [749, 345] on input "Email" at bounding box center [752, 345] width 11 height 11
checkbox input "false"
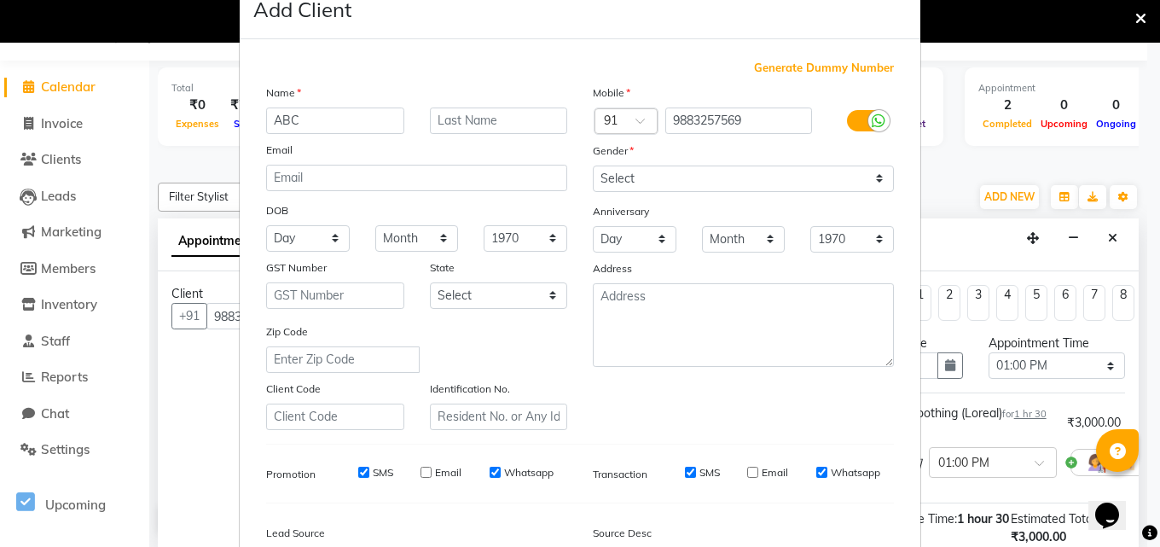
scroll to position [0, 0]
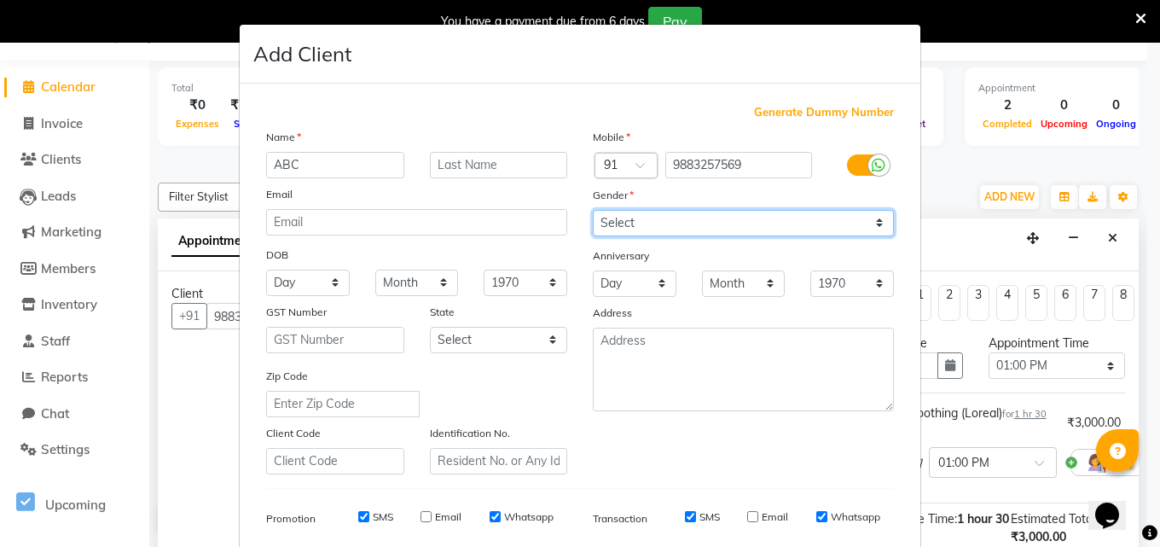
click at [872, 228] on select "Select [DEMOGRAPHIC_DATA] [DEMOGRAPHIC_DATA] Other Prefer Not To Say" at bounding box center [743, 223] width 301 height 26
select select "[DEMOGRAPHIC_DATA]"
click at [593, 210] on select "Select [DEMOGRAPHIC_DATA] [DEMOGRAPHIC_DATA] Other Prefer Not To Say" at bounding box center [743, 223] width 301 height 26
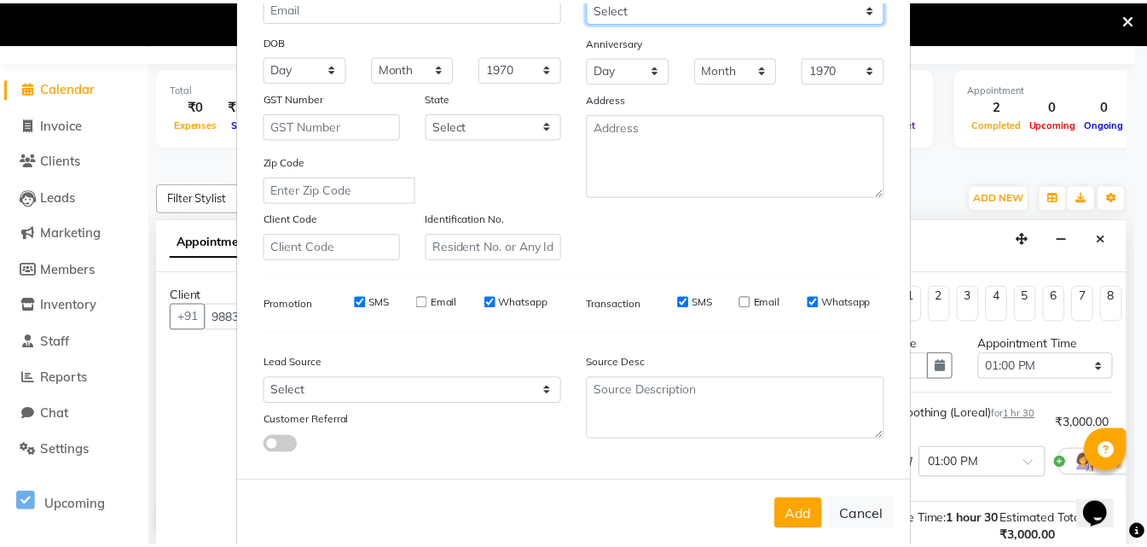
scroll to position [240, 0]
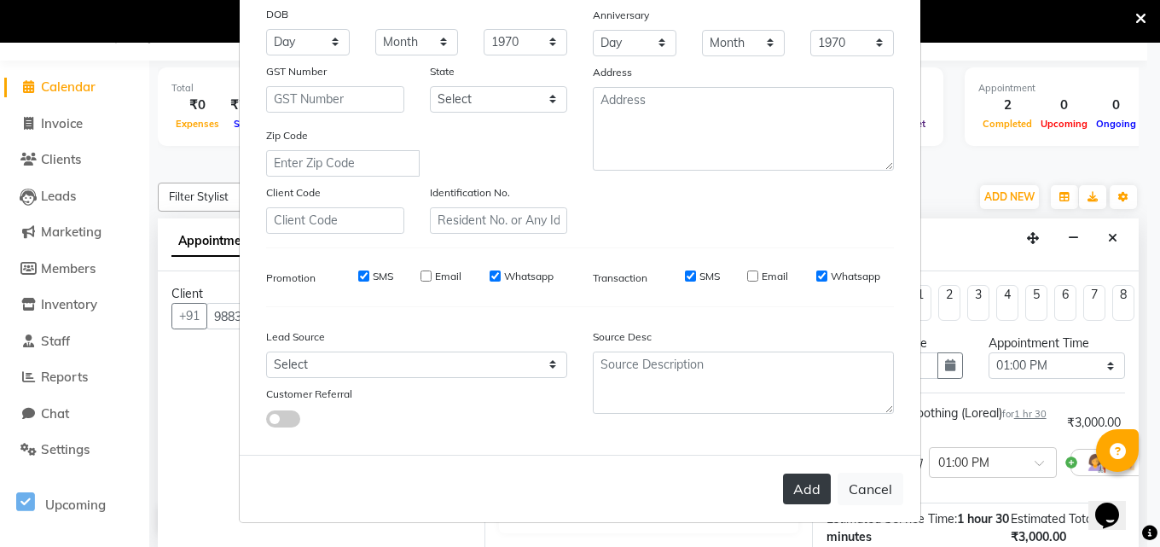
click at [800, 490] on button "Add" at bounding box center [807, 488] width 48 height 31
select select
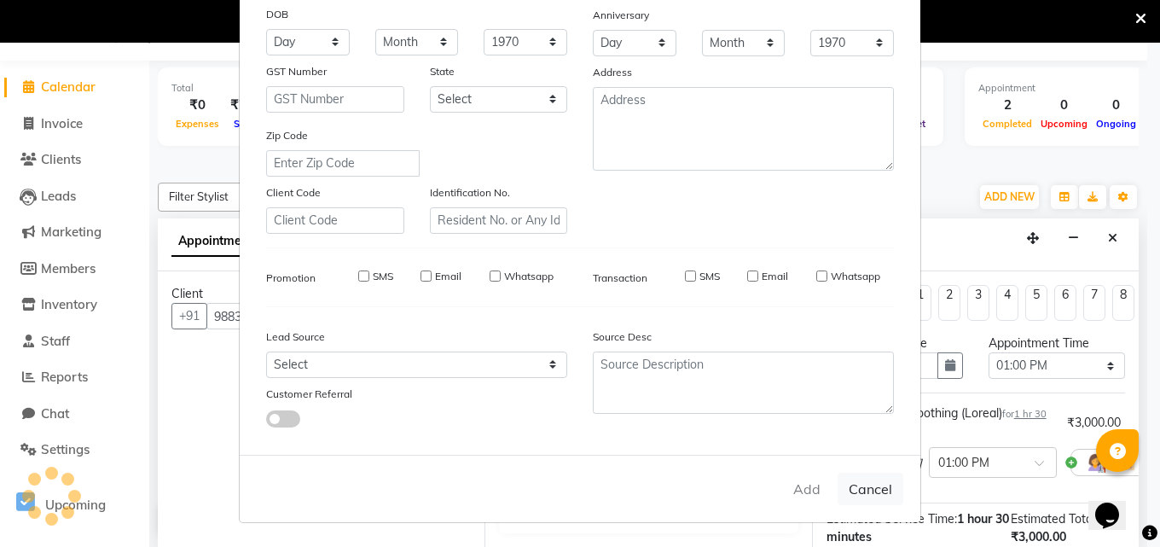
select select
checkbox input "false"
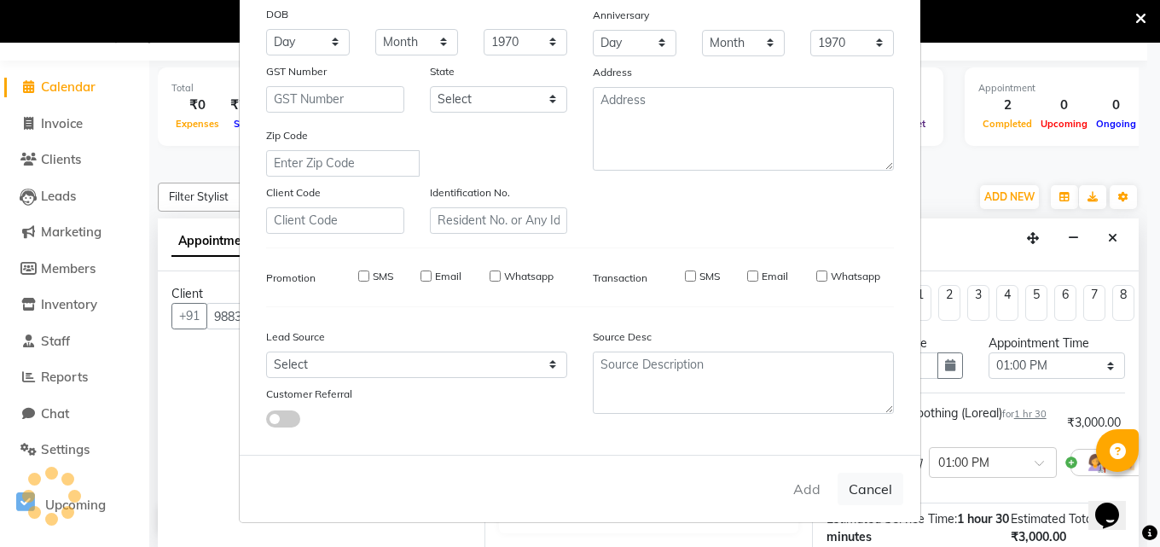
checkbox input "false"
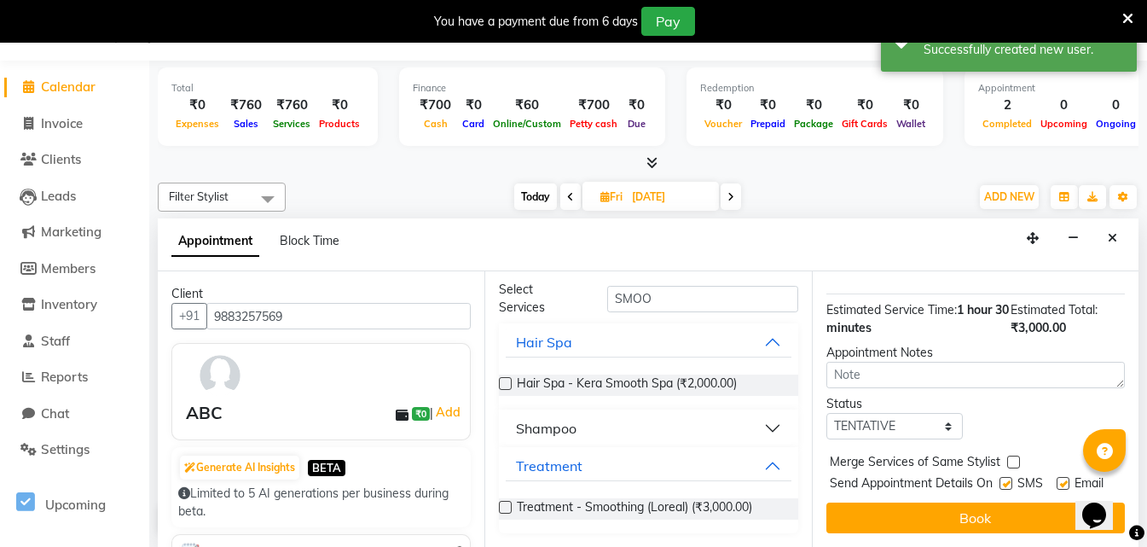
scroll to position [239, 0]
click at [1058, 477] on label at bounding box center [1062, 483] width 13 height 13
click at [1058, 479] on input "checkbox" at bounding box center [1061, 484] width 11 height 11
checkbox input "false"
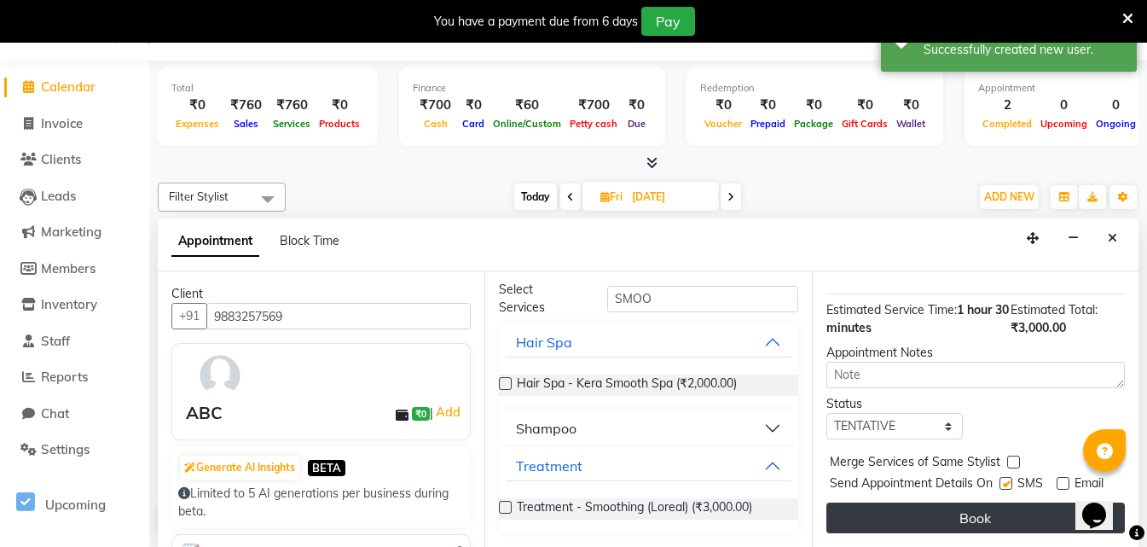
click at [998, 506] on button "Book" at bounding box center [975, 517] width 298 height 31
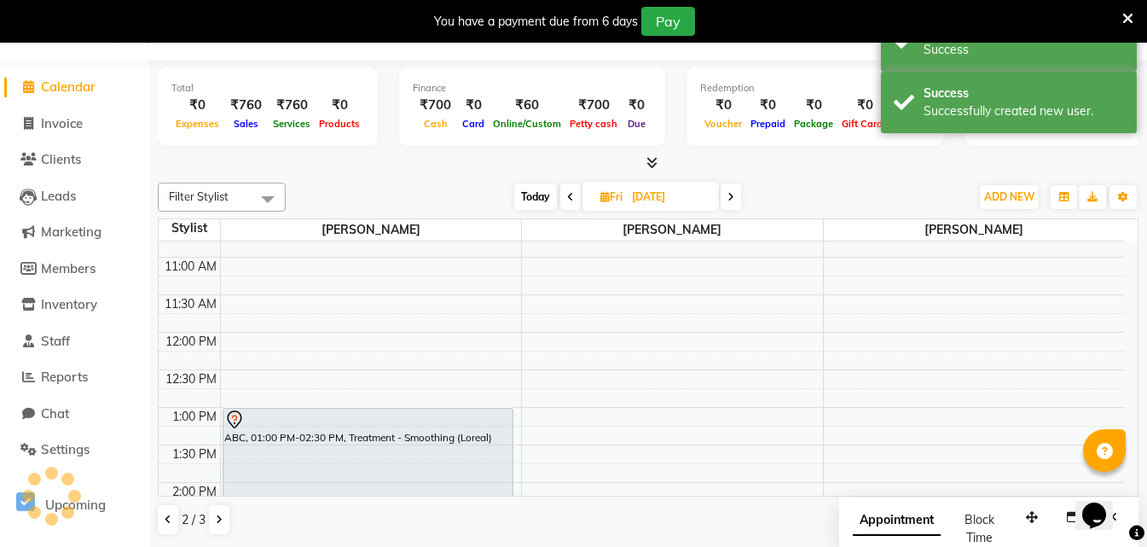
scroll to position [0, 0]
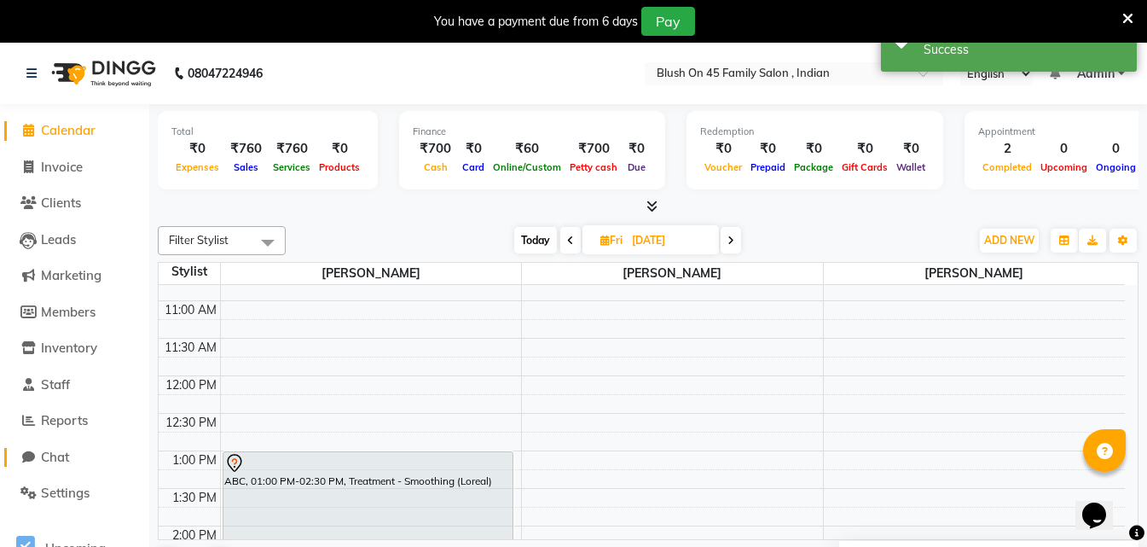
click at [51, 462] on span "Chat" at bounding box center [55, 456] width 28 height 16
select select "100"
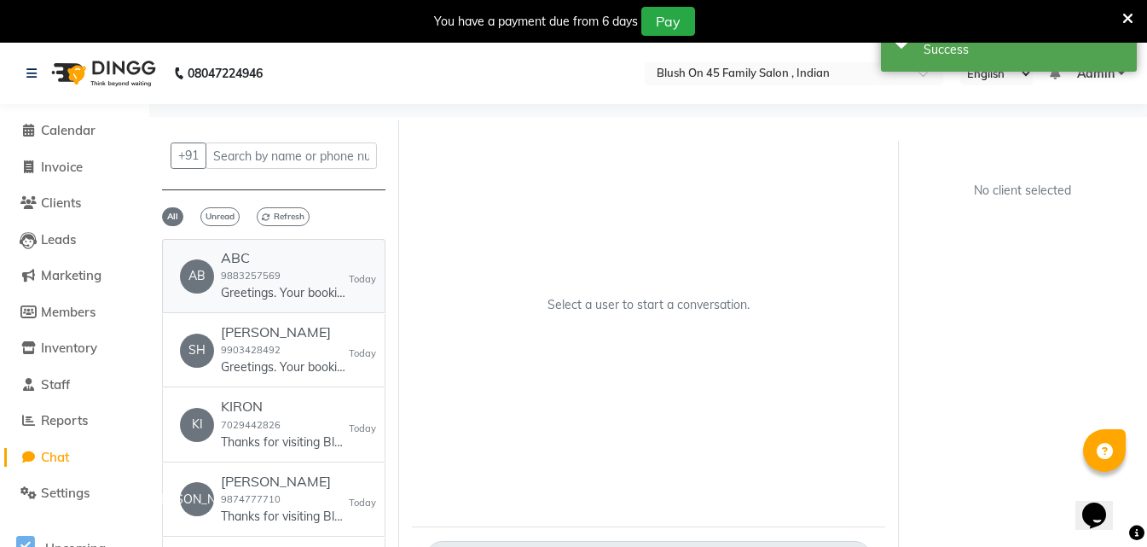
click at [273, 286] on p "Greetings. Your booking with Blush on 45 Family salon , [DEMOGRAPHIC_DATA] on […" at bounding box center [285, 293] width 128 height 18
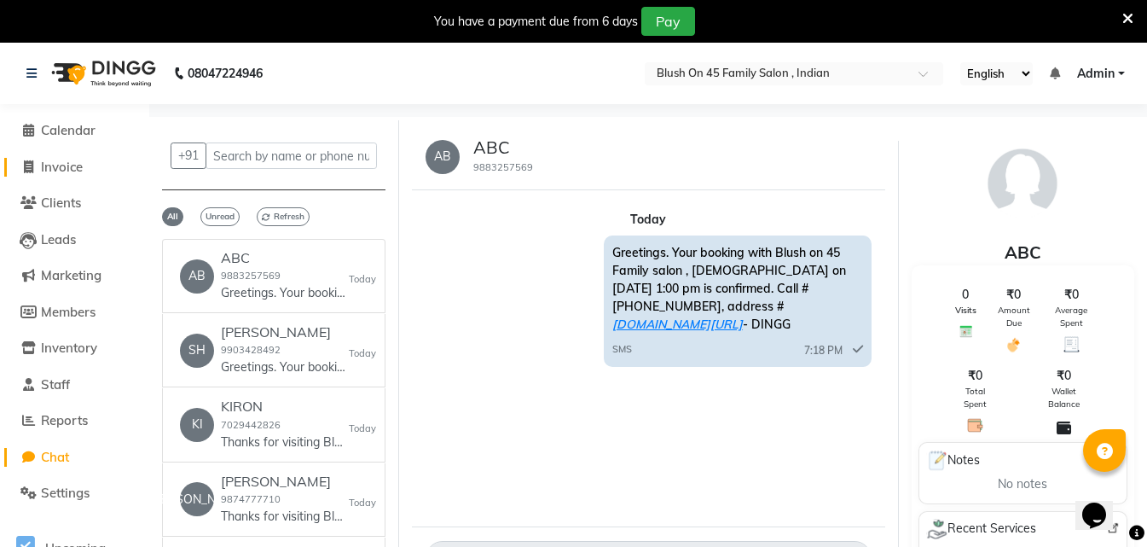
click at [67, 166] on span "Invoice" at bounding box center [62, 167] width 42 height 16
select select "service"
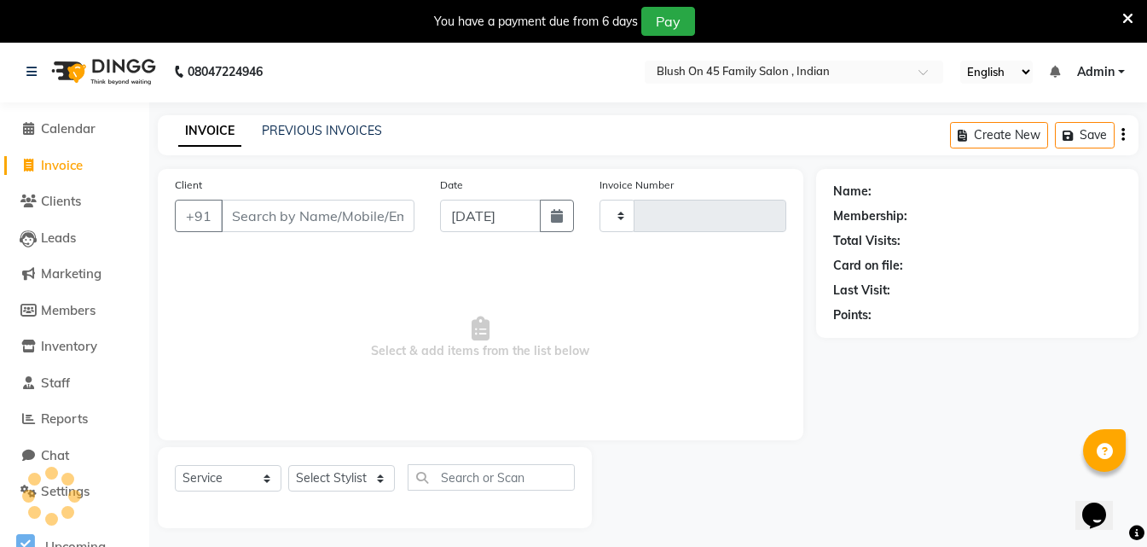
type input "0015"
select select "8921"
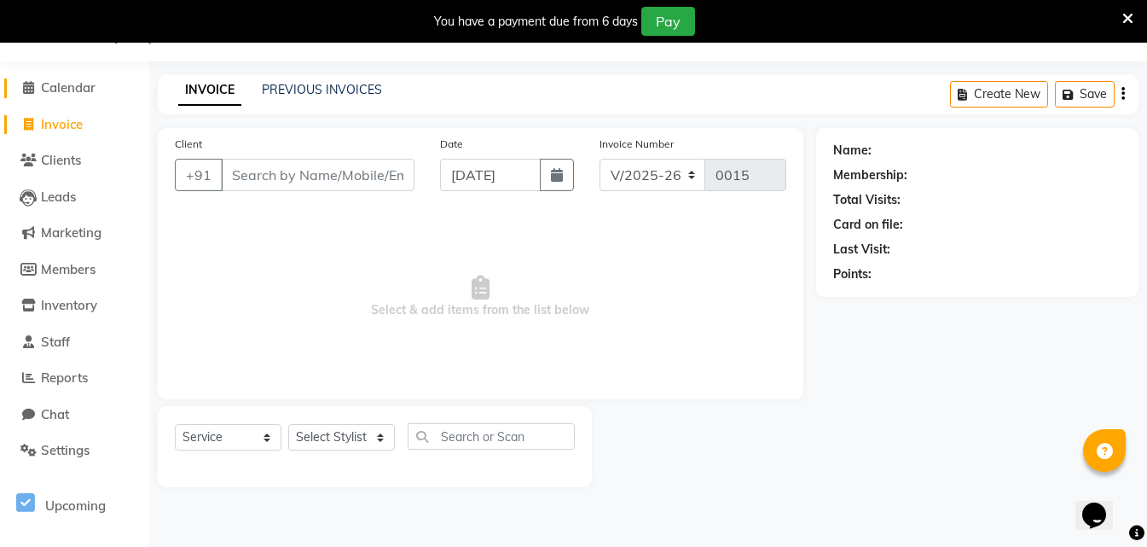
click at [56, 90] on span "Calendar" at bounding box center [68, 87] width 55 height 16
